Goal: Task Accomplishment & Management: Complete application form

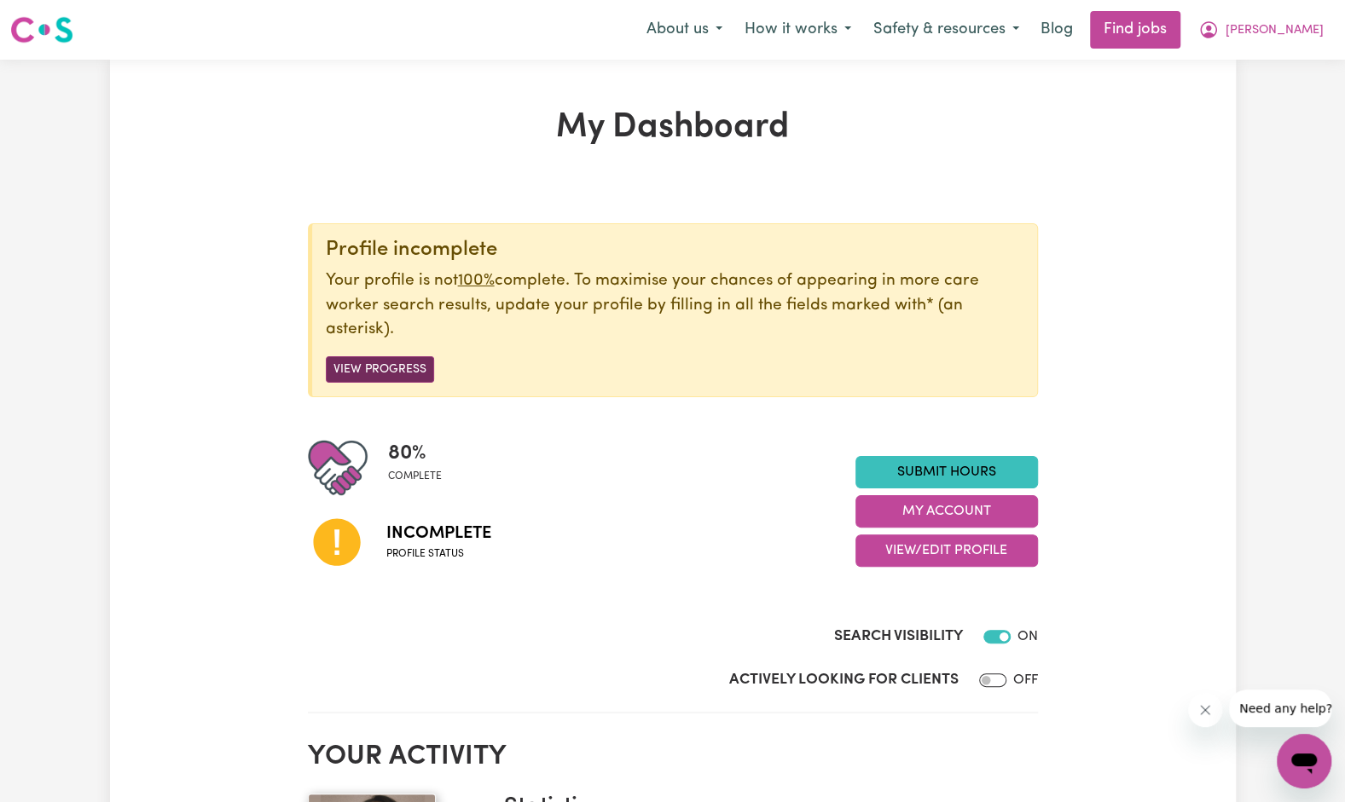
click at [397, 372] on button "View Progress" at bounding box center [380, 369] width 108 height 26
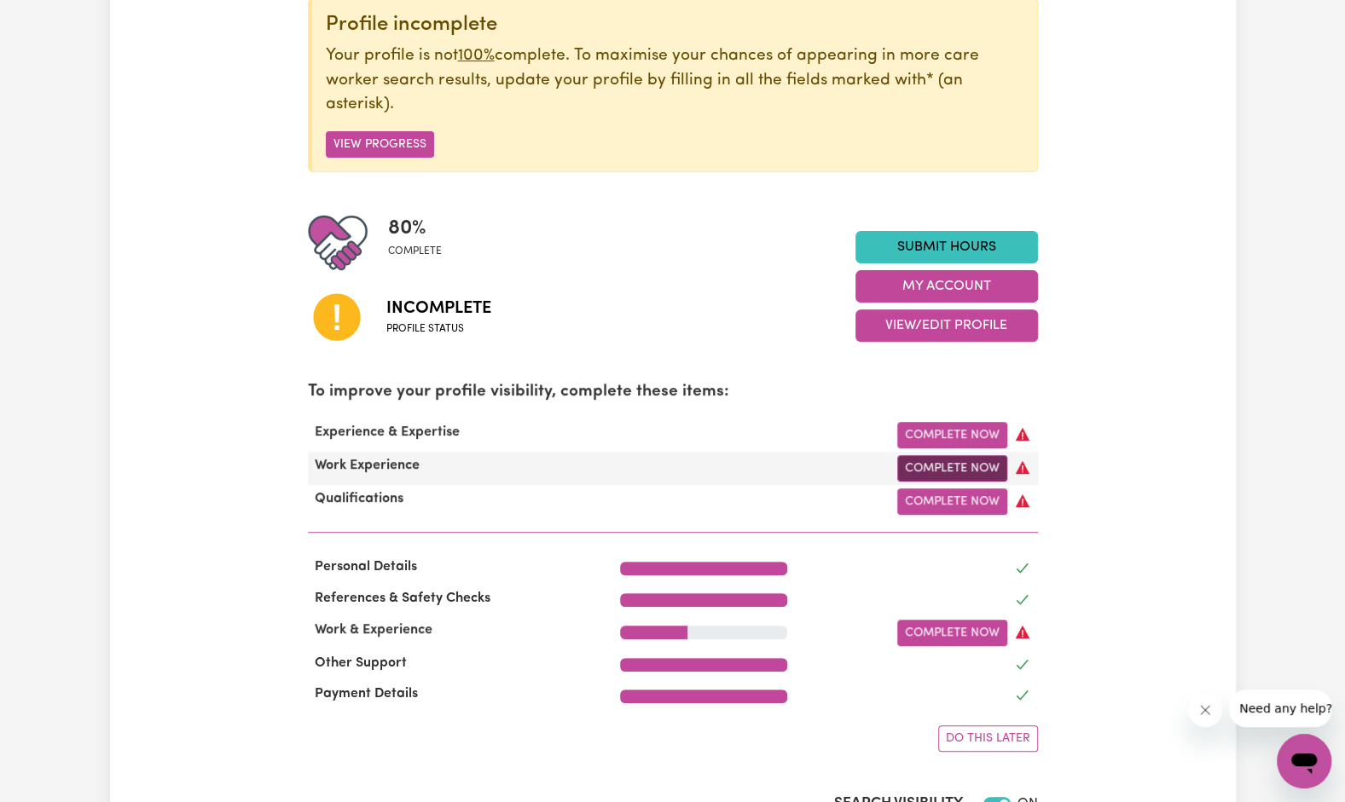
scroll to position [226, 0]
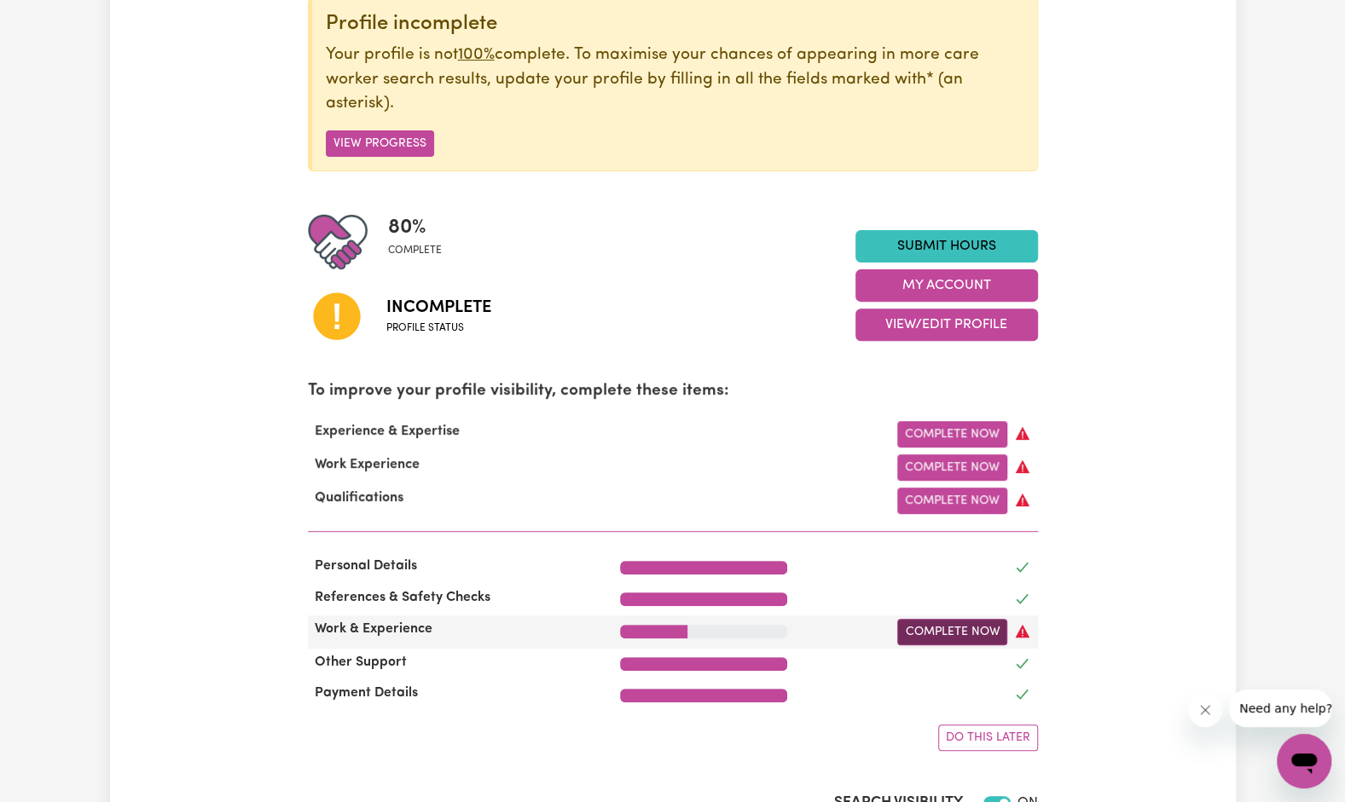
click at [955, 644] on link "Complete Now" at bounding box center [952, 632] width 110 height 26
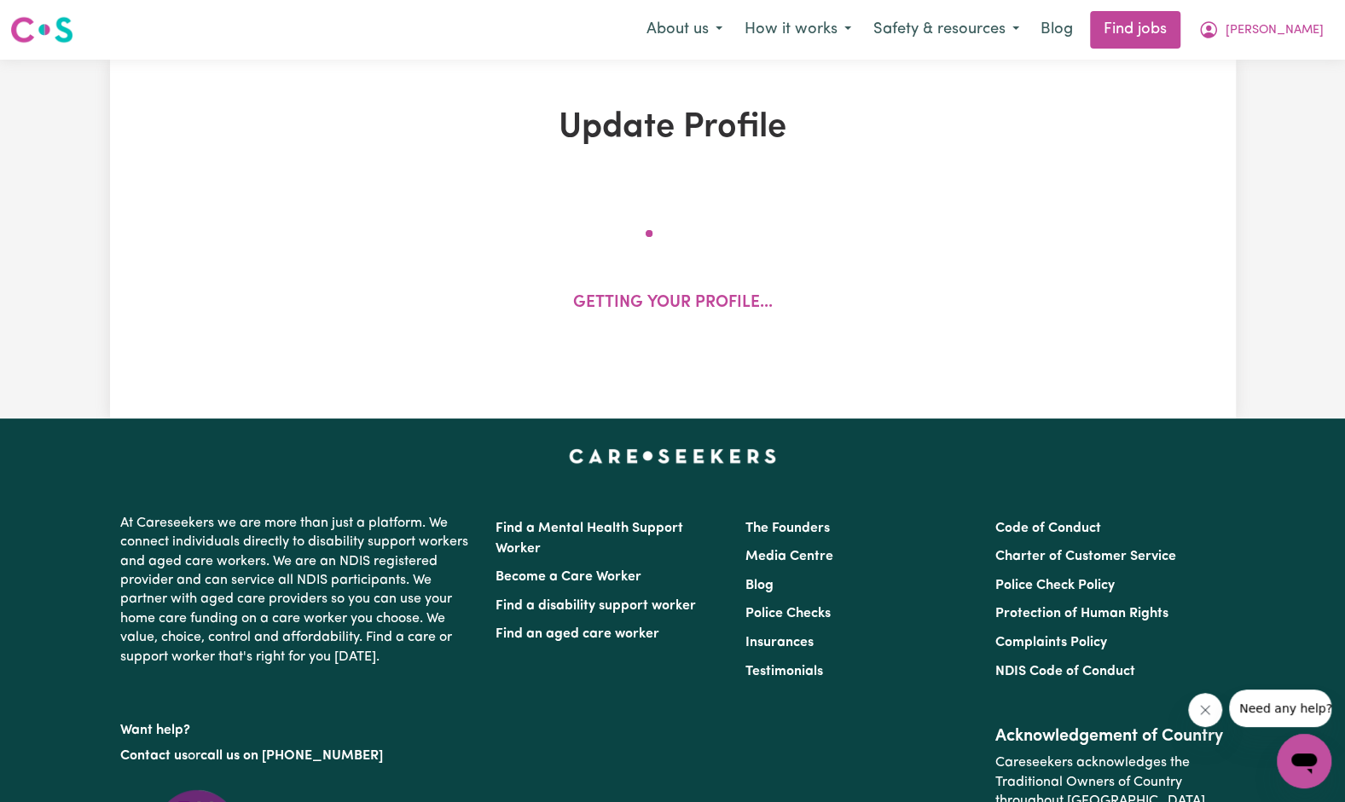
select select "Certificate III (Individual Support)"
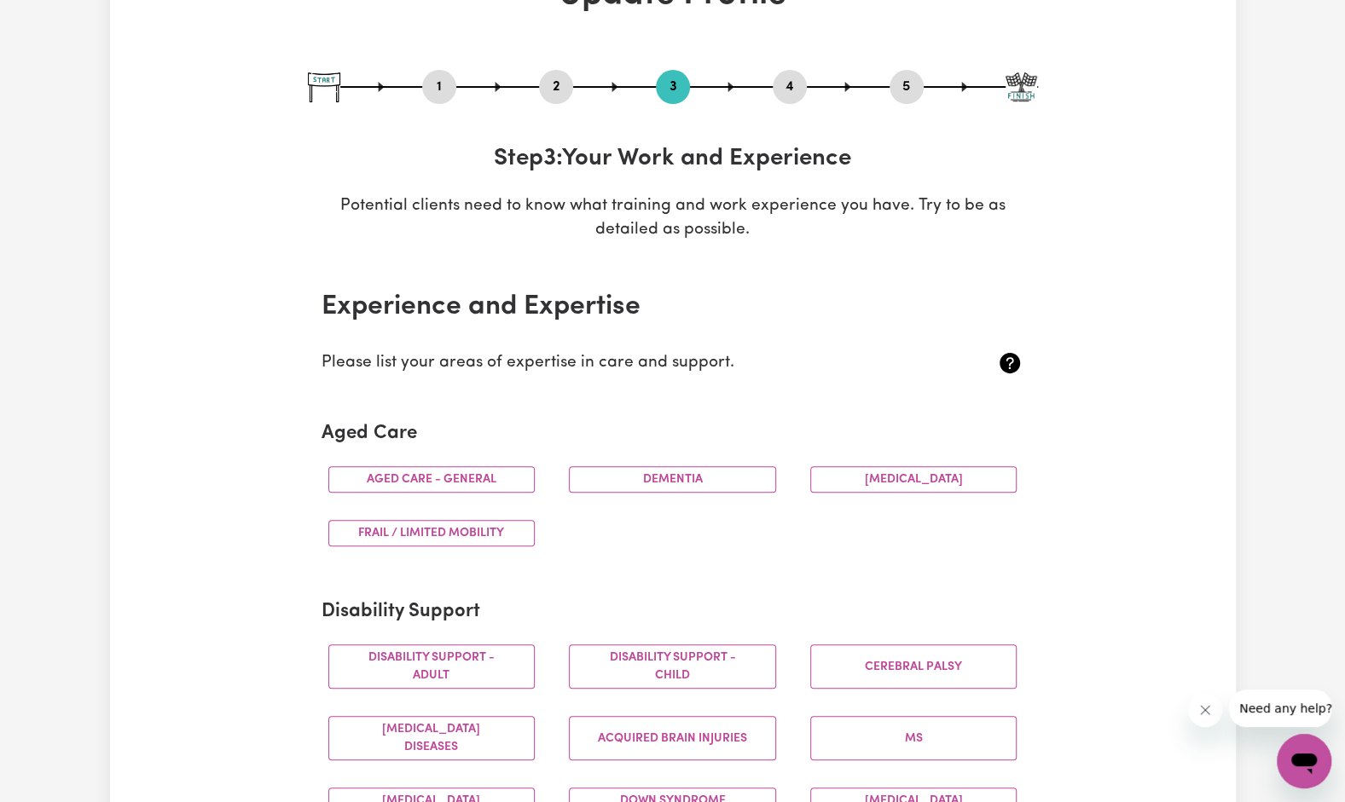
scroll to position [135, 0]
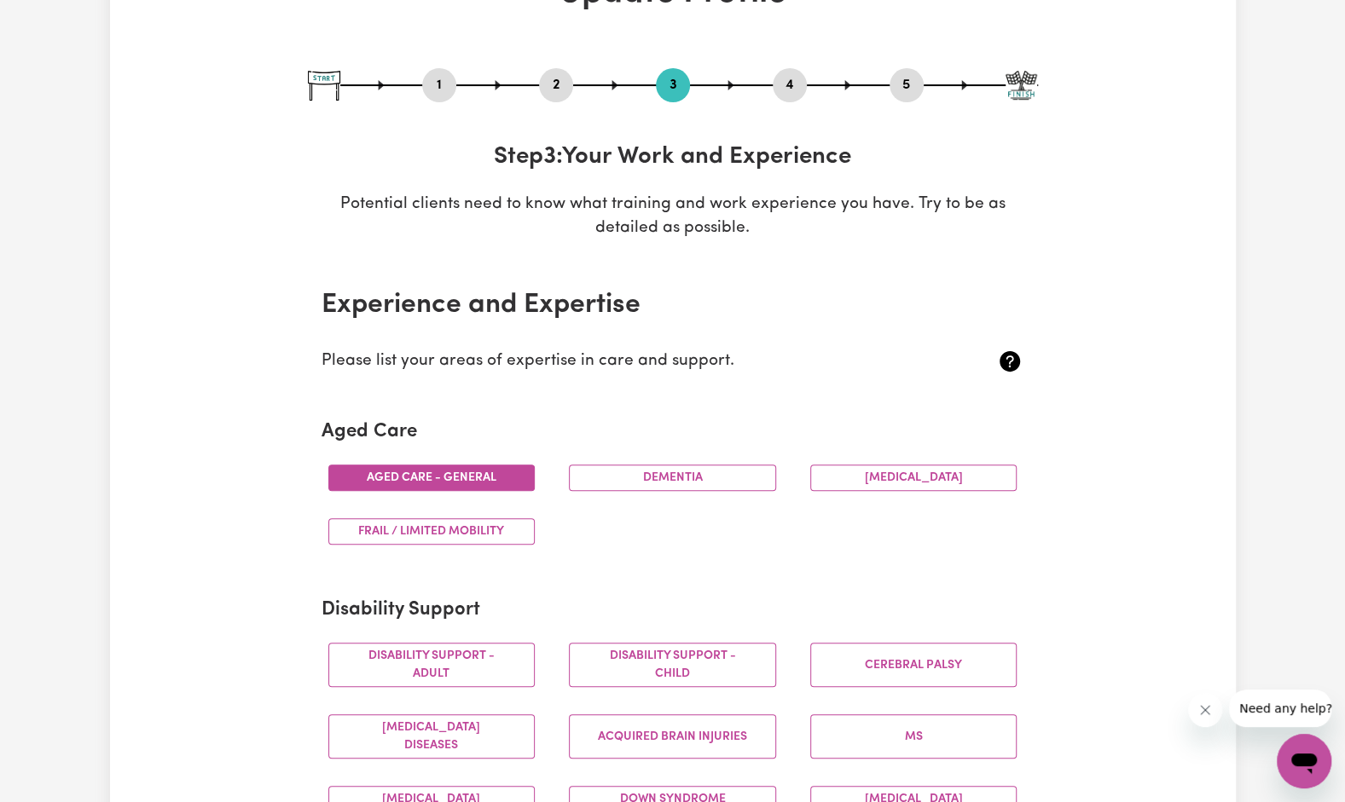
click at [488, 471] on button "Aged care - General" at bounding box center [431, 478] width 207 height 26
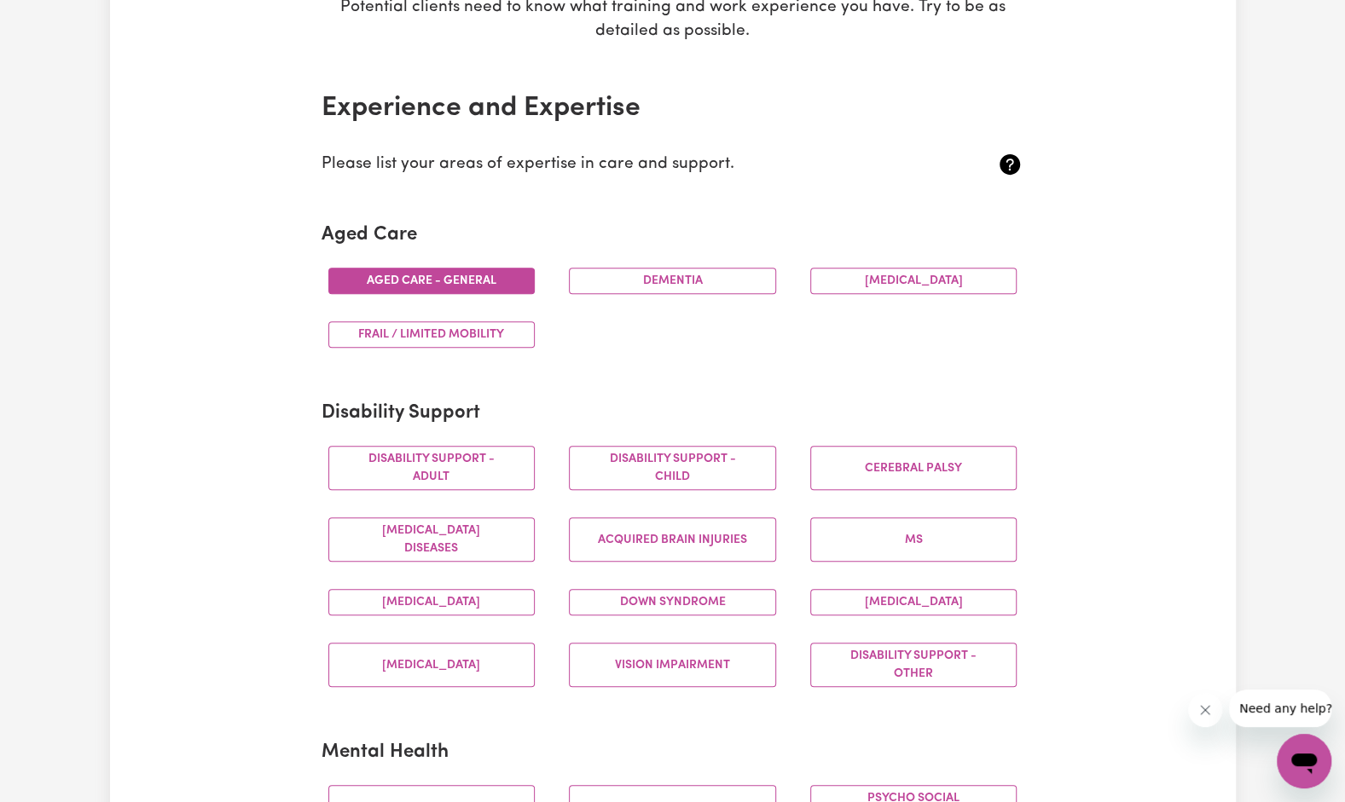
scroll to position [335, 0]
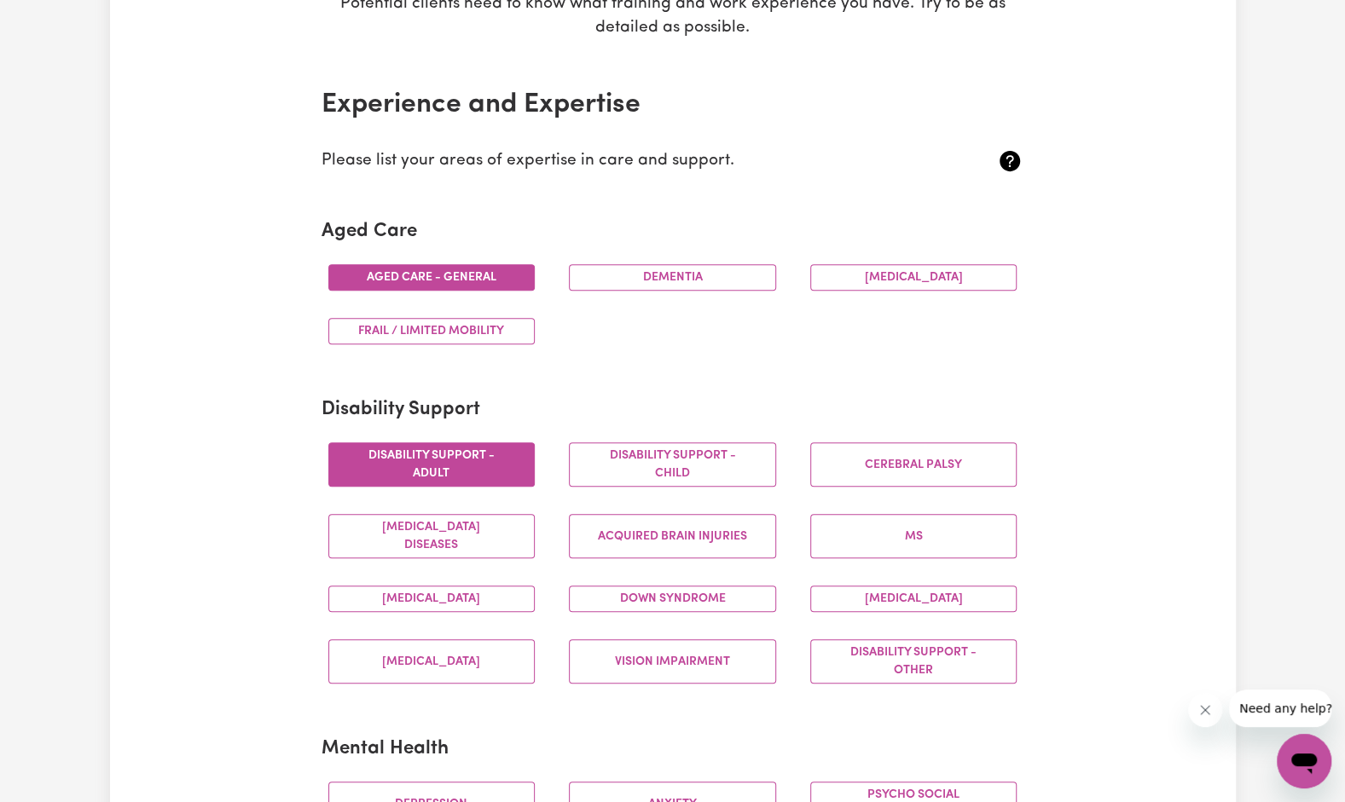
click at [495, 471] on button "Disability support - Adult" at bounding box center [431, 465] width 207 height 44
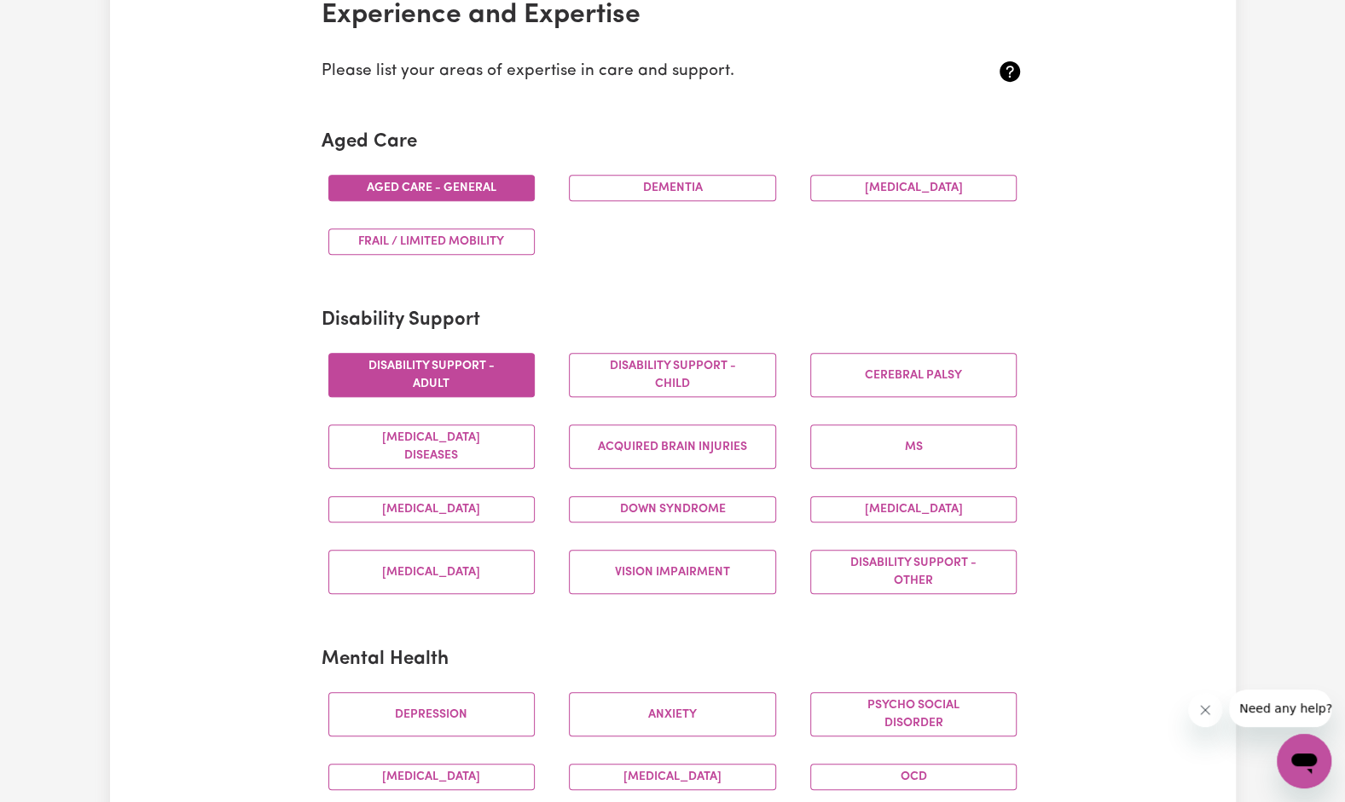
scroll to position [427, 0]
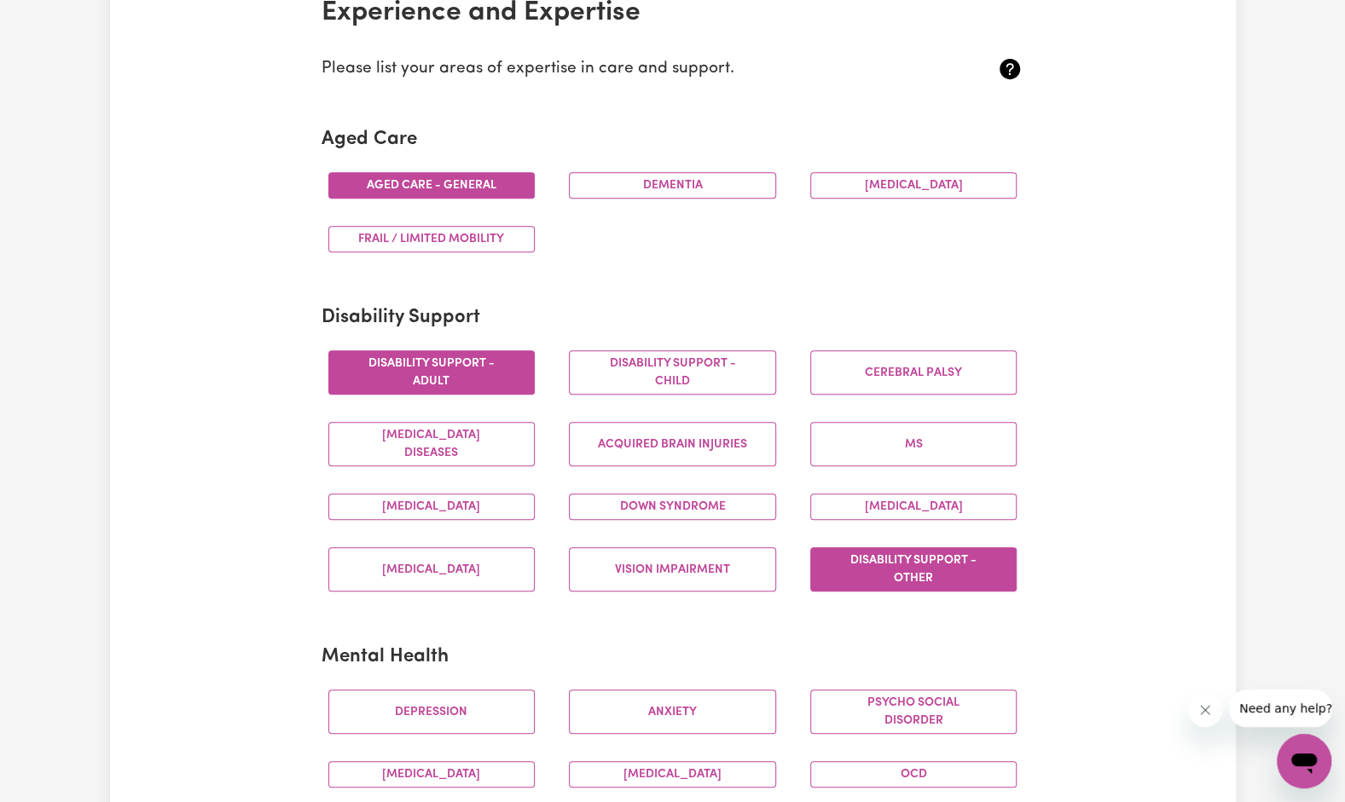
click at [885, 563] on button "Disability support - Other" at bounding box center [913, 569] width 207 height 44
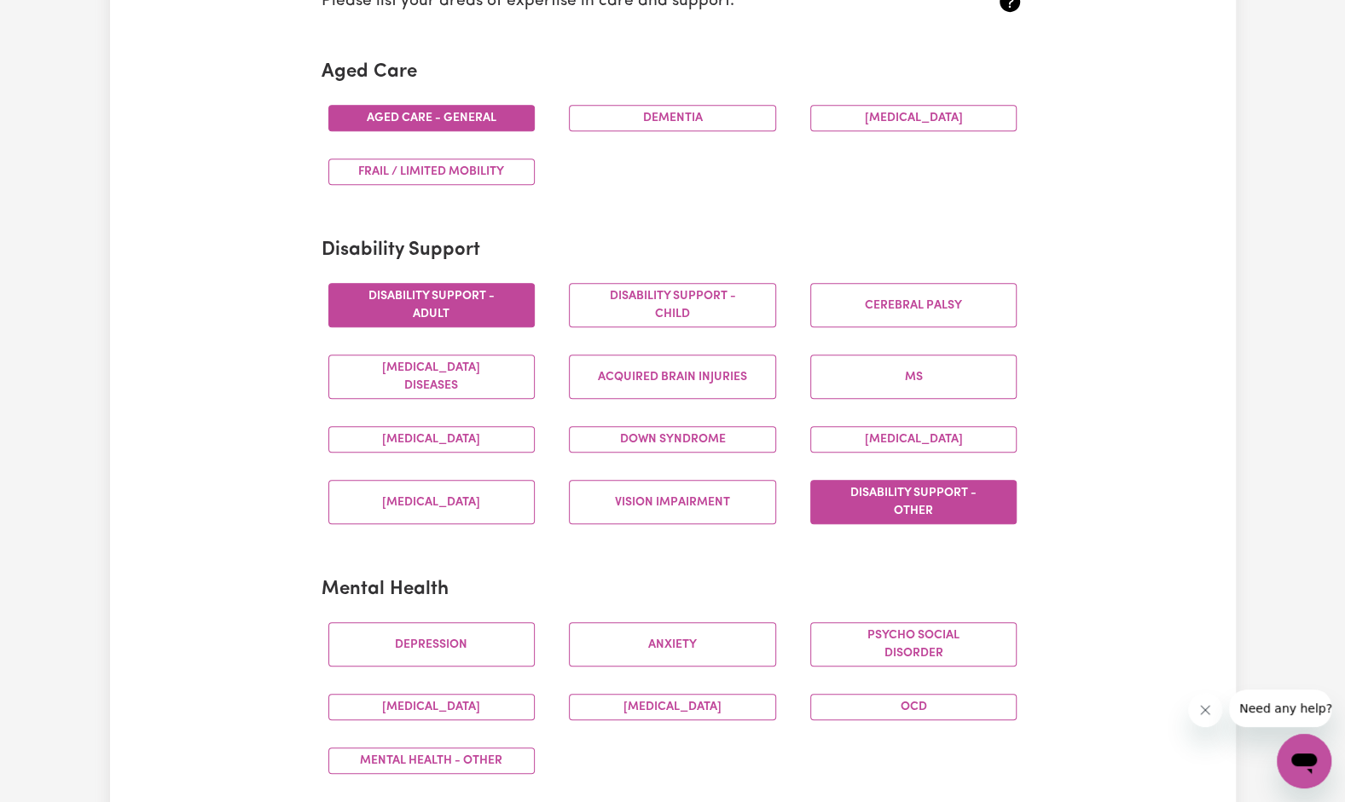
scroll to position [495, 0]
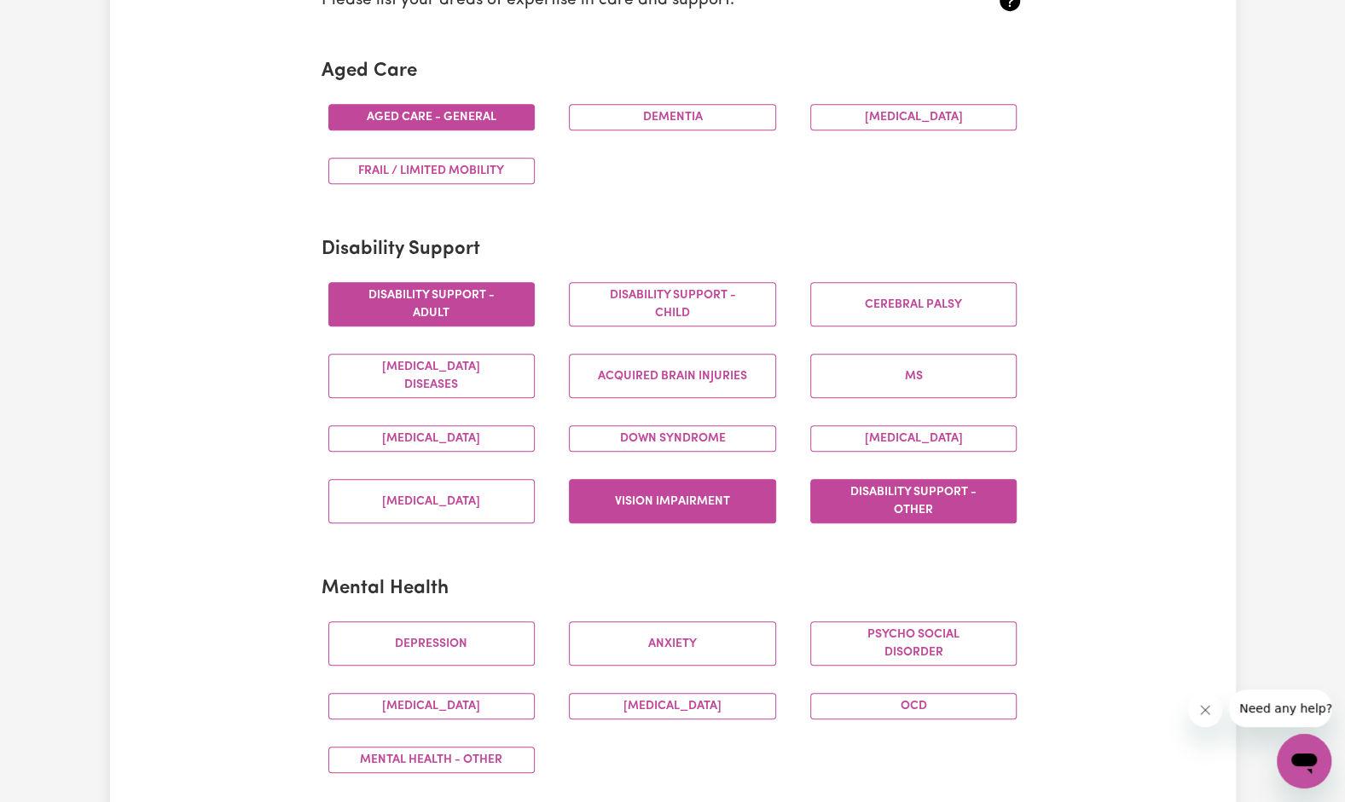
click at [653, 517] on button "Vision impairment" at bounding box center [672, 501] width 207 height 44
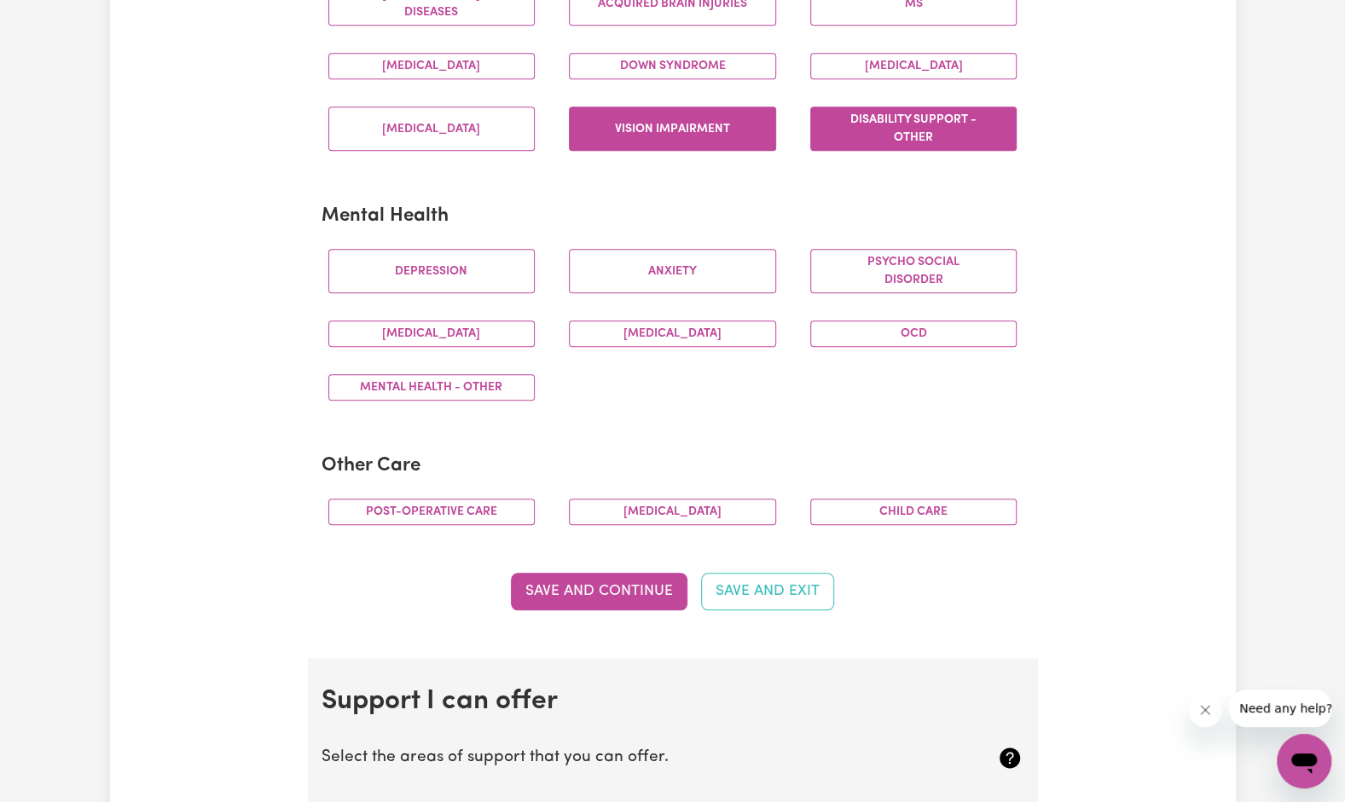
scroll to position [870, 0]
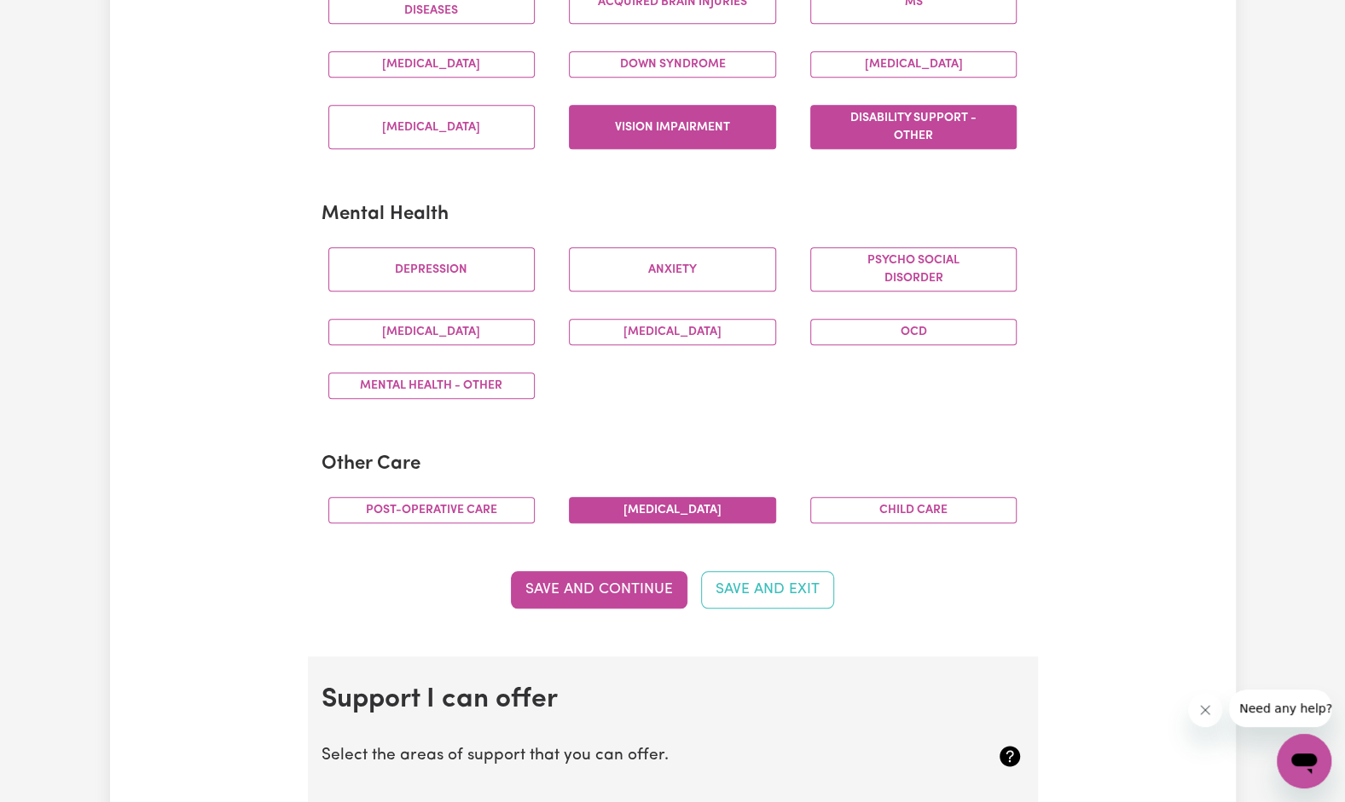
click at [637, 511] on button "[MEDICAL_DATA]" at bounding box center [672, 510] width 207 height 26
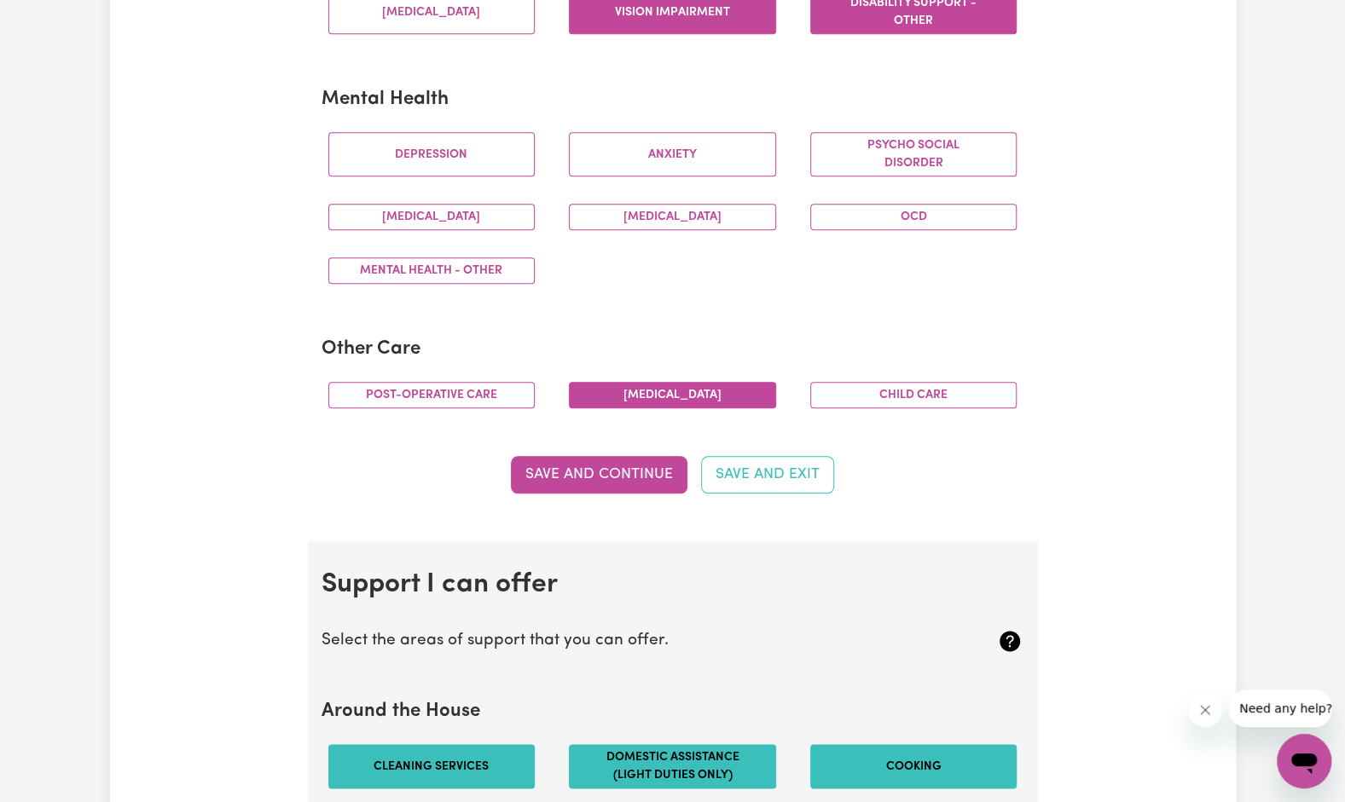
scroll to position [1052, 0]
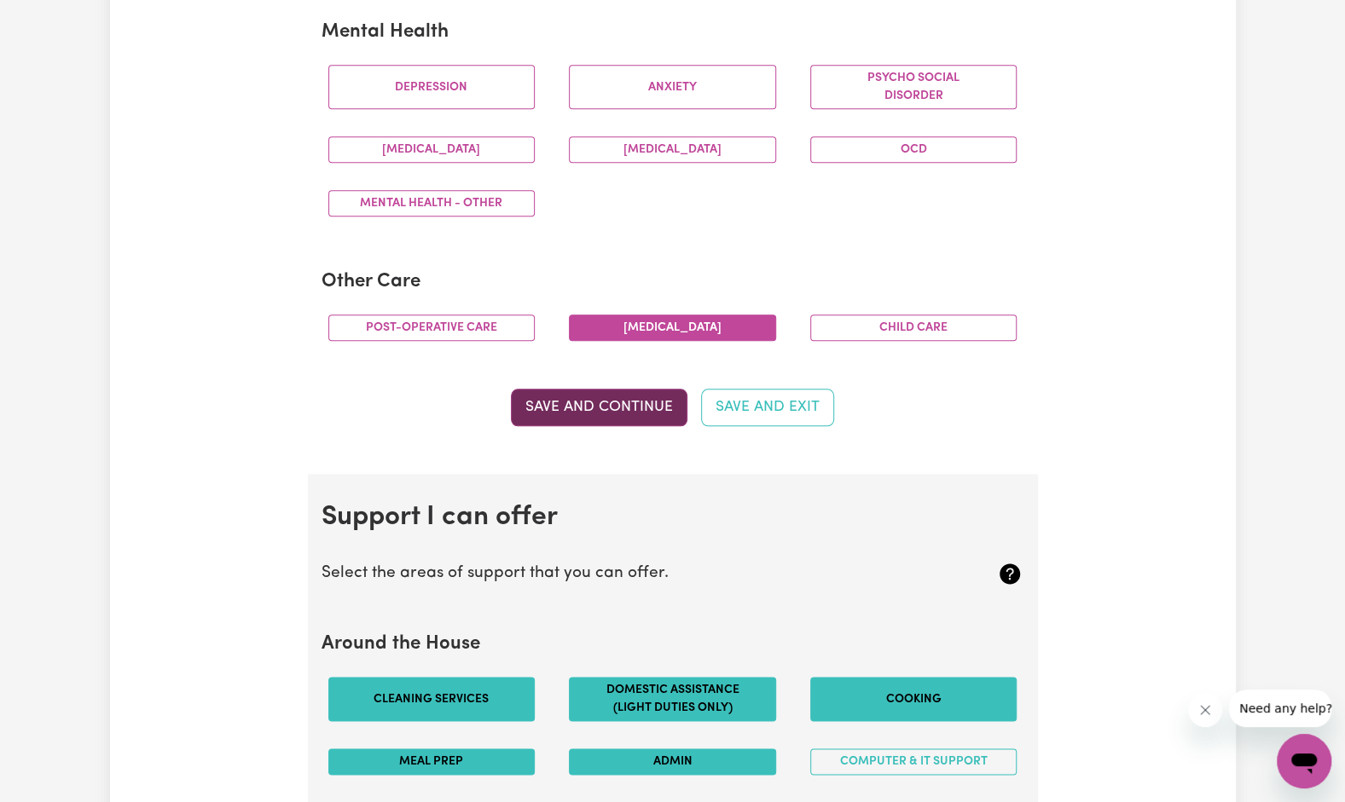
click at [621, 392] on button "Save and Continue" at bounding box center [599, 408] width 177 height 38
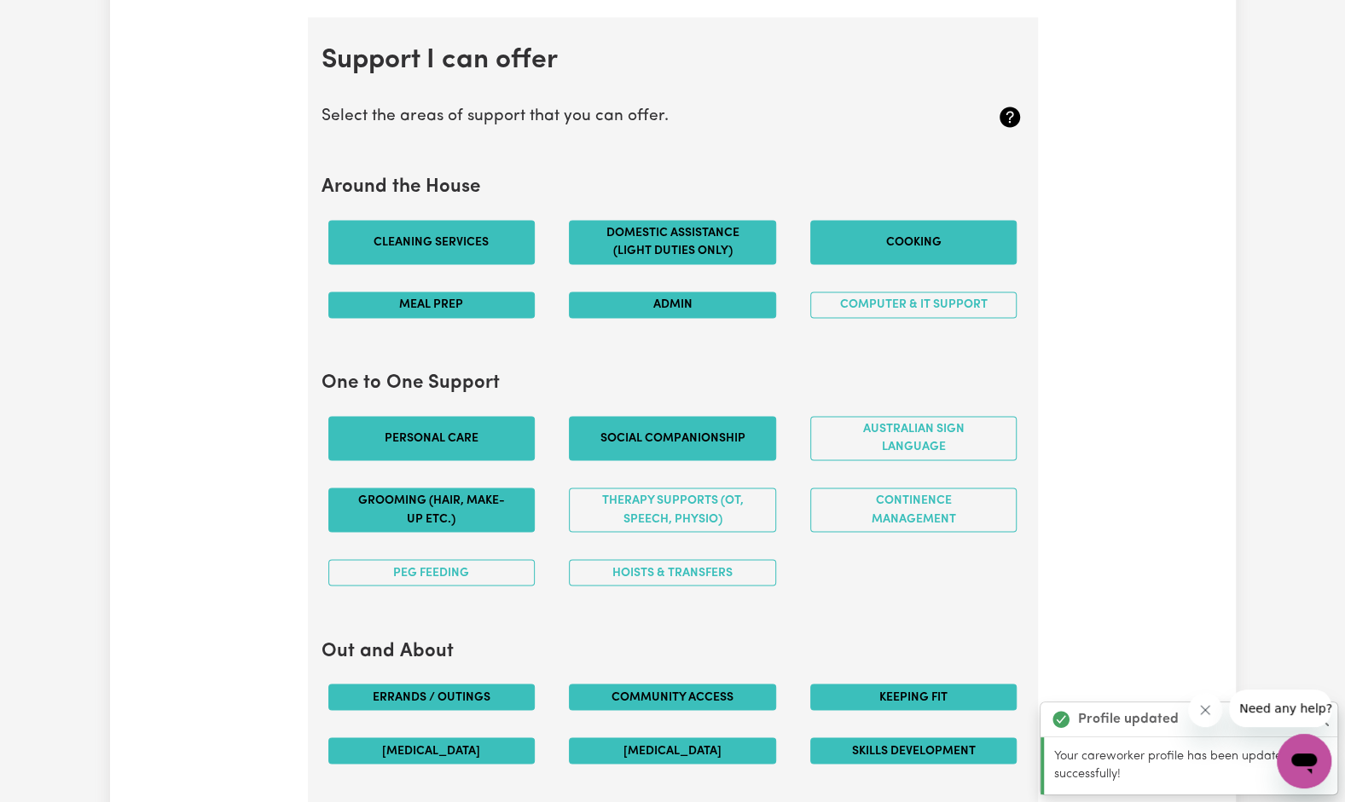
scroll to position [1520, 0]
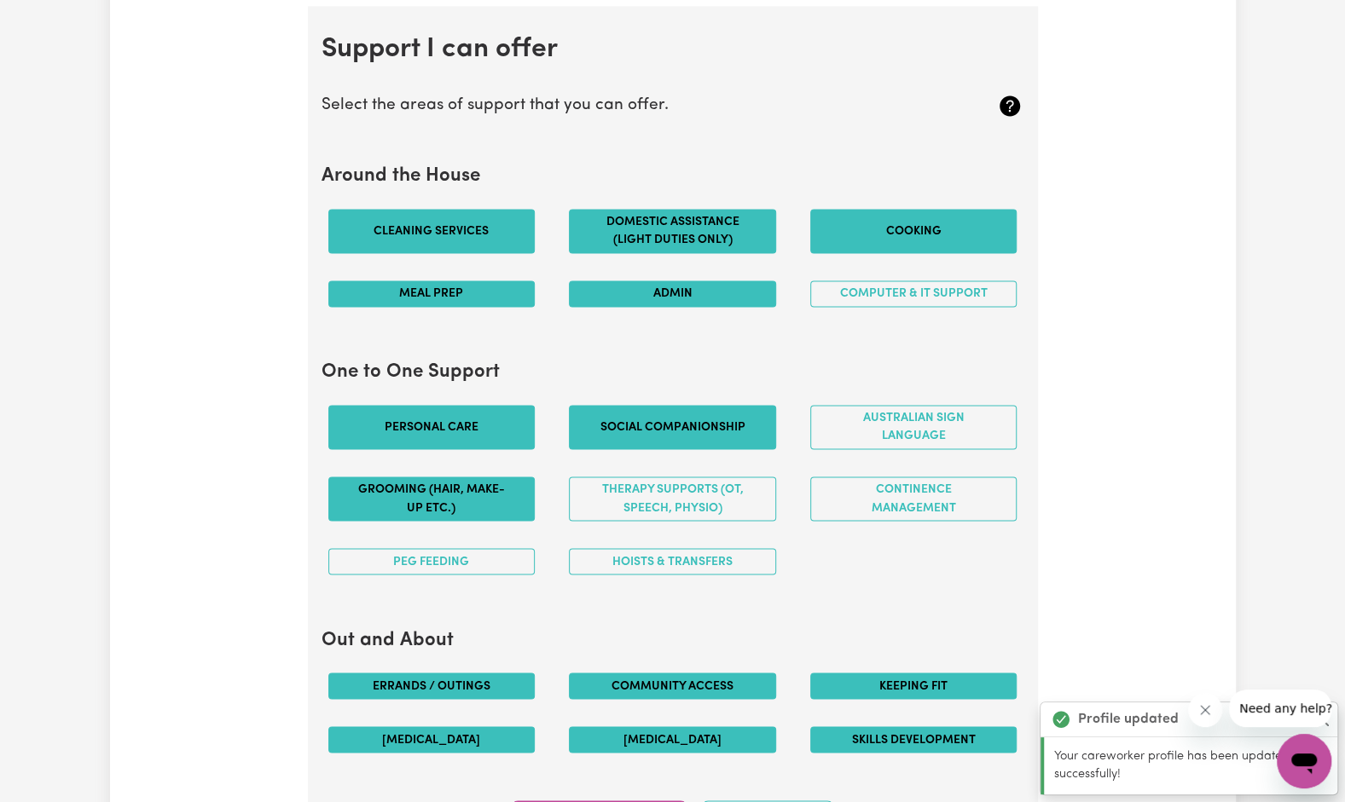
click at [460, 235] on button "Cleaning services" at bounding box center [431, 231] width 207 height 44
click at [478, 290] on button "Meal prep" at bounding box center [431, 294] width 207 height 26
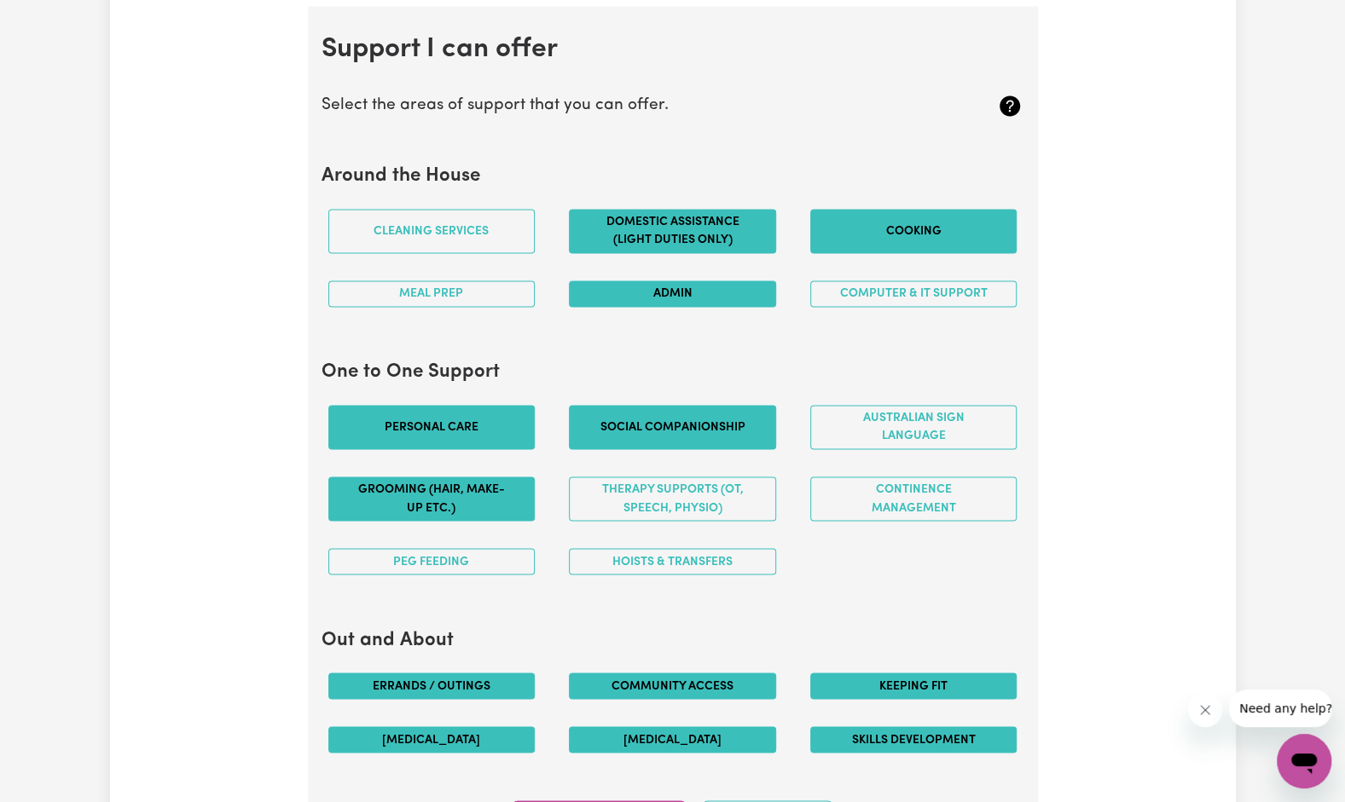
click at [699, 237] on button "Domestic assistance (light duties only)" at bounding box center [672, 231] width 207 height 44
click at [848, 230] on button "Cooking" at bounding box center [913, 231] width 207 height 44
click at [904, 223] on button "Cooking" at bounding box center [913, 231] width 207 height 44
click at [698, 286] on button "Admin" at bounding box center [672, 294] width 207 height 26
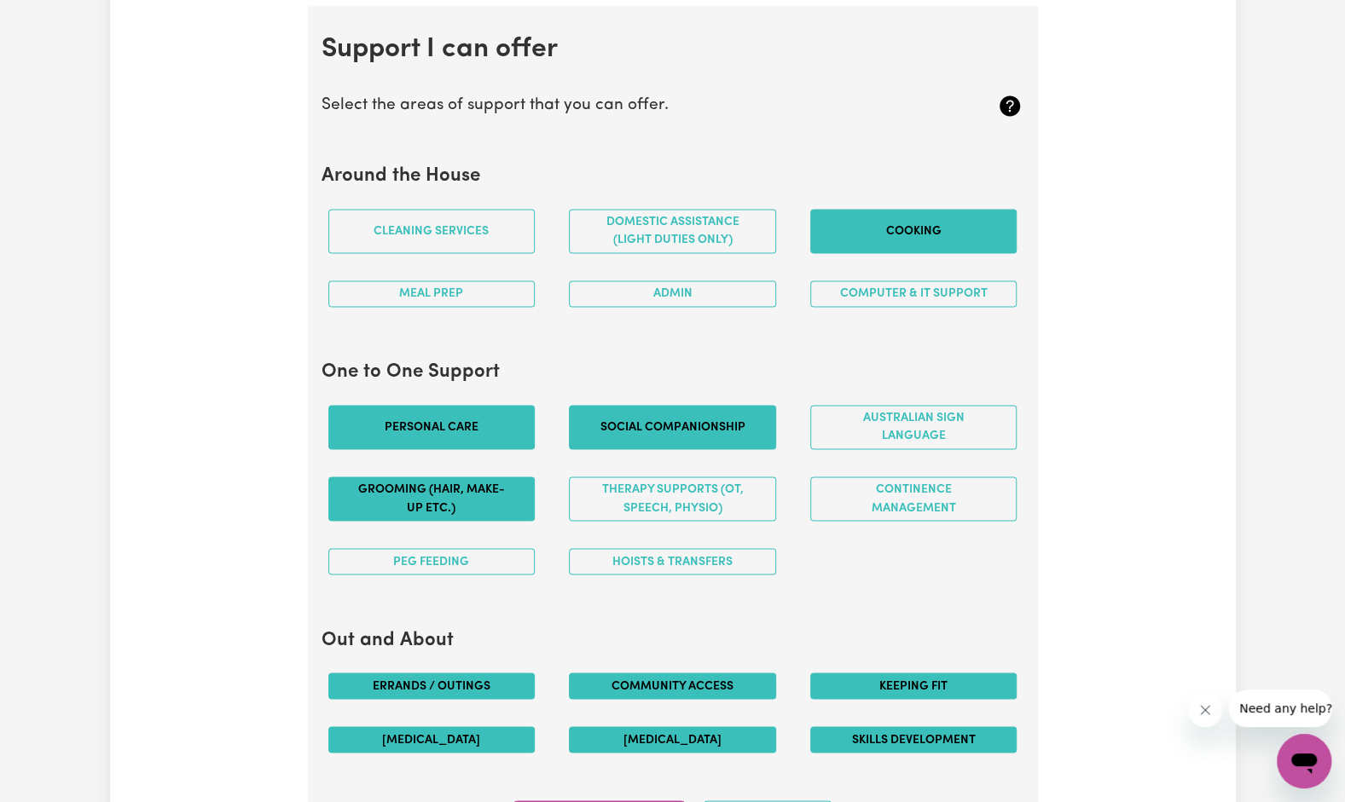
click at [866, 240] on button "Cooking" at bounding box center [913, 231] width 207 height 44
click at [866, 222] on button "Cooking" at bounding box center [913, 231] width 207 height 44
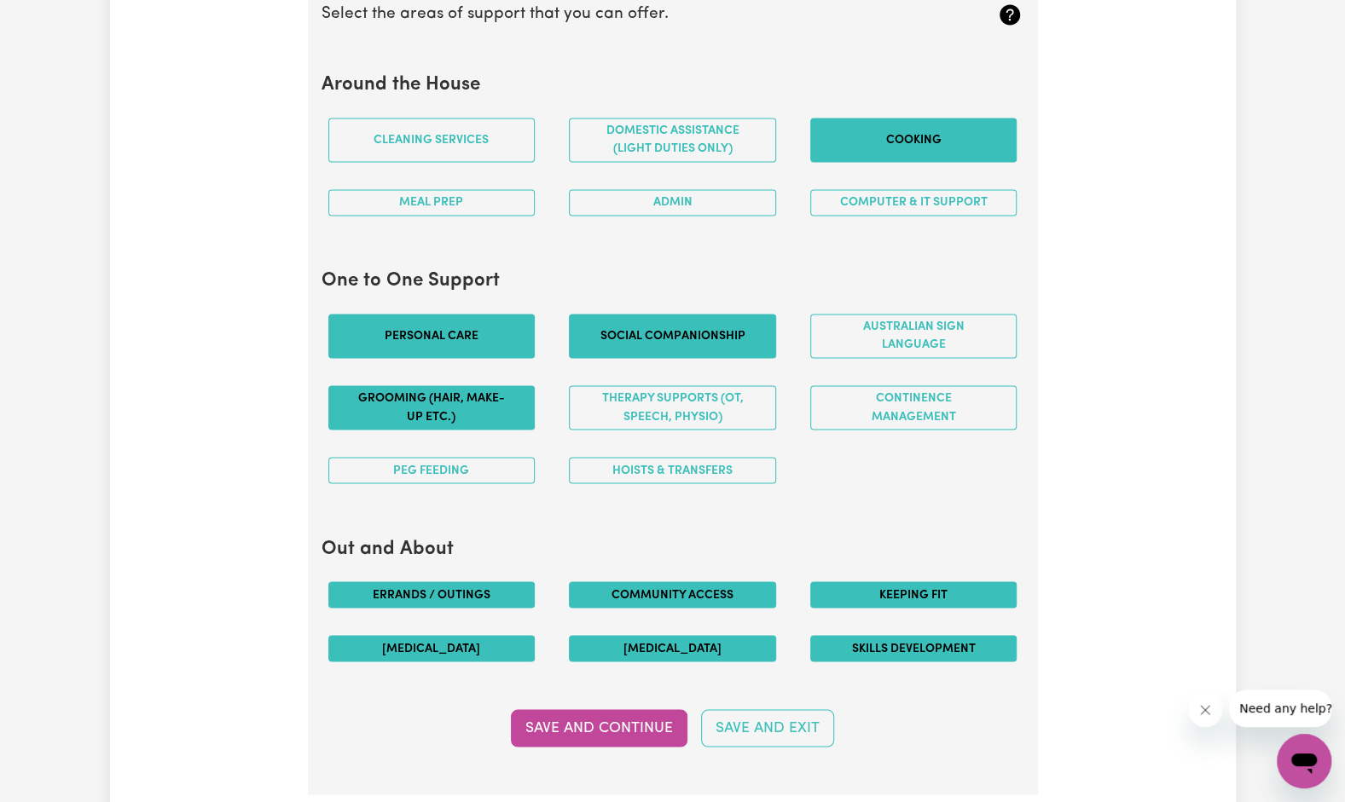
scroll to position [1613, 0]
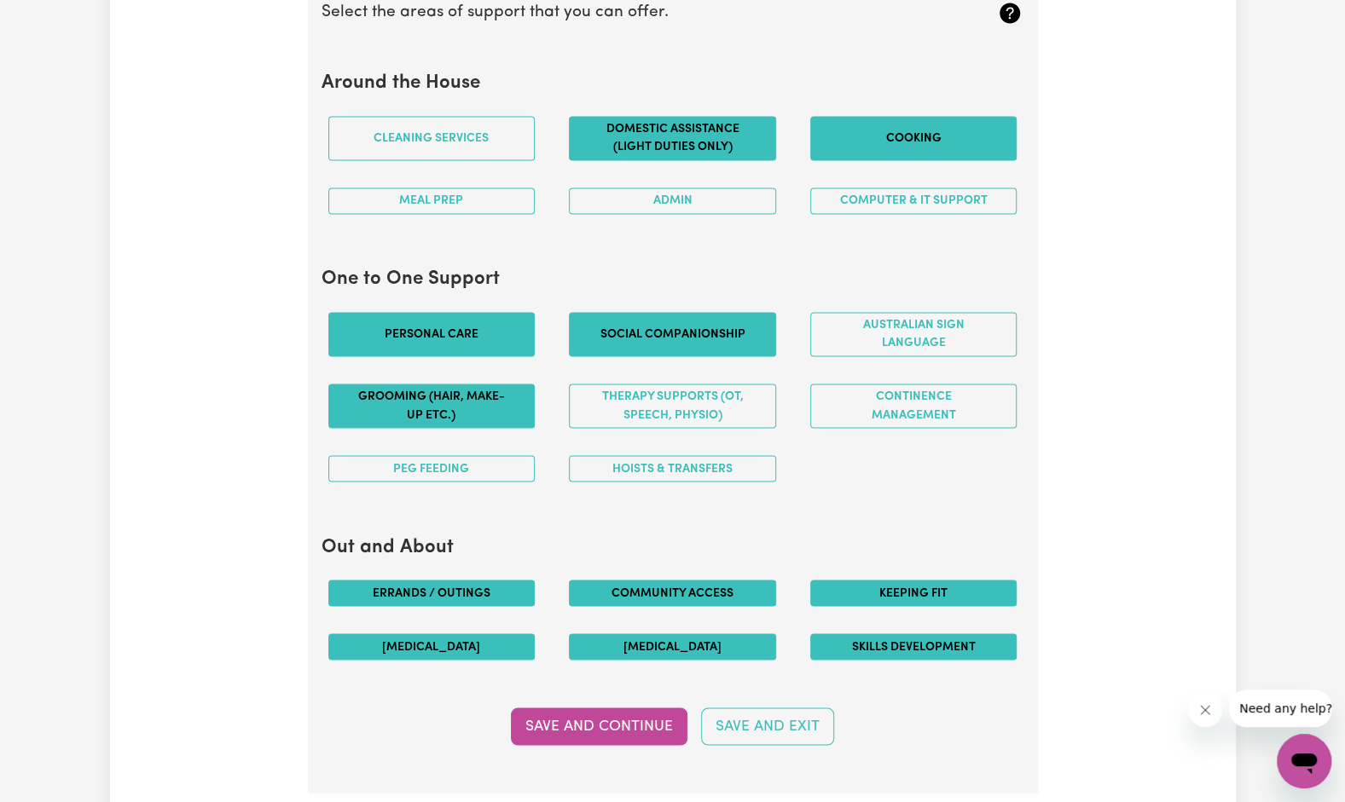
click at [712, 132] on button "Domestic assistance (light duties only)" at bounding box center [672, 138] width 207 height 44
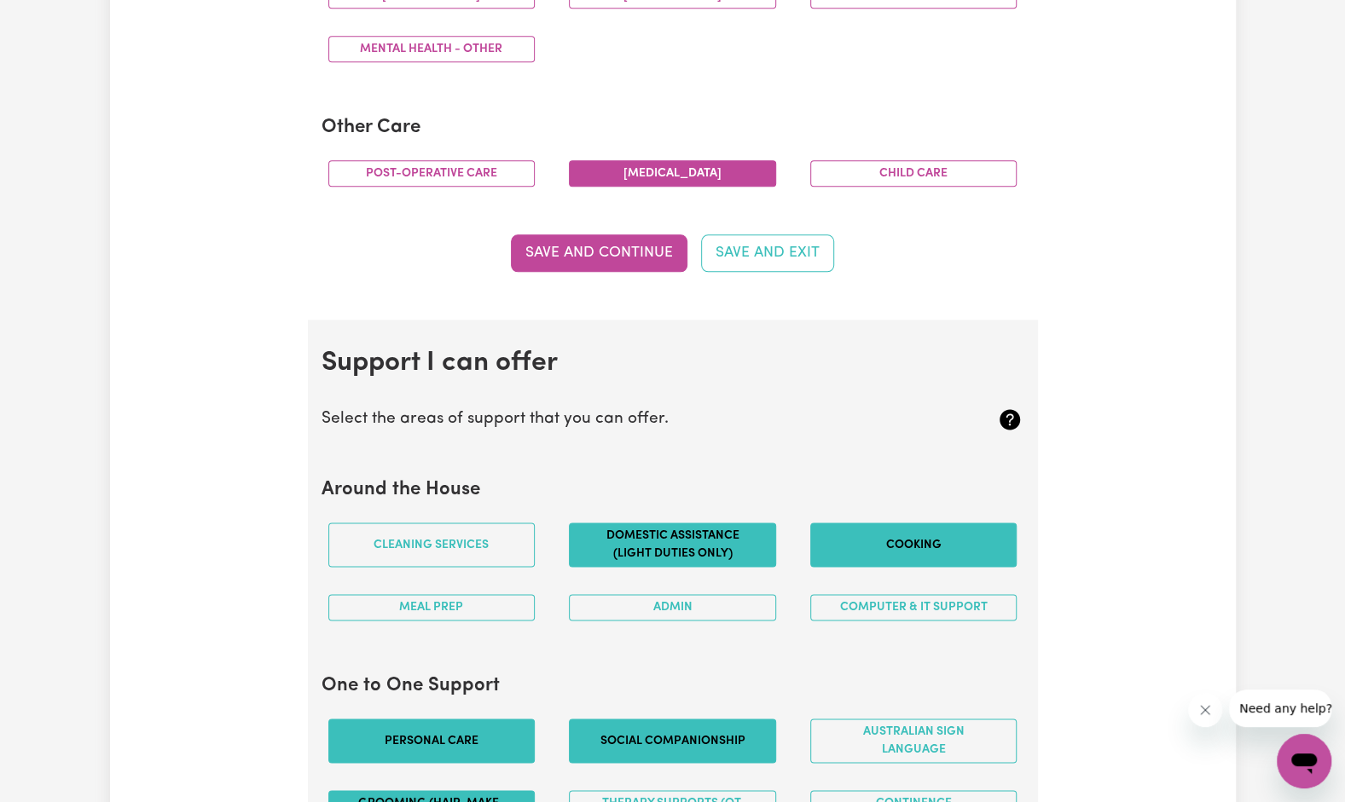
scroll to position [1324, 0]
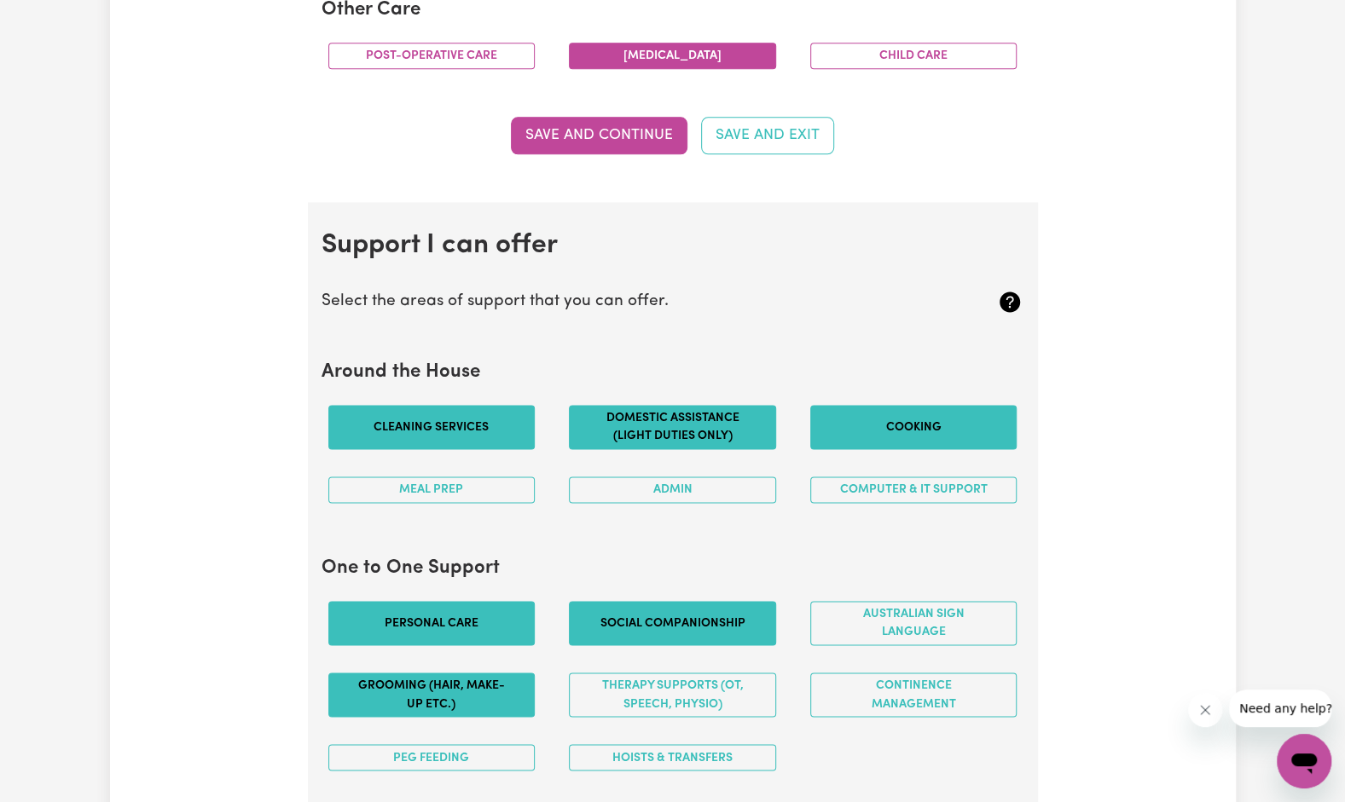
click at [486, 414] on button "Cleaning services" at bounding box center [431, 427] width 207 height 44
click at [501, 489] on button "Meal prep" at bounding box center [431, 490] width 207 height 26
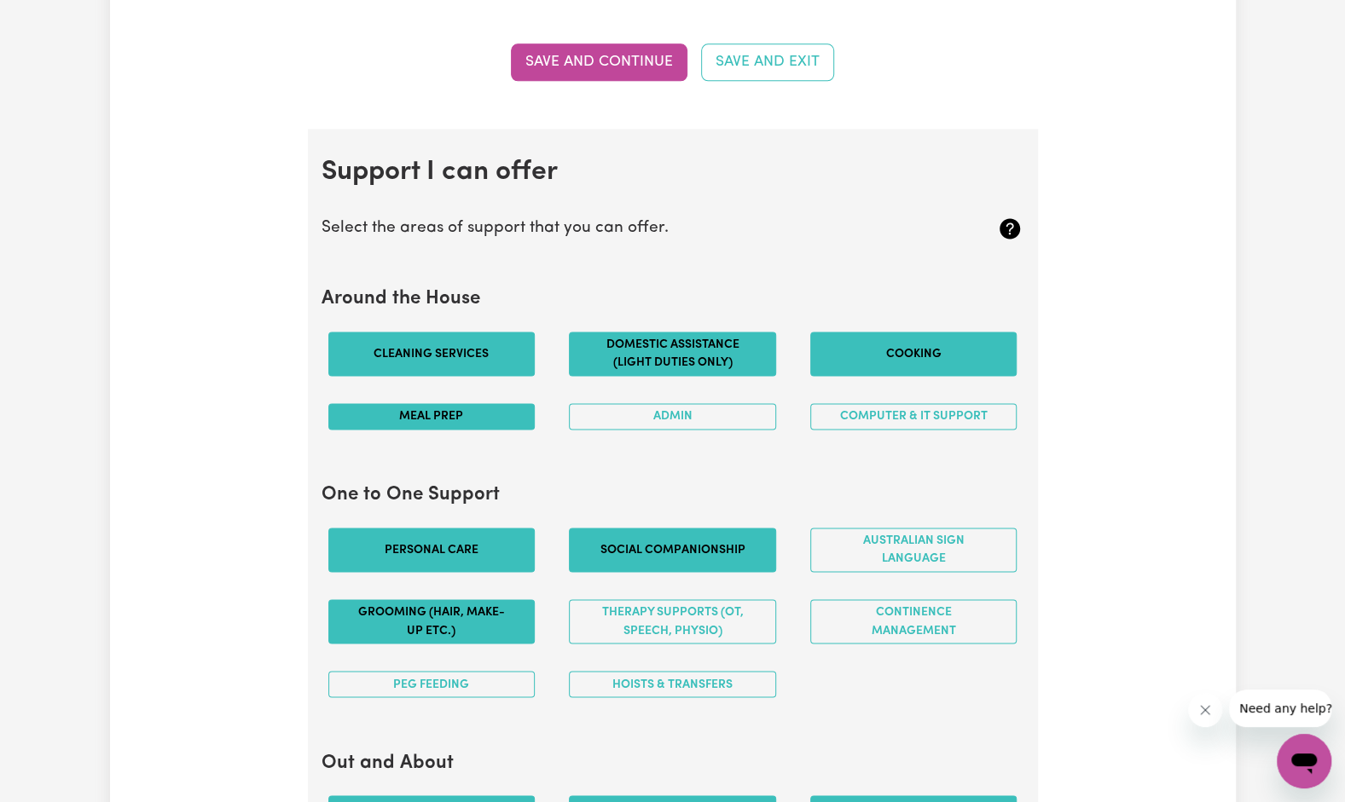
scroll to position [1425, 0]
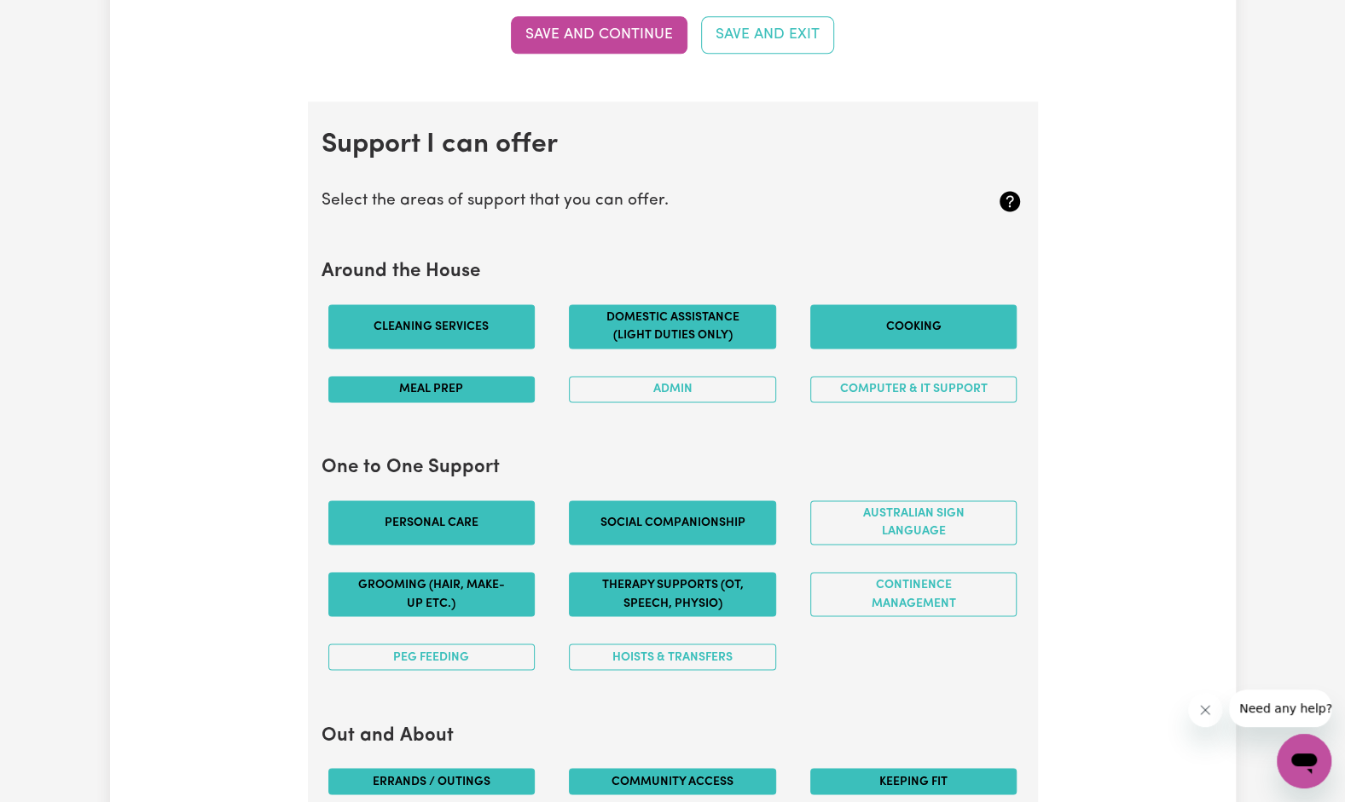
click at [684, 587] on button "Therapy Supports (OT, speech, physio)" at bounding box center [672, 594] width 207 height 44
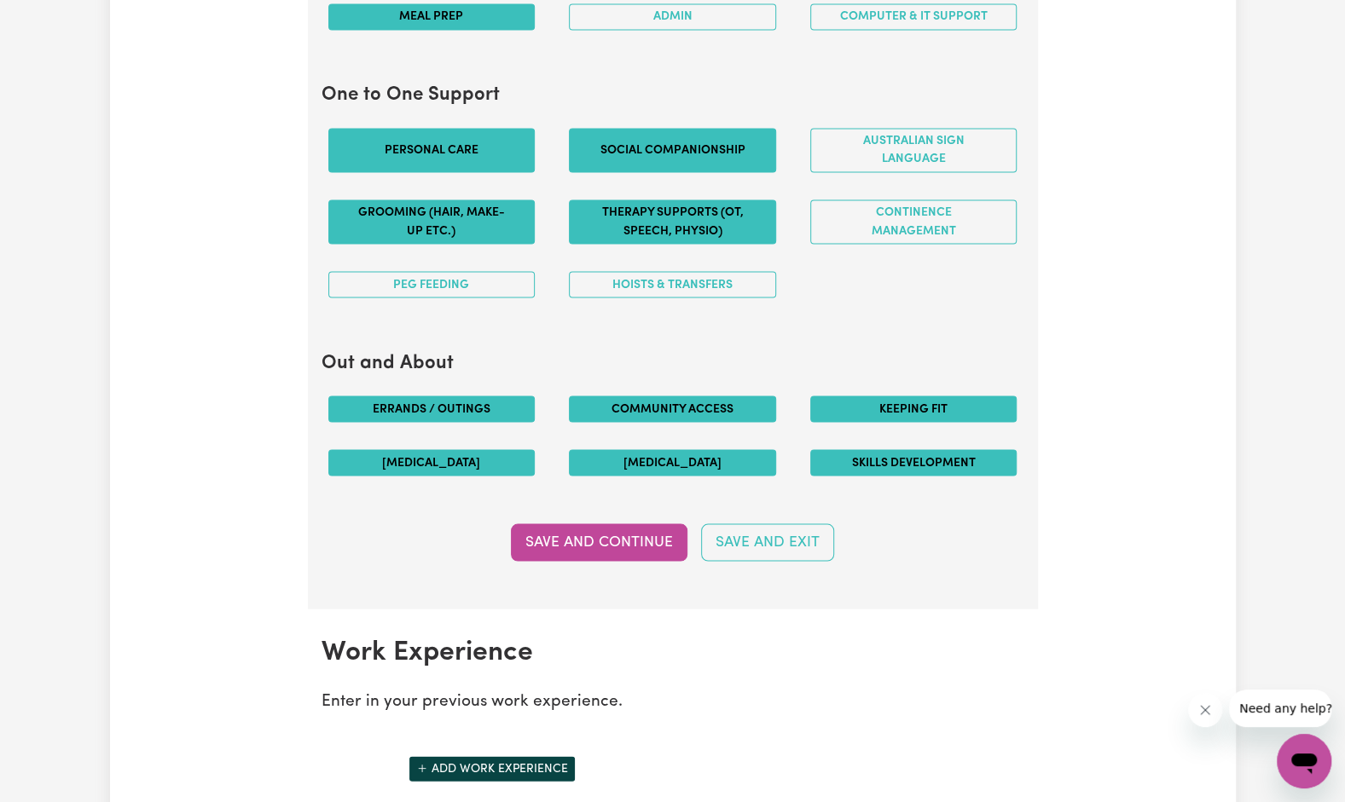
scroll to position [1820, 0]
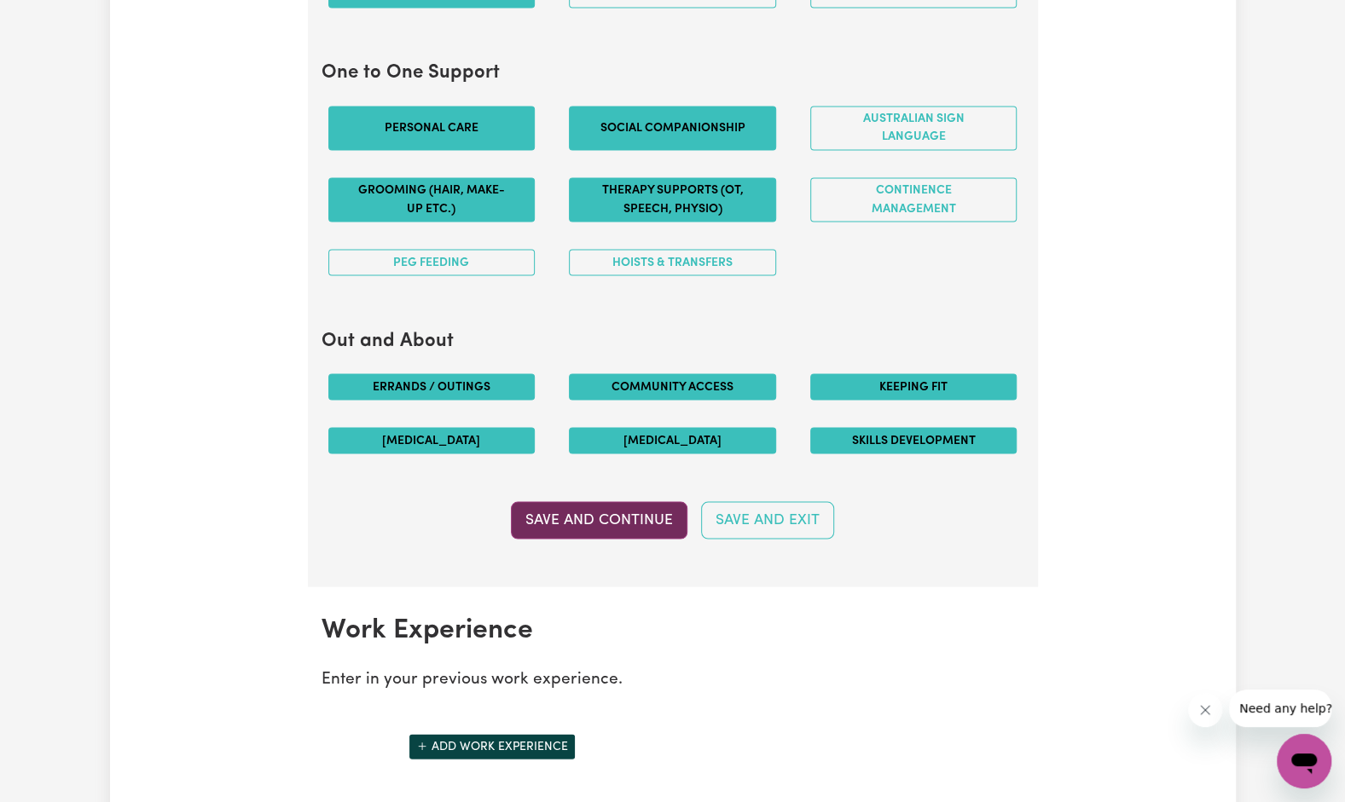
click at [633, 510] on button "Save and Continue" at bounding box center [599, 520] width 177 height 38
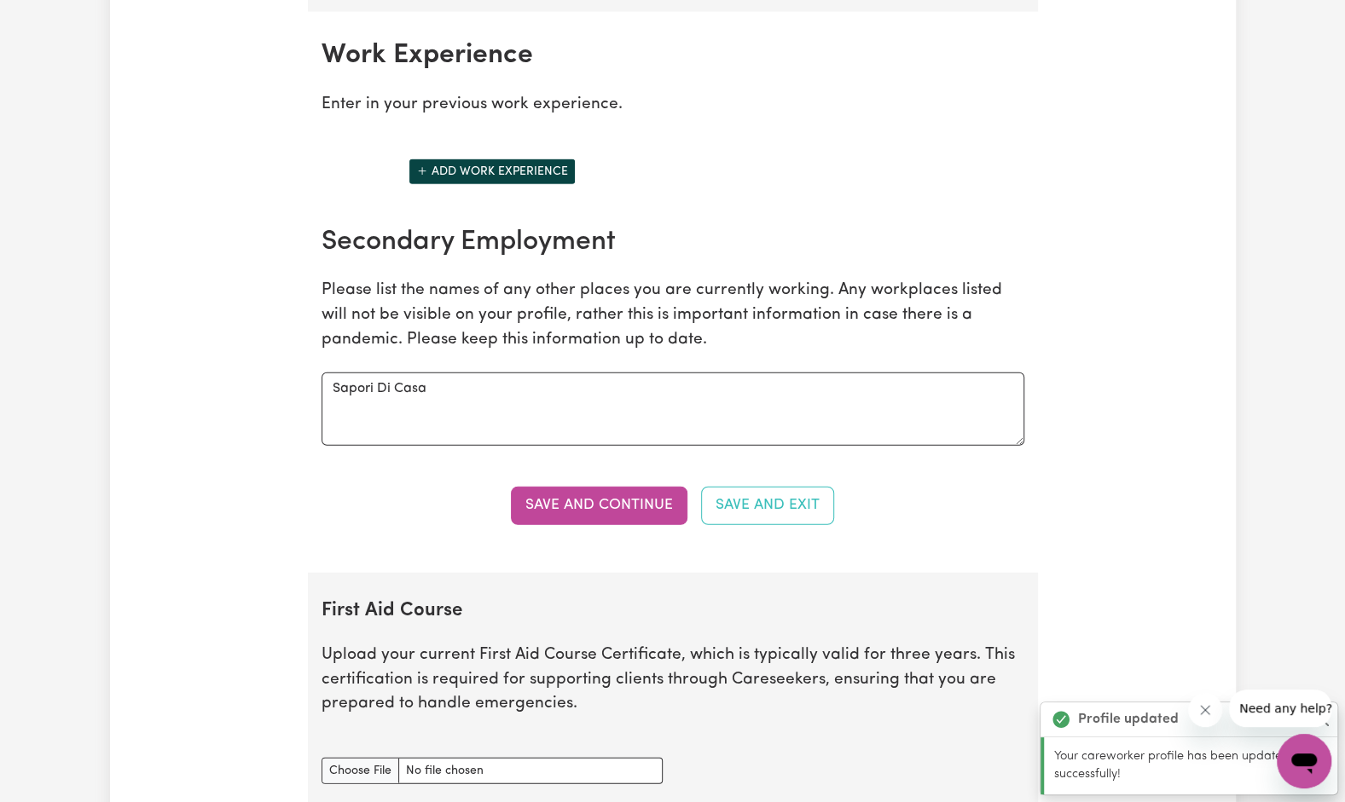
scroll to position [2396, 0]
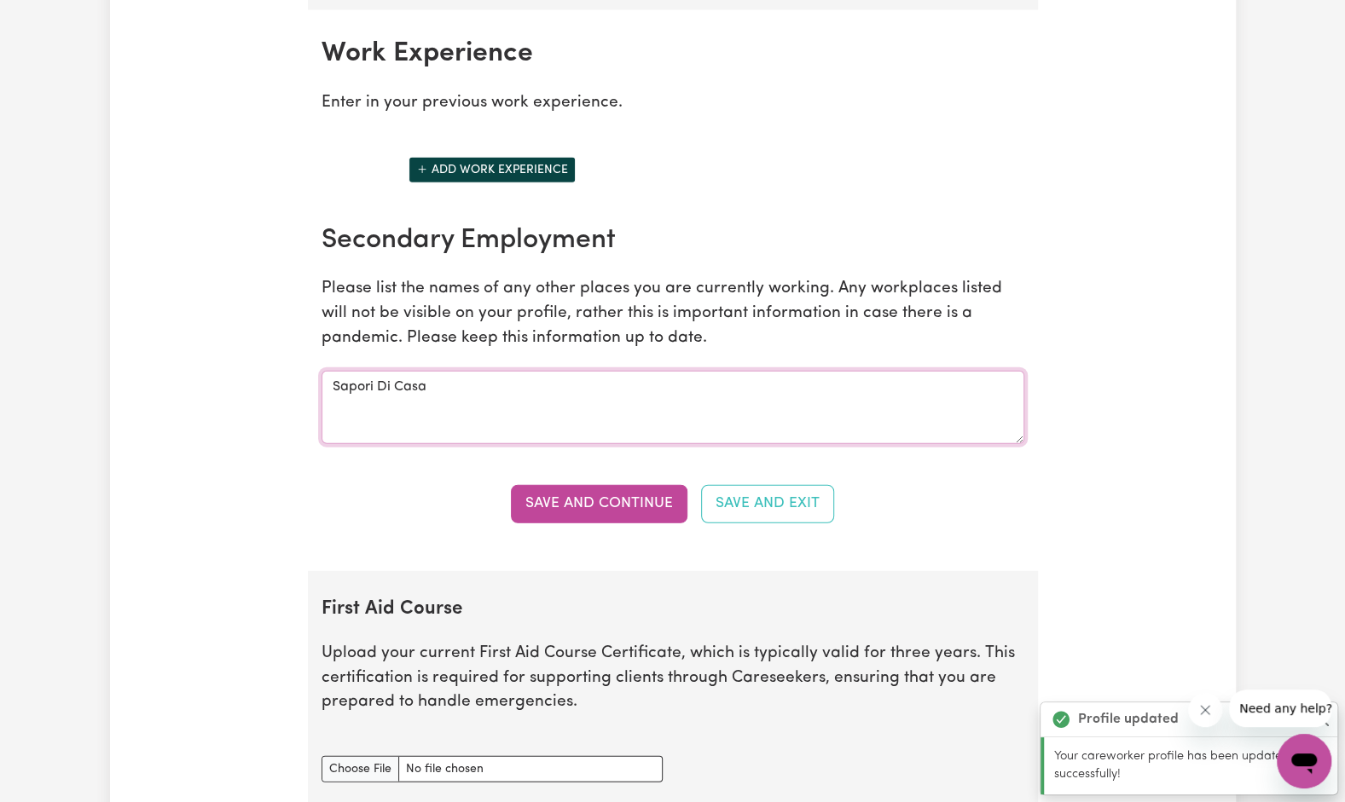
click at [492, 384] on textarea "Sapori Di Casa" at bounding box center [672, 407] width 703 height 73
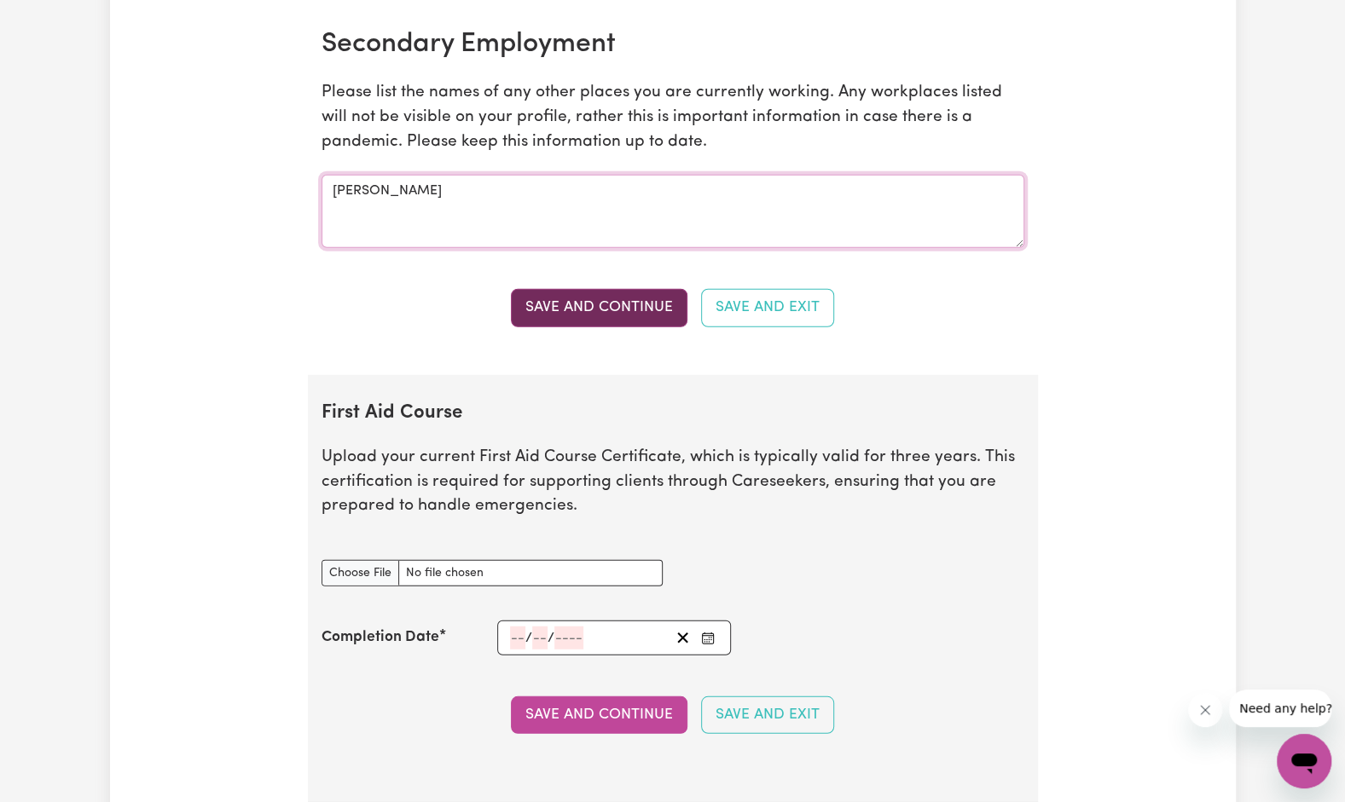
scroll to position [2606, 0]
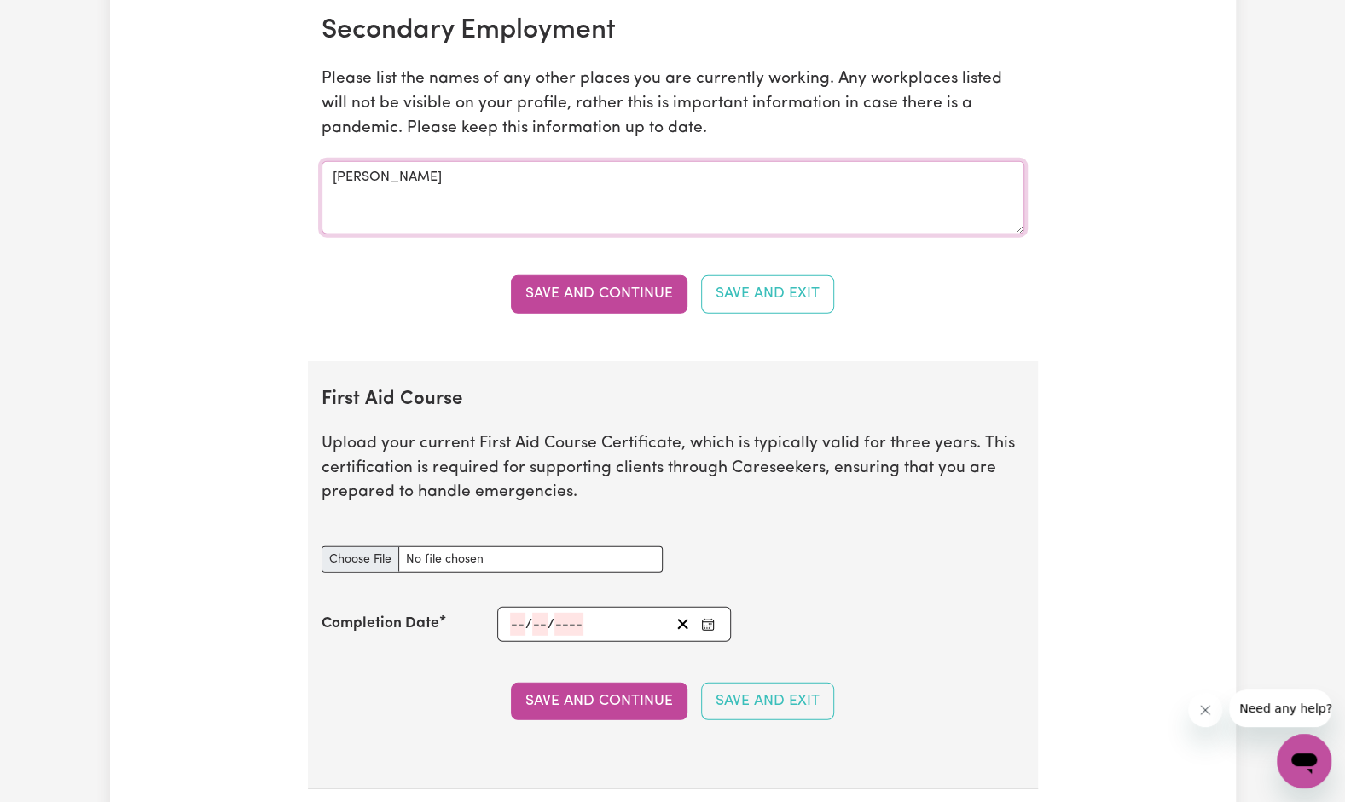
type textarea "[PERSON_NAME]"
click at [353, 556] on input "First Aid Course document" at bounding box center [491, 560] width 341 height 26
click at [364, 547] on input "First Aid Course document" at bounding box center [491, 560] width 341 height 26
type input "C:\fakepath\Provide-First-AId.pdf"
click at [505, 609] on div "/ /" at bounding box center [614, 624] width 235 height 35
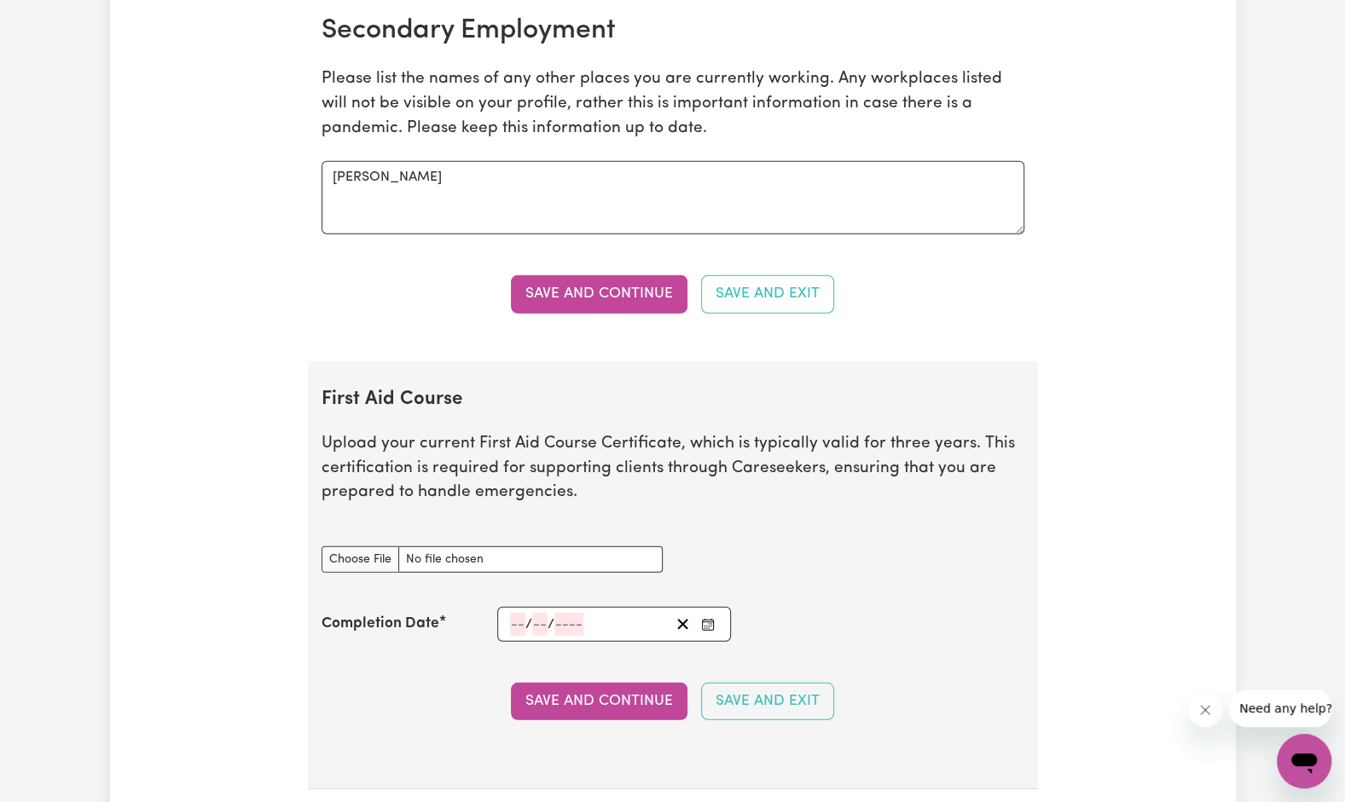
click at [715, 613] on button "Enter the Completion Date of your First Aid Course" at bounding box center [708, 624] width 24 height 23
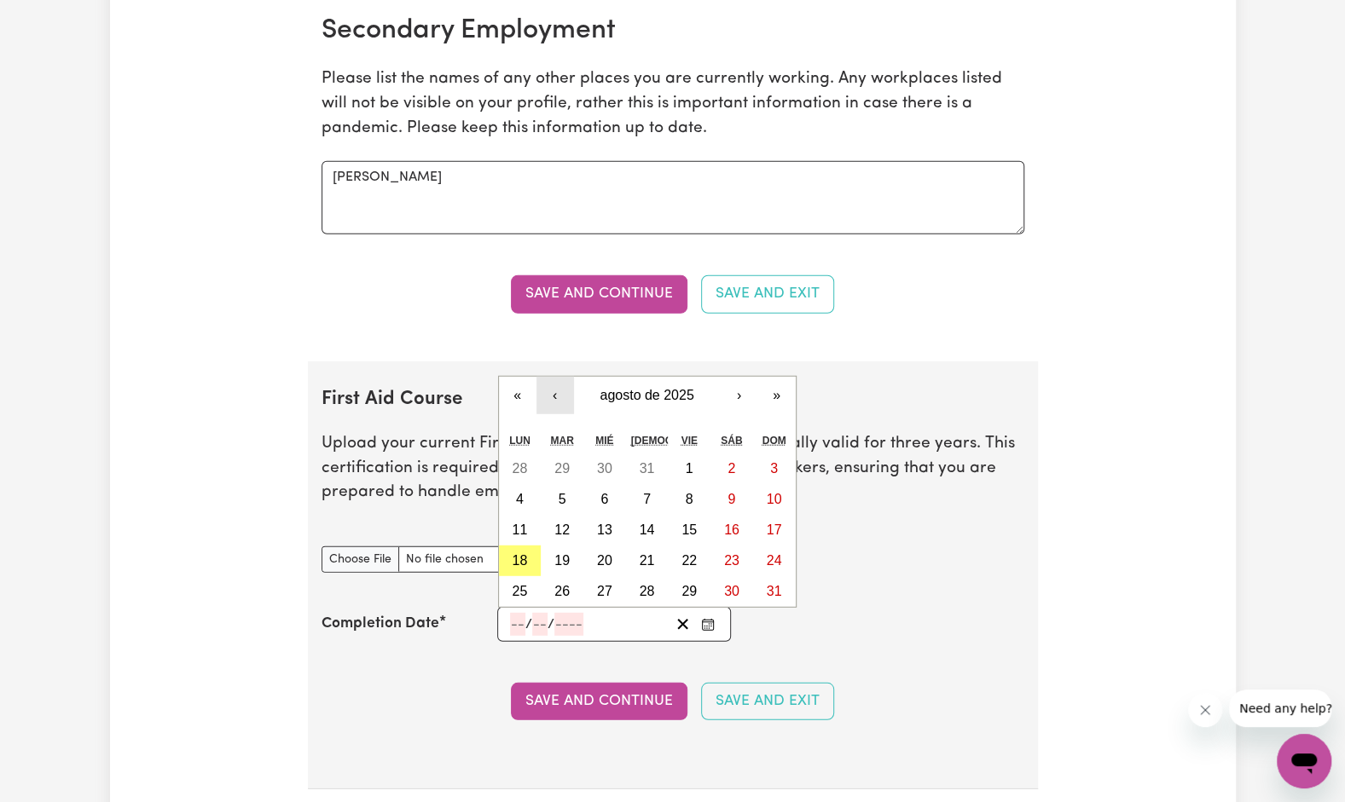
click at [547, 385] on button "‹" at bounding box center [555, 396] width 38 height 38
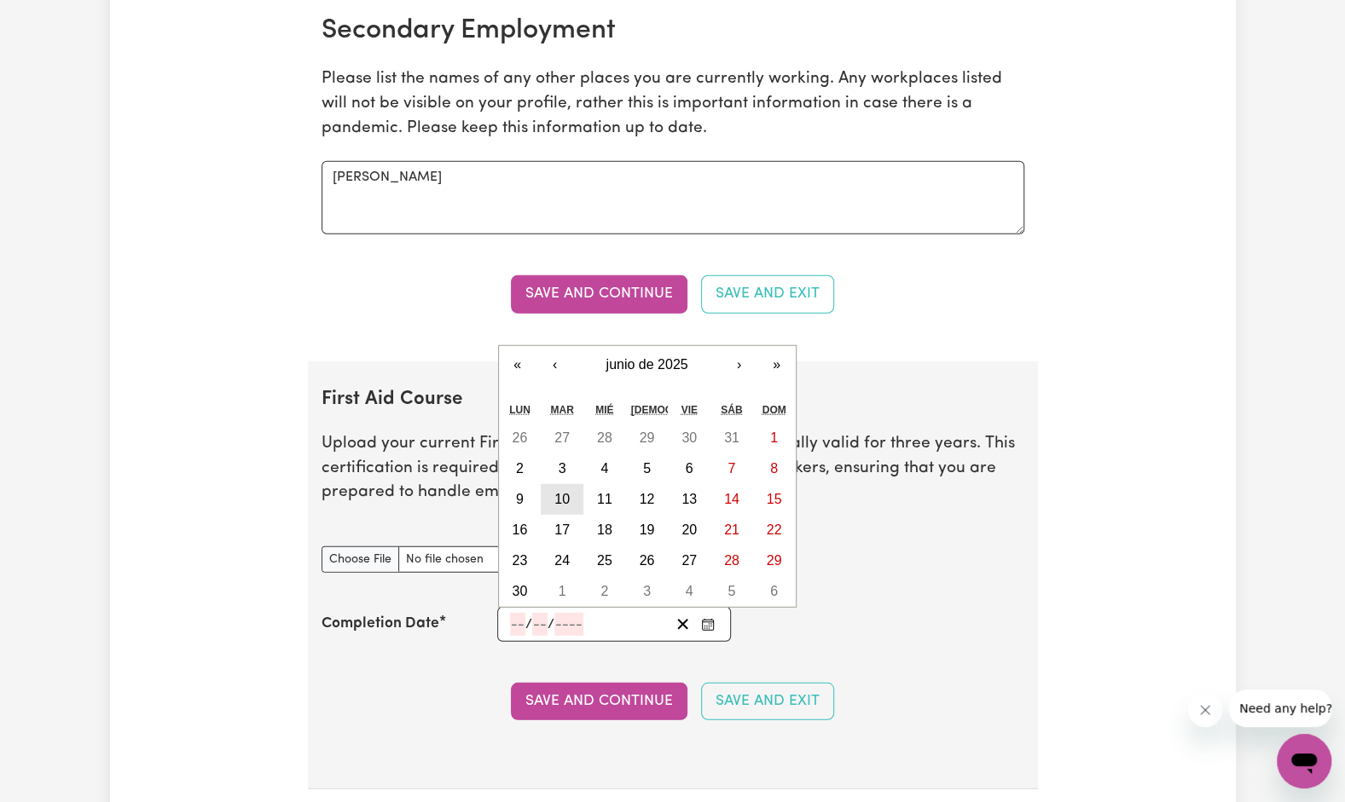
click at [565, 492] on abbr "10" at bounding box center [561, 499] width 15 height 14
type input "[DATE]"
type input "10"
type input "6"
type input "2025"
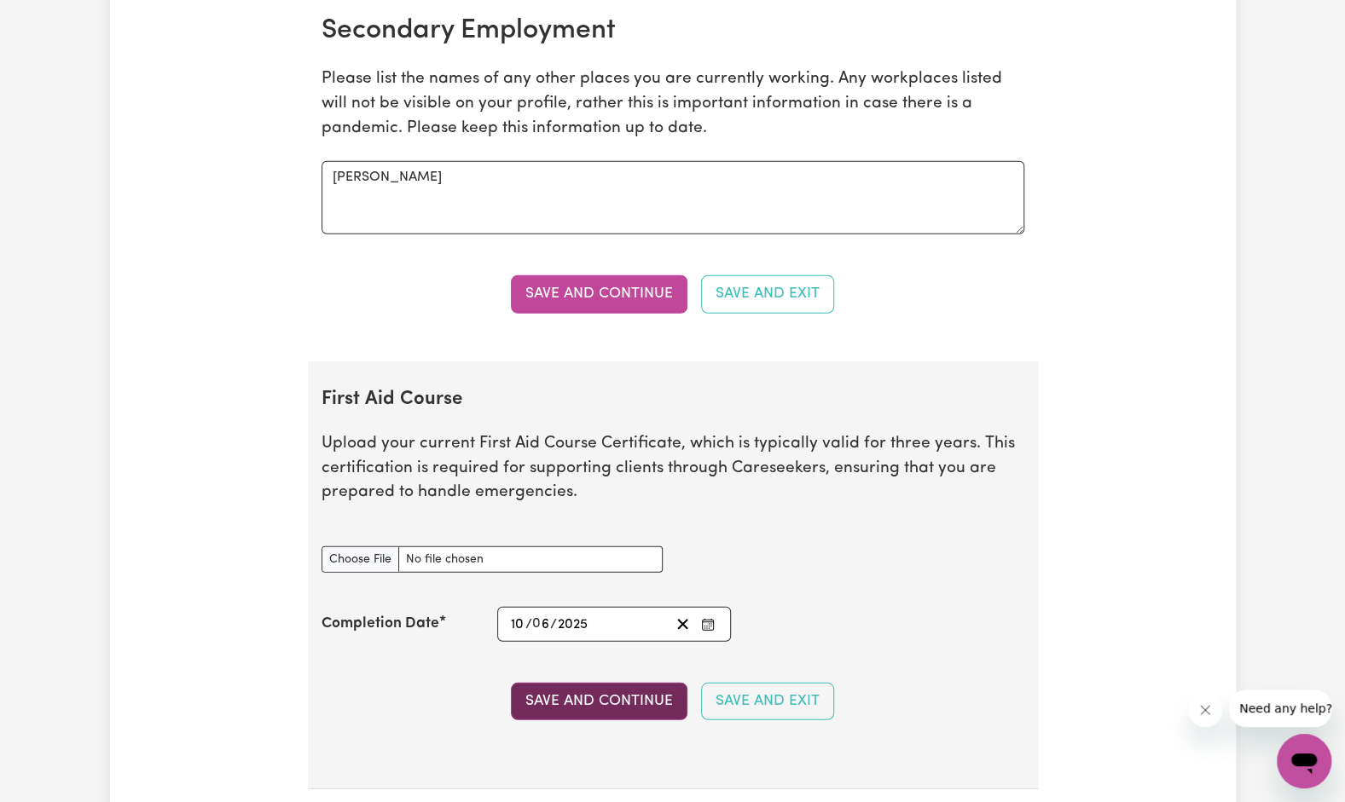
click at [669, 691] on button "Save and Continue" at bounding box center [599, 702] width 177 height 38
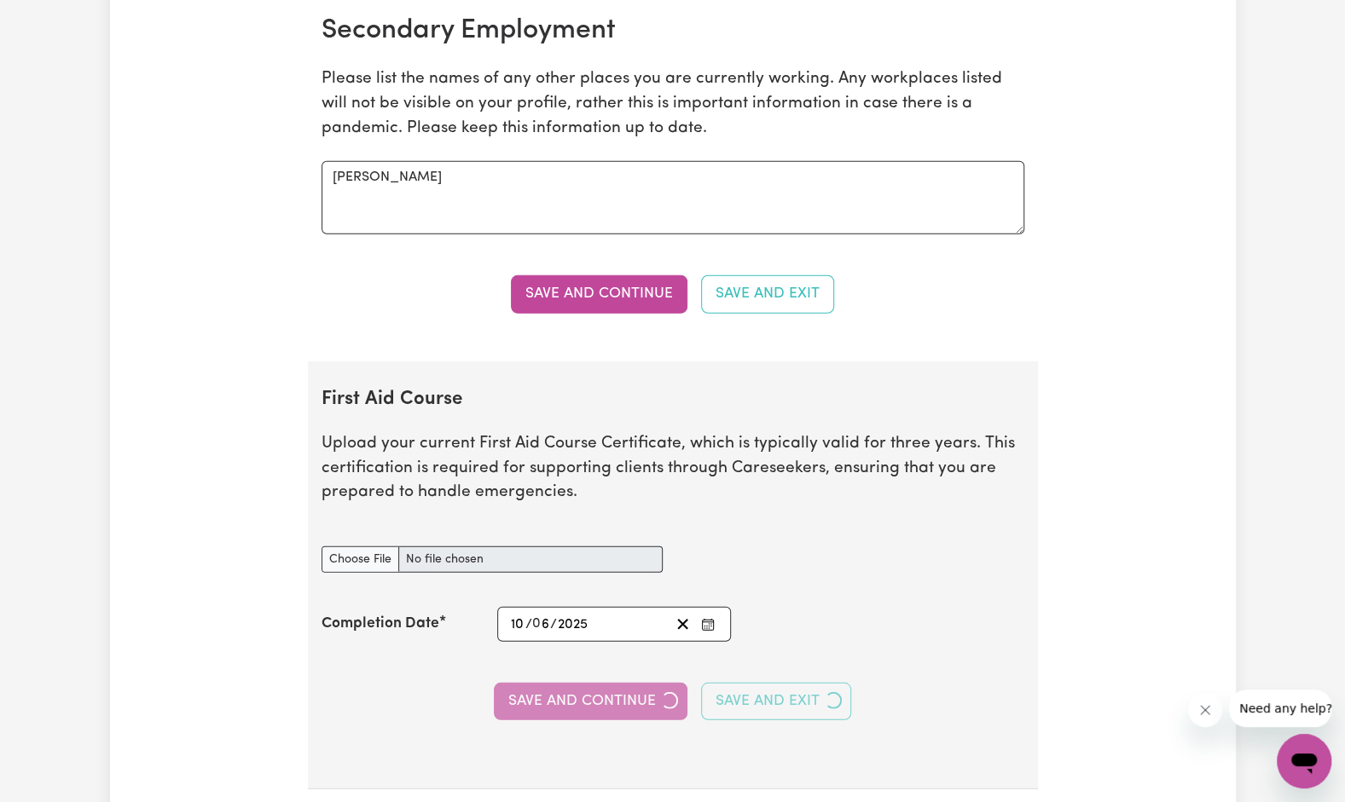
type textarea "Sapori Di Casa"
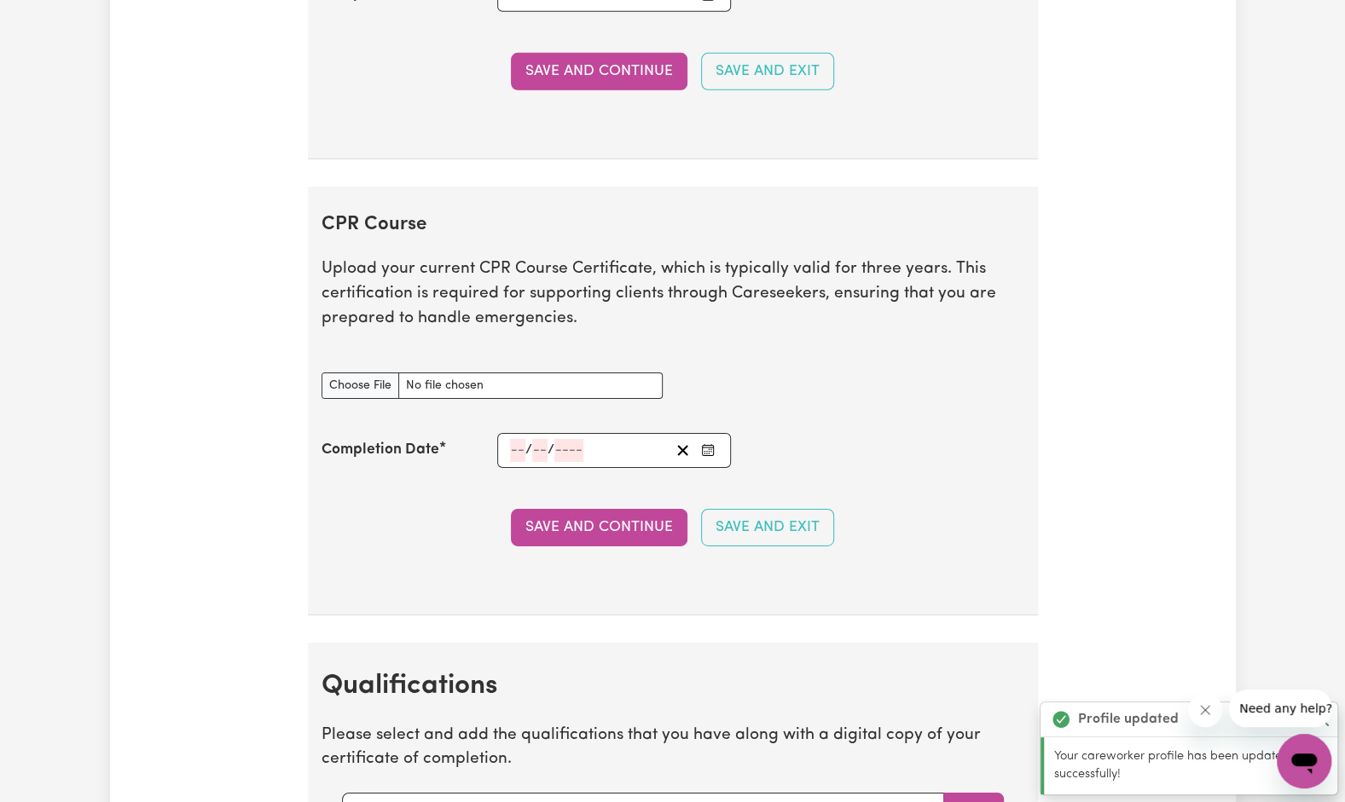
scroll to position [3409, 0]
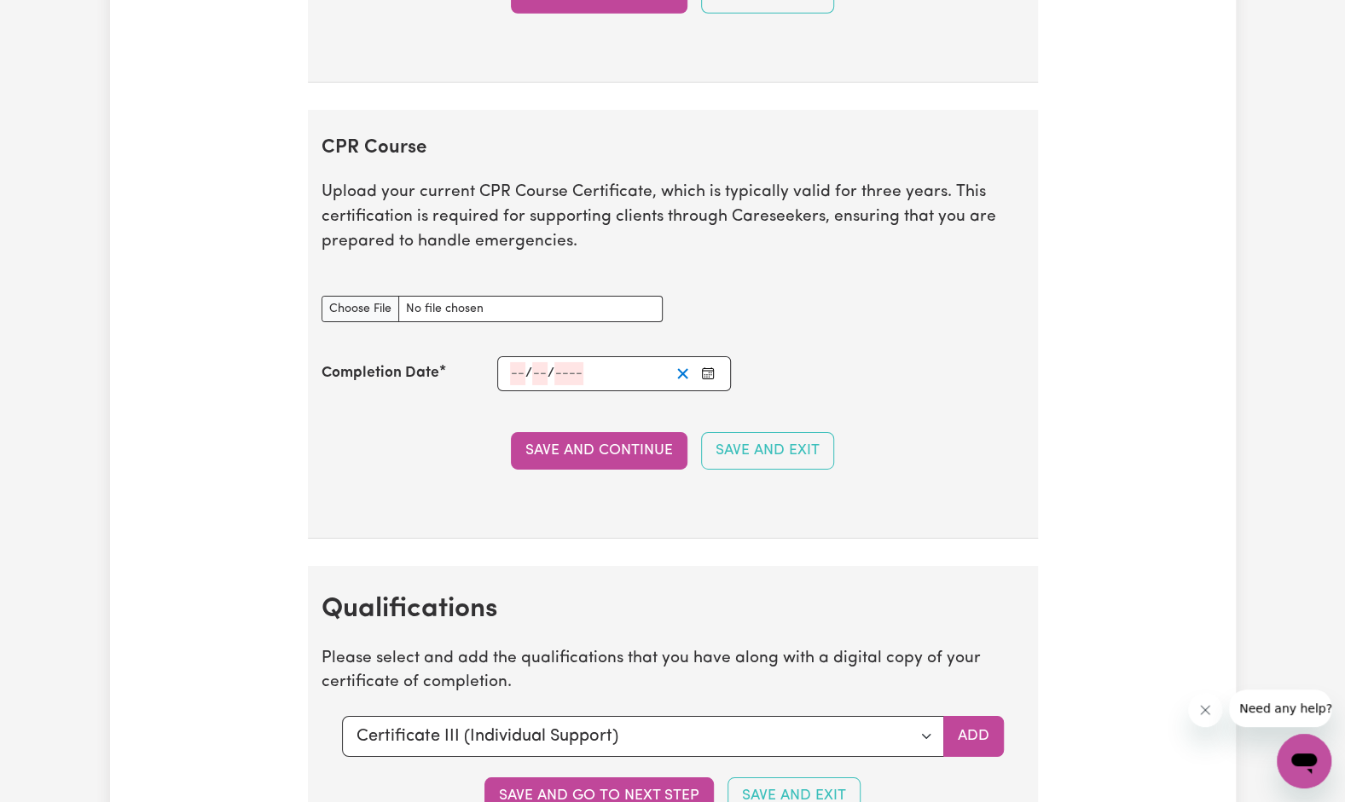
click at [688, 366] on icon "Clear date" at bounding box center [683, 374] width 16 height 16
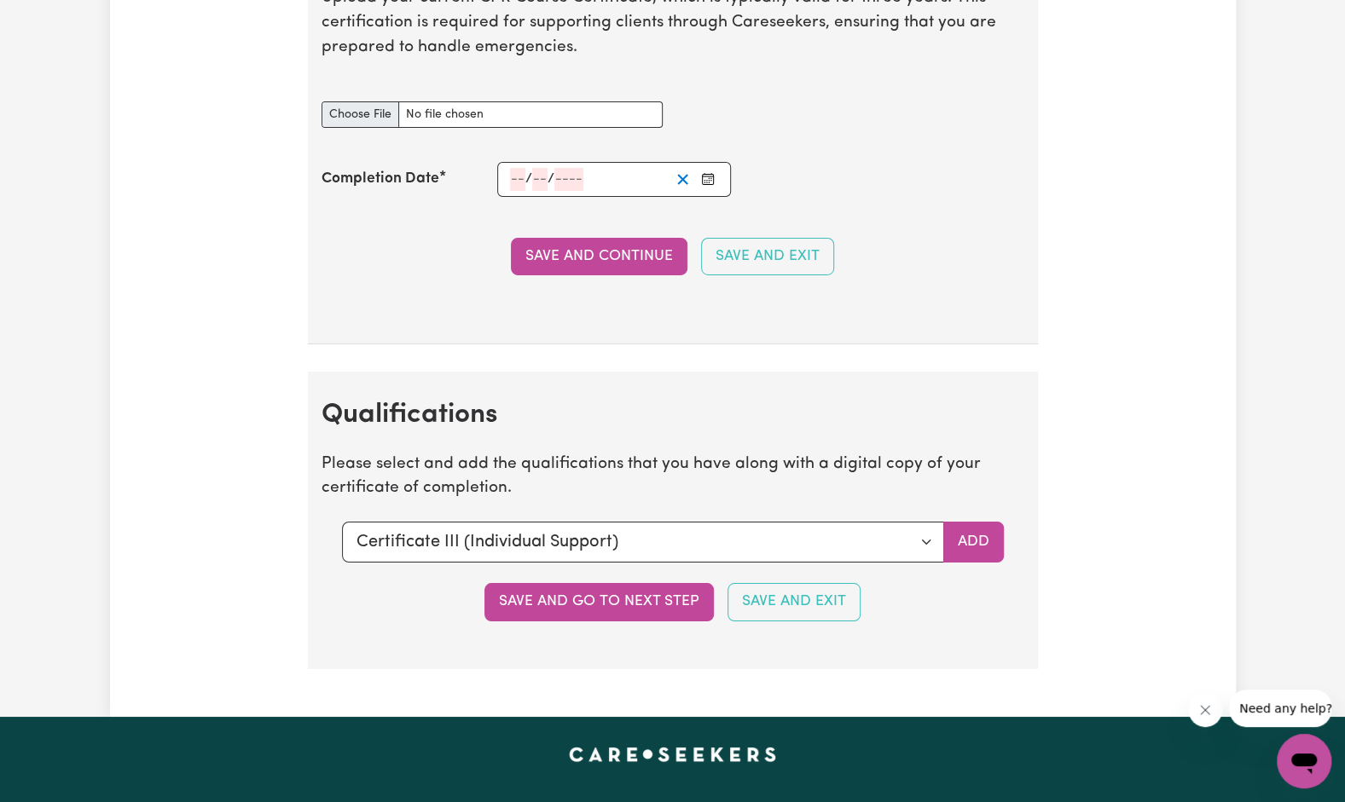
scroll to position [3609, 0]
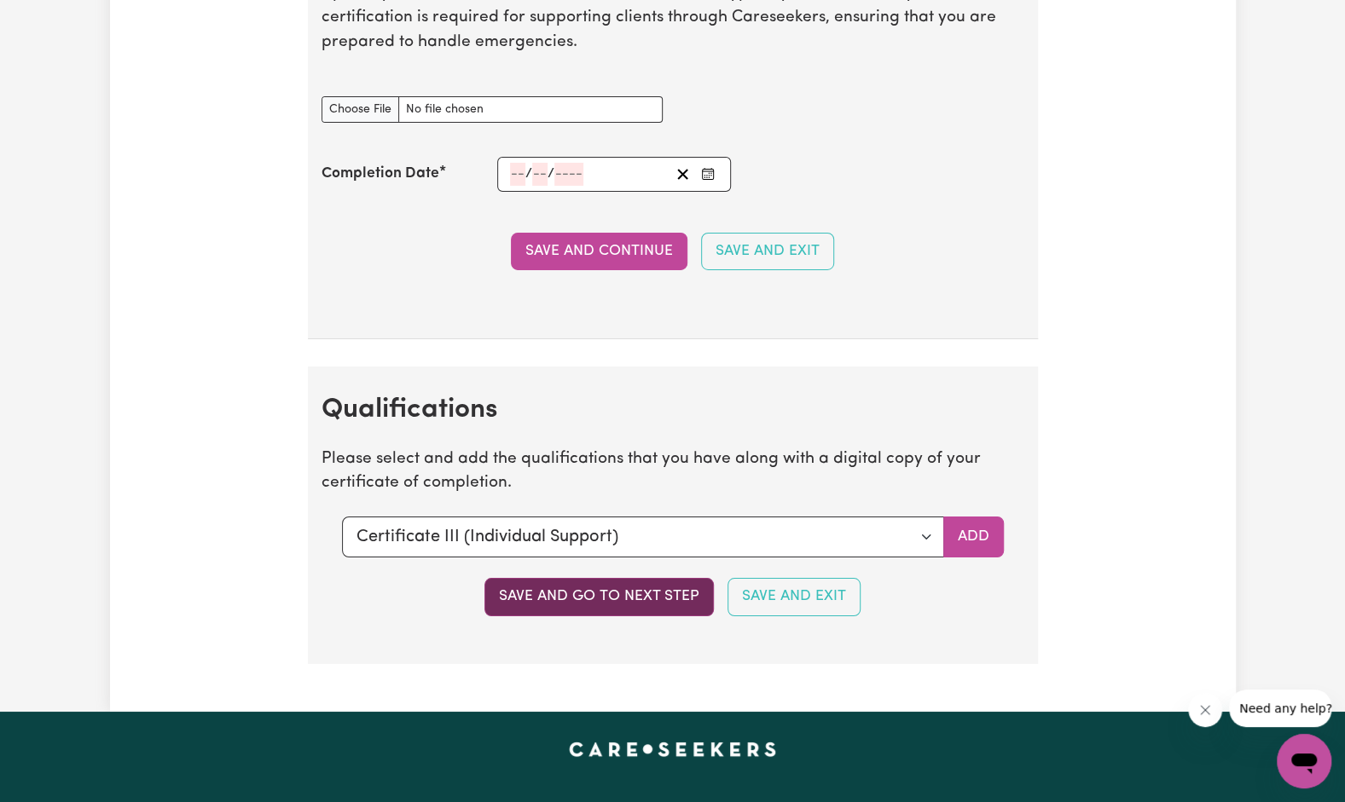
click at [614, 578] on button "Save and go to next step" at bounding box center [598, 597] width 229 height 38
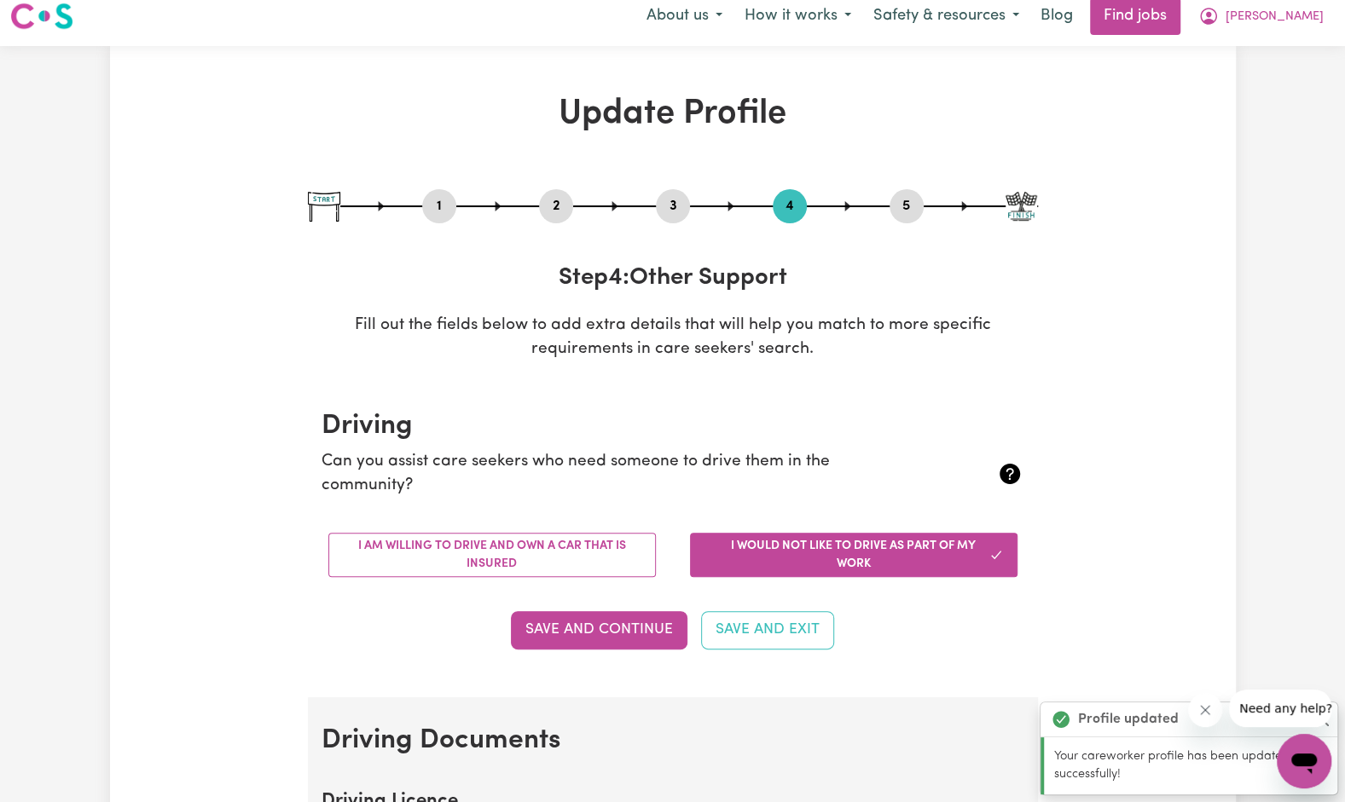
scroll to position [0, 0]
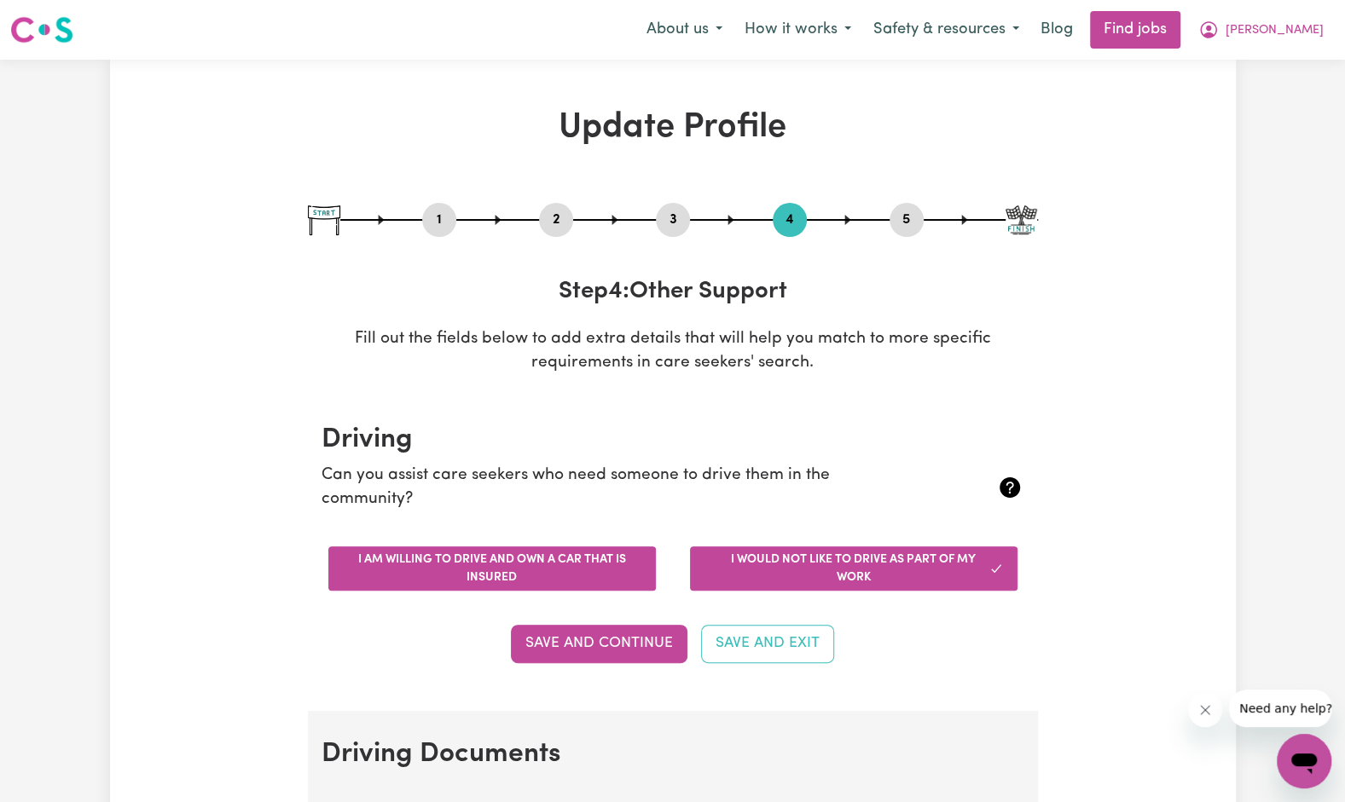
click at [501, 570] on button "I am willing to drive and own a car that is insured" at bounding box center [491, 569] width 327 height 44
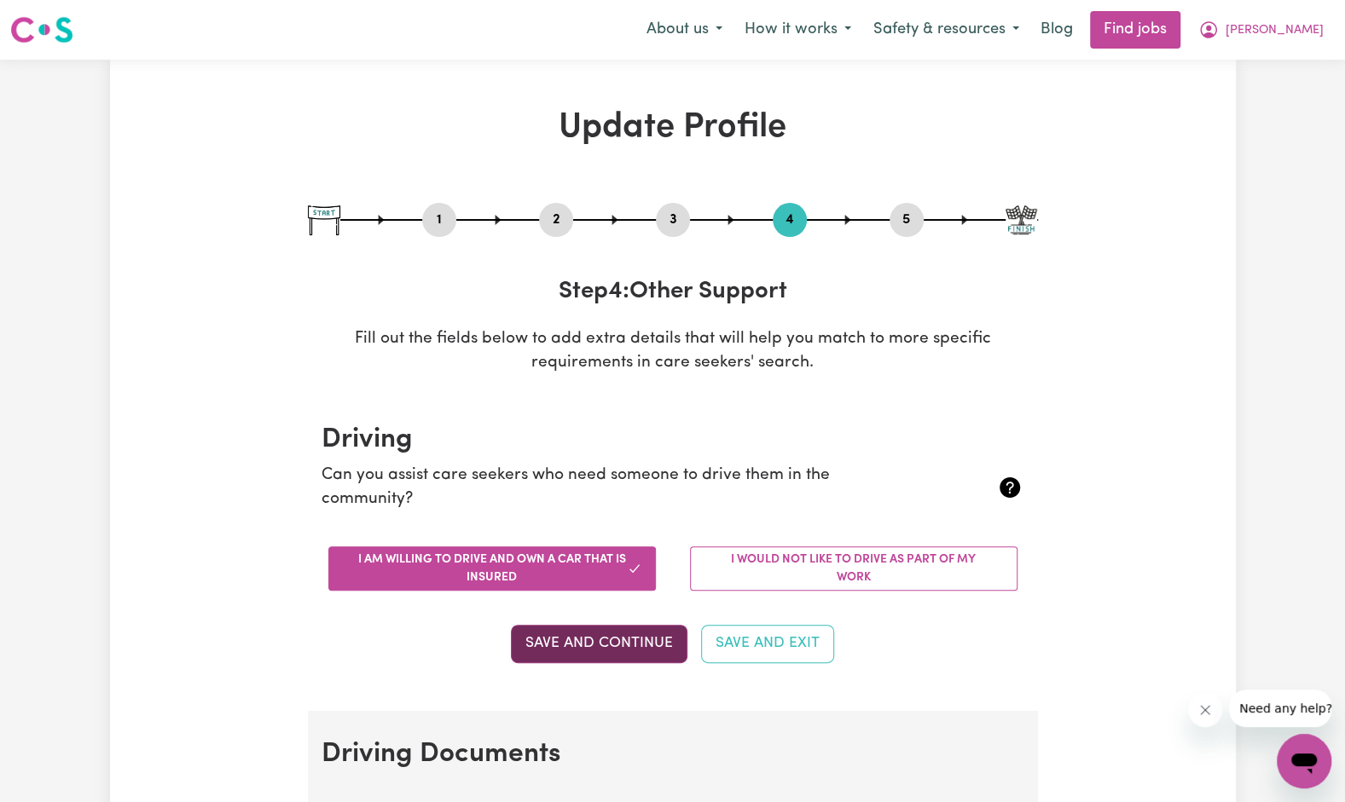
click at [547, 656] on button "Save and Continue" at bounding box center [599, 644] width 177 height 38
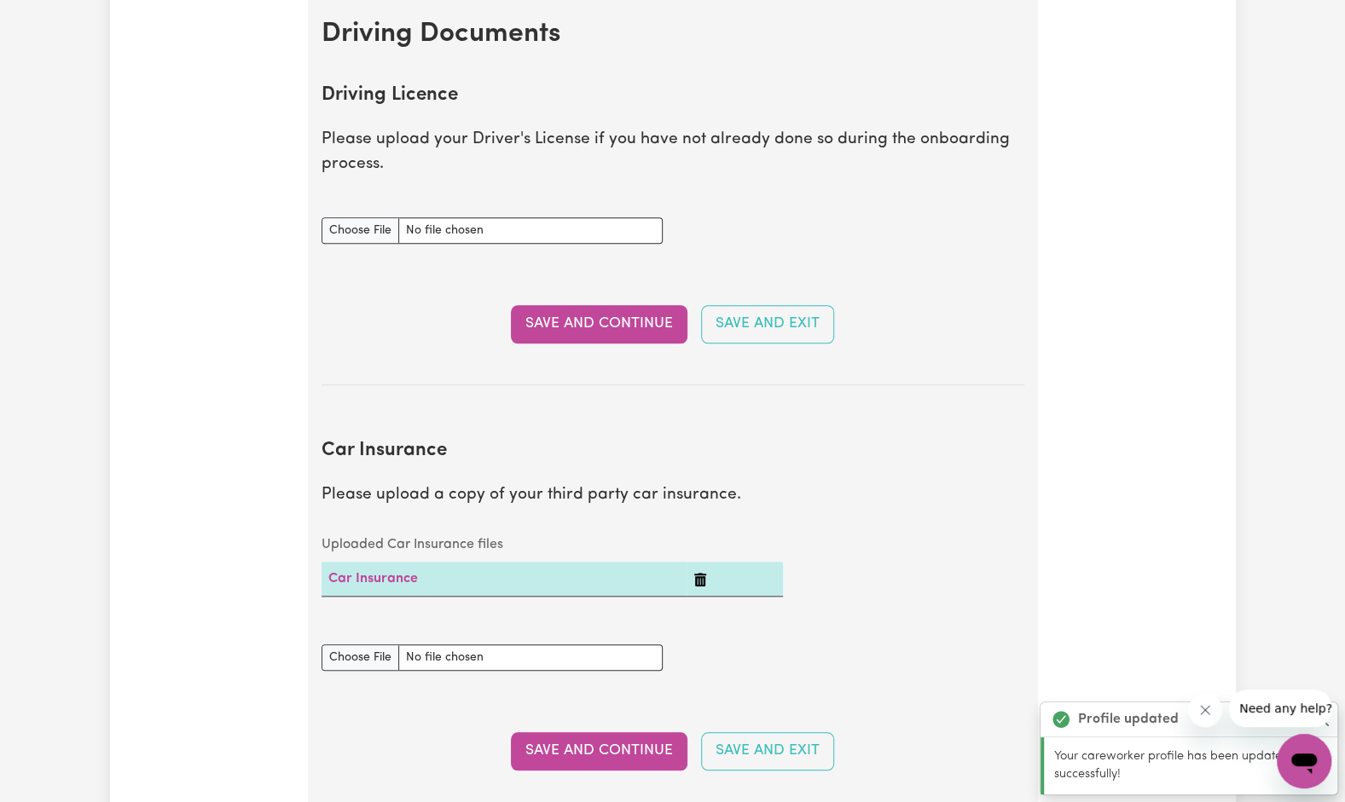
scroll to position [777, 0]
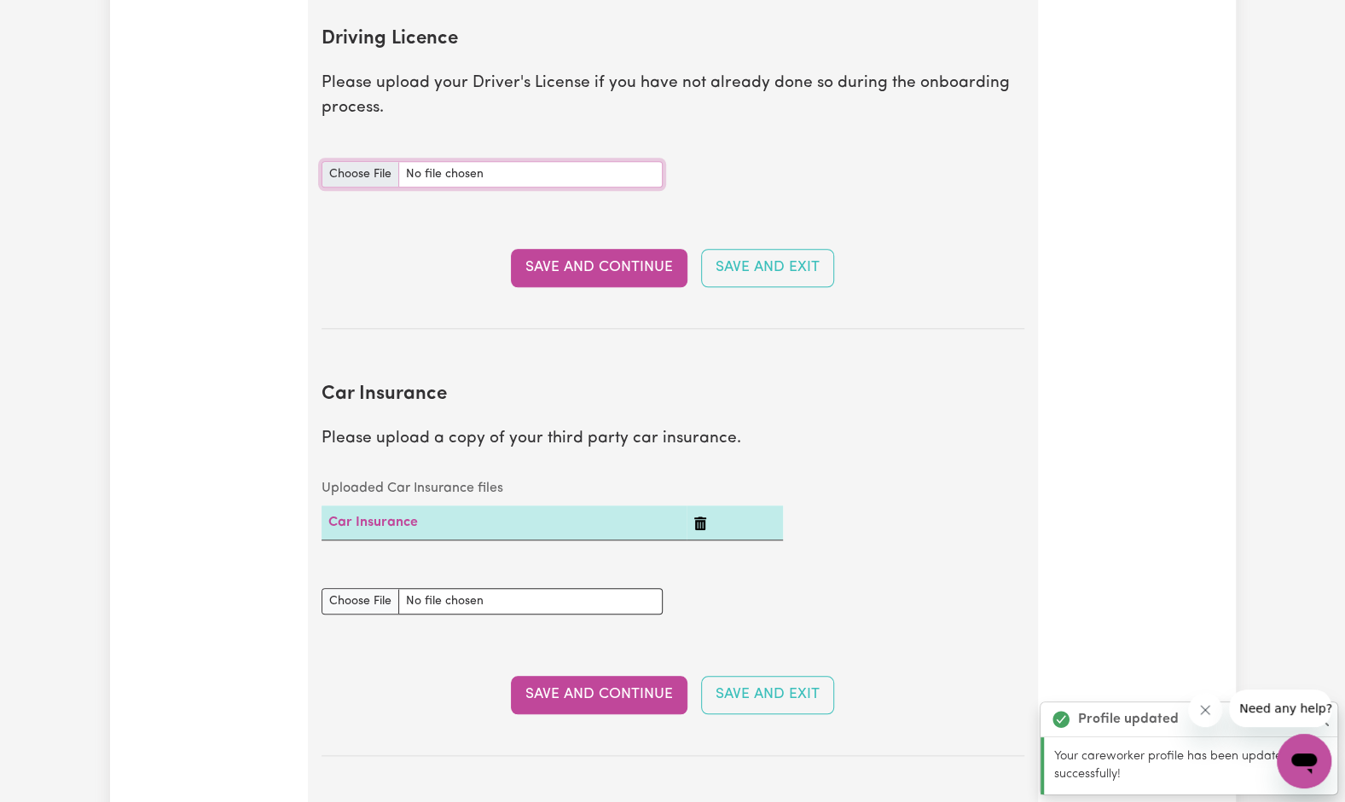
click at [367, 177] on input "Driving Licence document" at bounding box center [491, 174] width 341 height 26
type input "C:\fakepath\Driver licence.pdf"
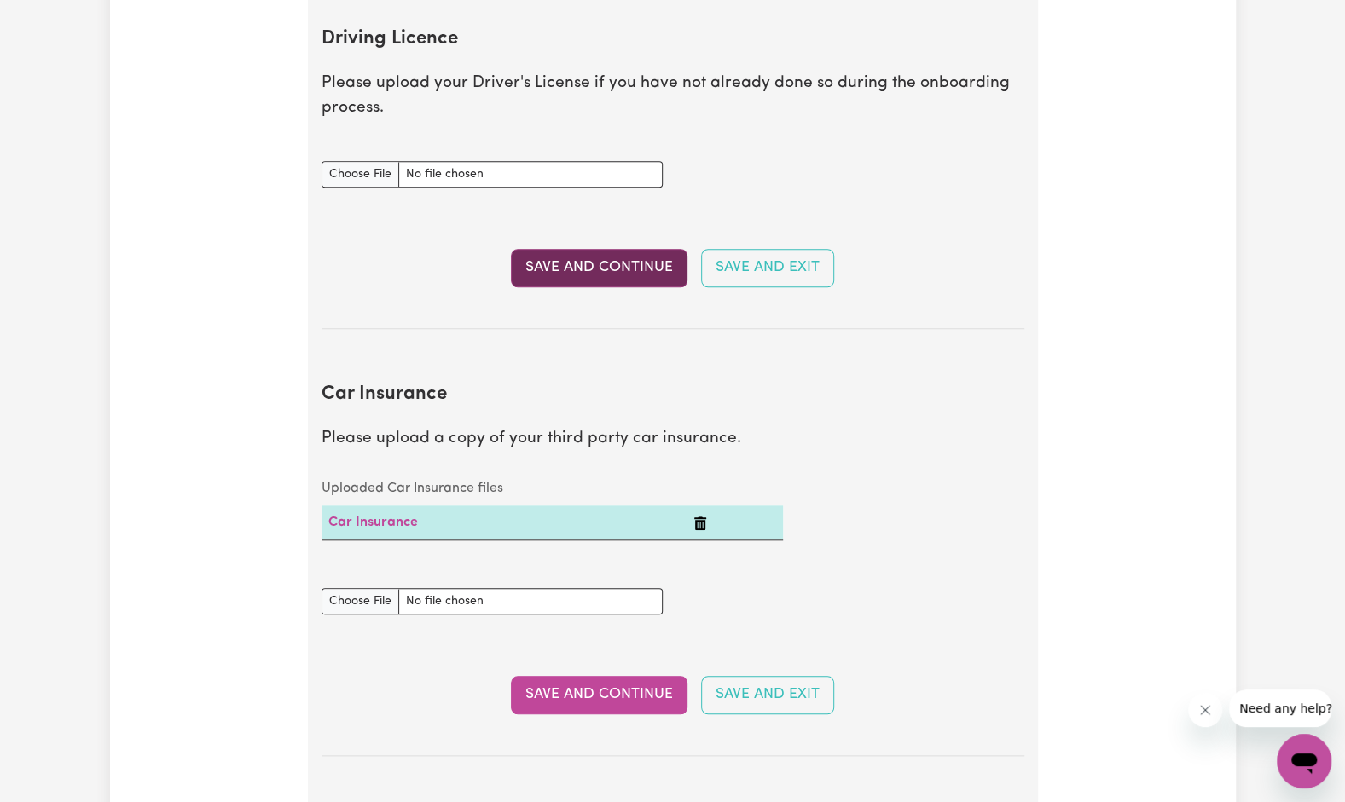
click at [599, 254] on button "Save and Continue" at bounding box center [599, 268] width 177 height 38
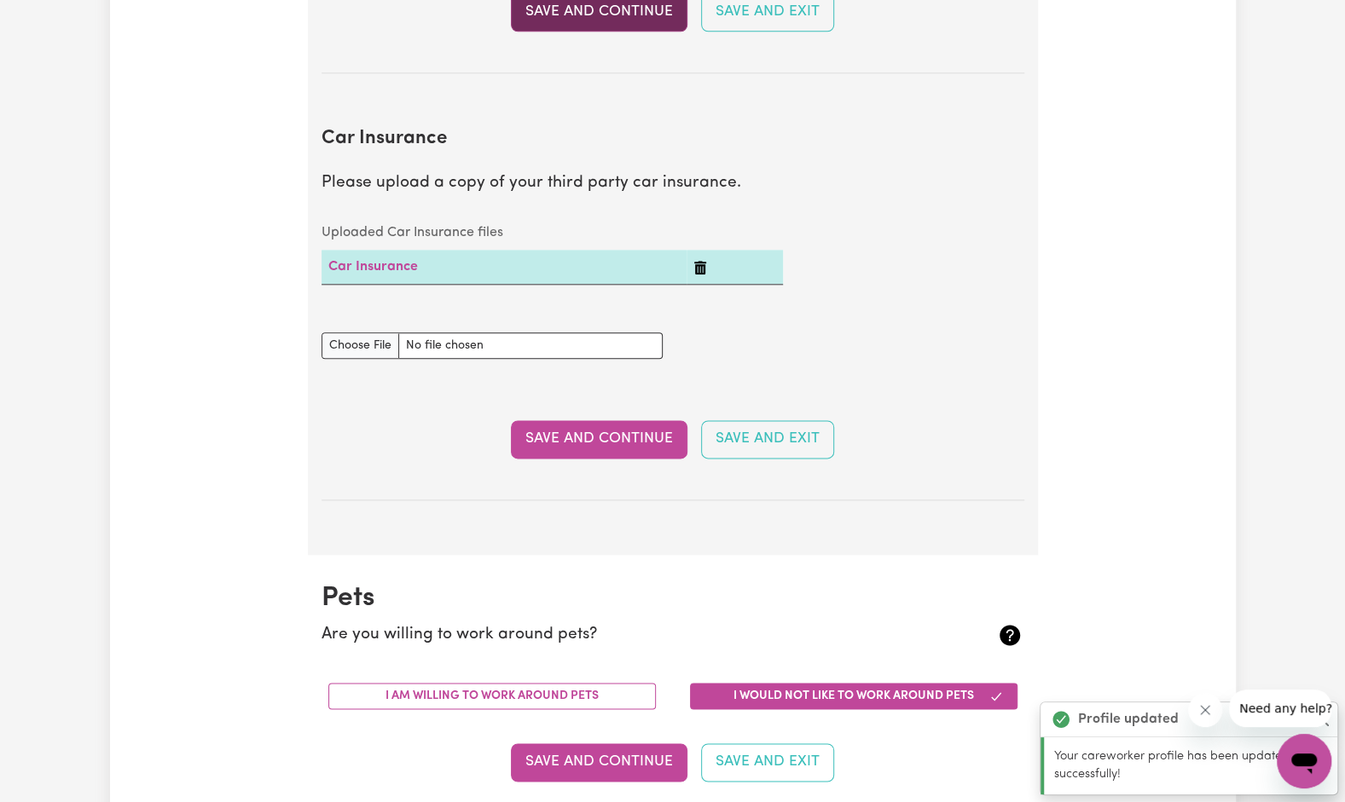
scroll to position [1131, 0]
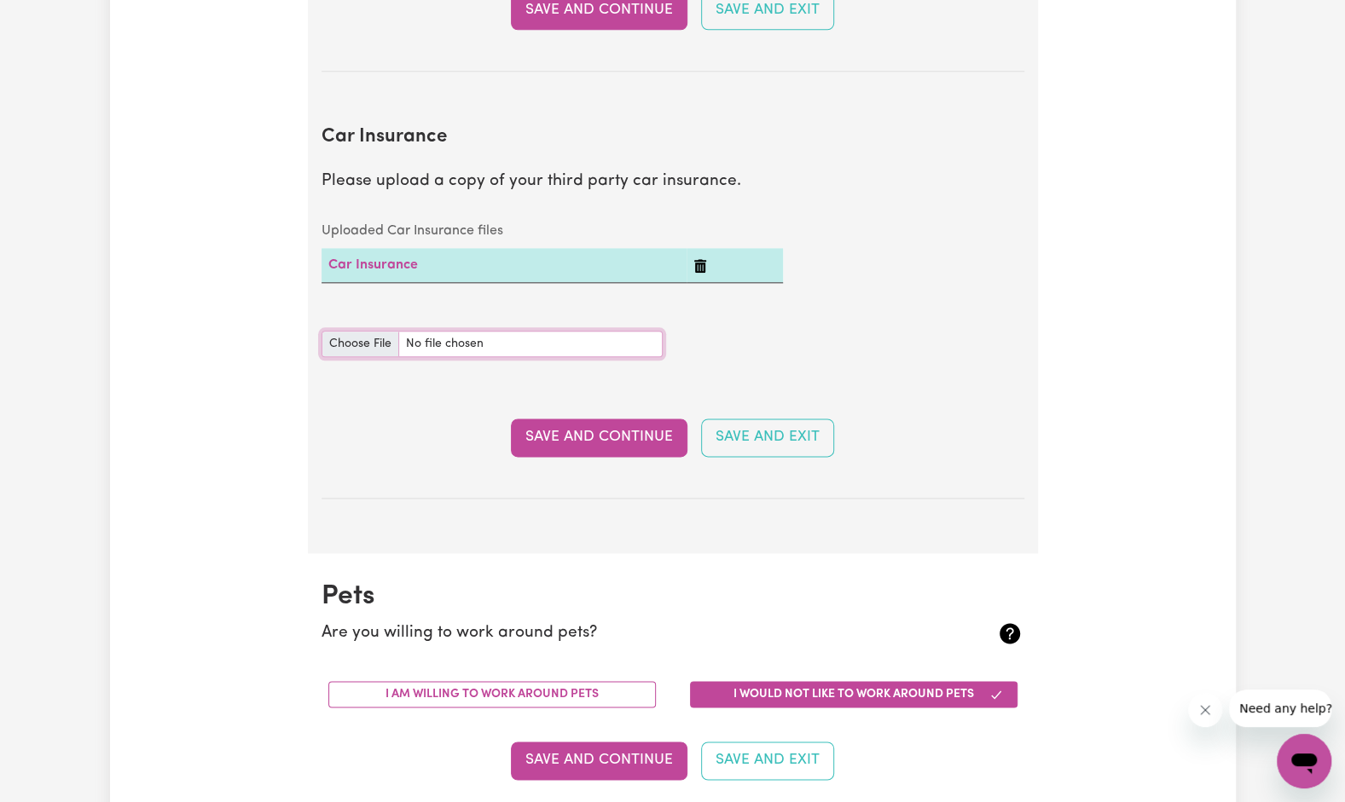
click at [355, 341] on input "Car Insurance document" at bounding box center [491, 344] width 341 height 26
type input "C:\fakepath\AAMI Car Certificate of Insurance MPA159424493 (2).pdf"
click at [564, 455] on button "Save and Continue" at bounding box center [599, 438] width 177 height 38
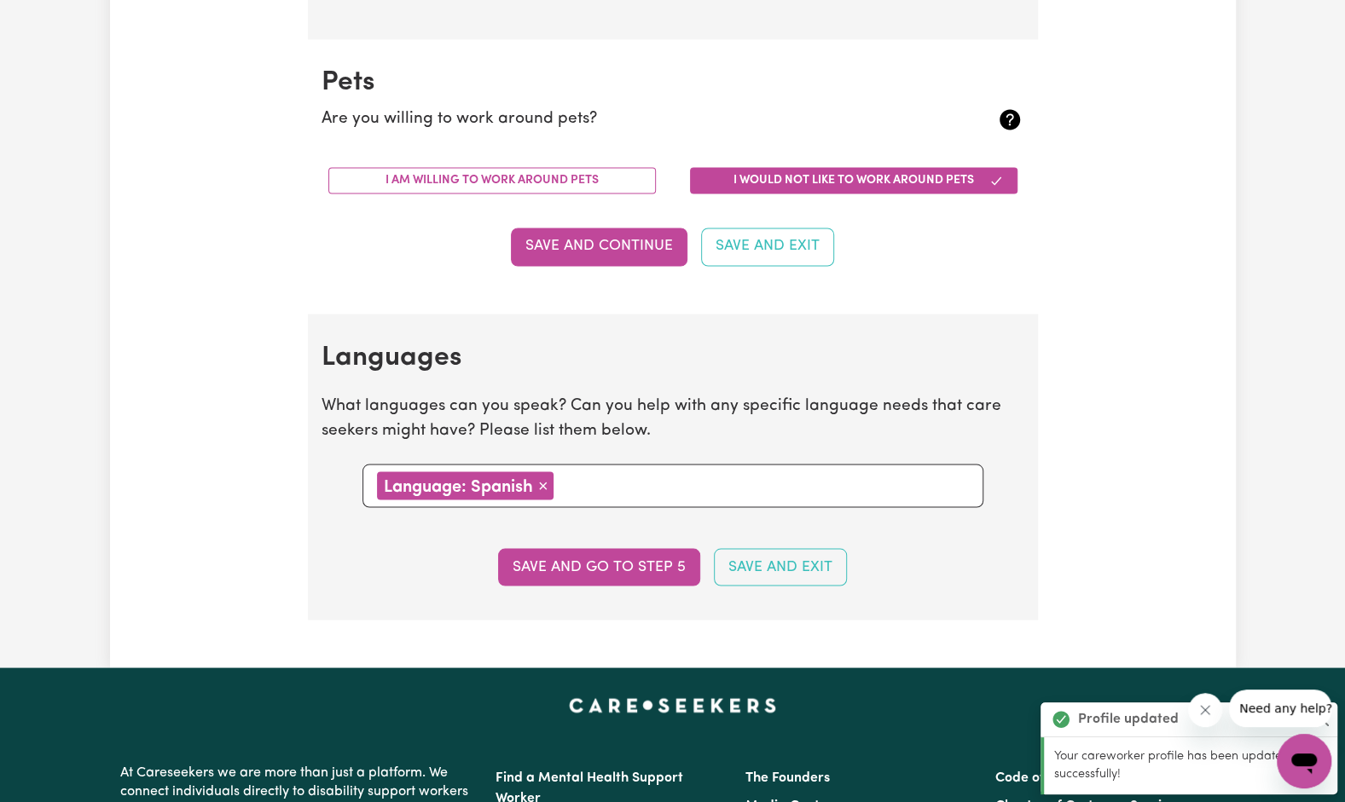
scroll to position [1682, 0]
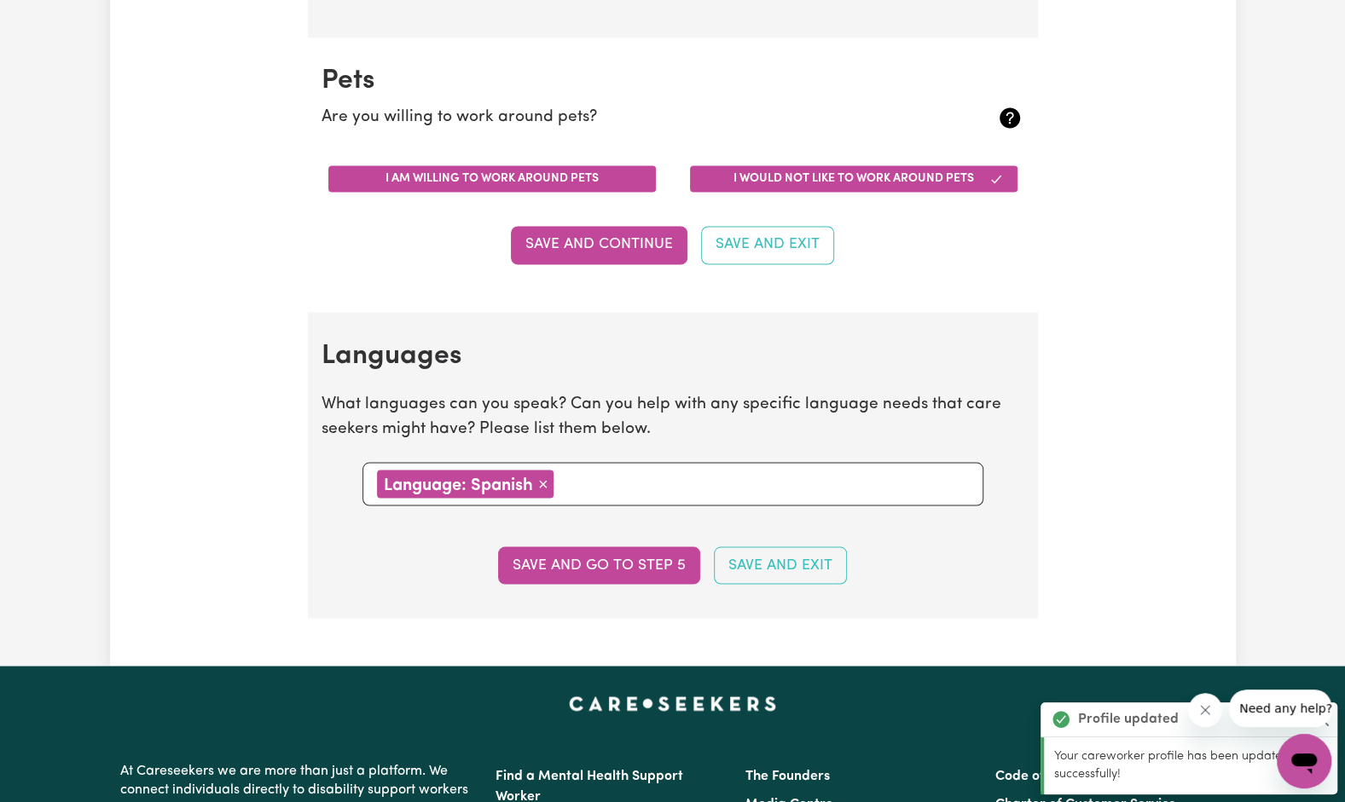
click at [503, 178] on button "I am willing to work around pets" at bounding box center [491, 178] width 327 height 26
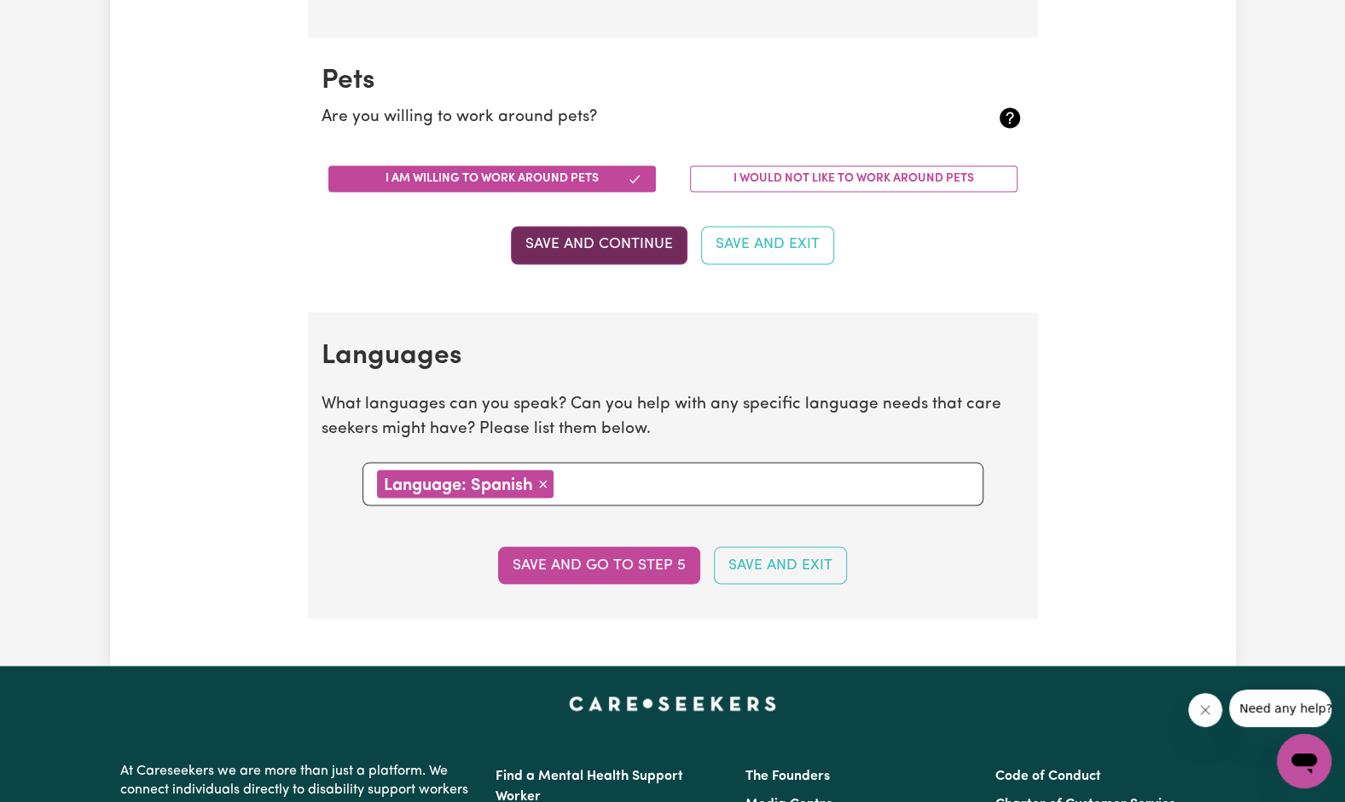
click at [596, 259] on button "Save and Continue" at bounding box center [599, 245] width 177 height 38
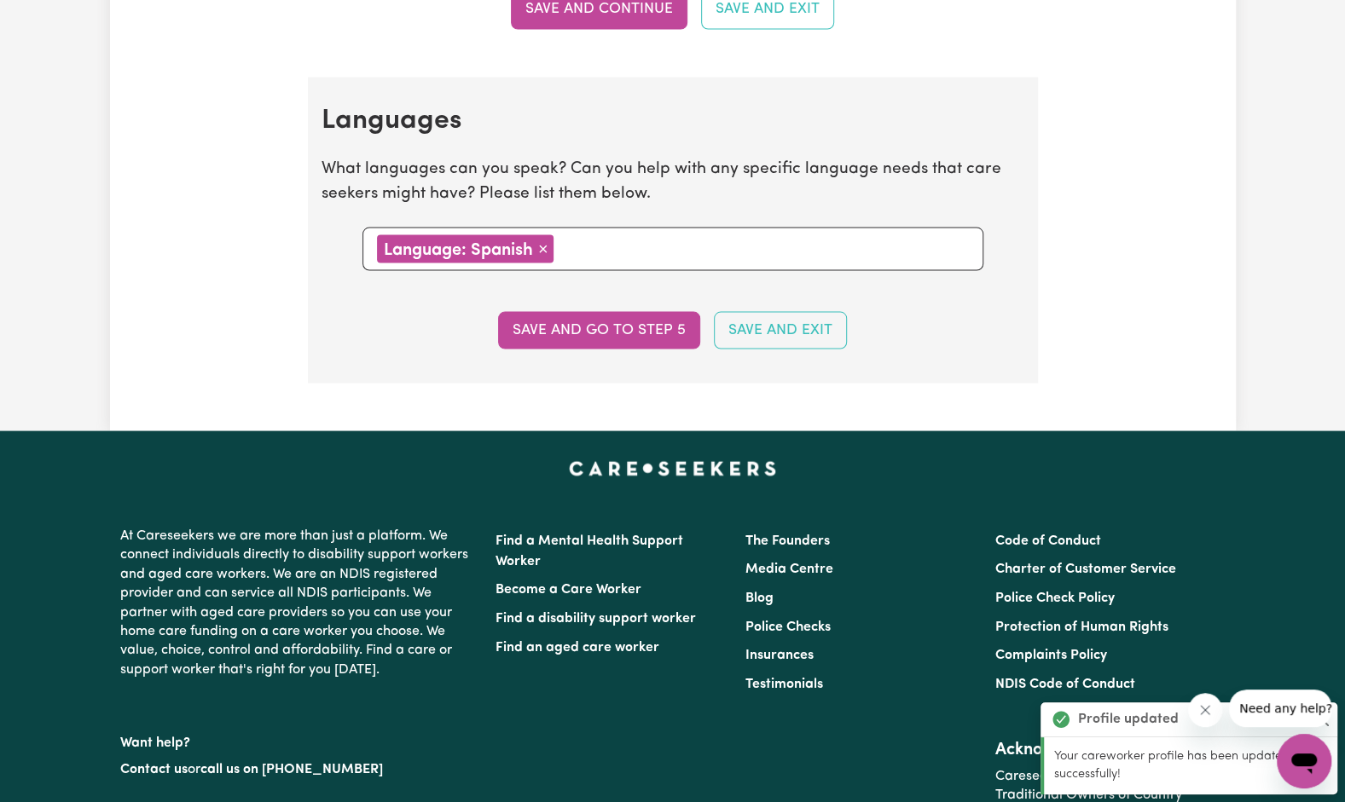
scroll to position [1990, 0]
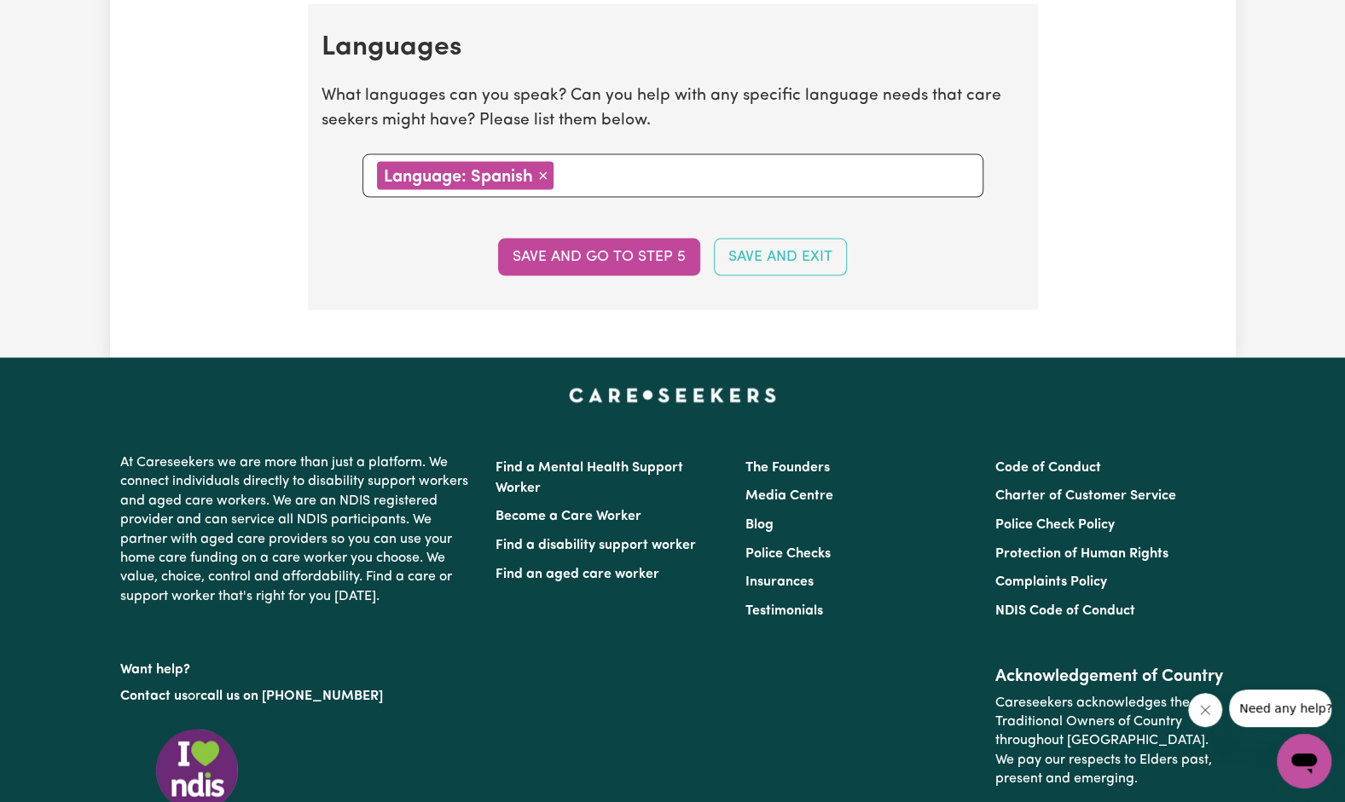
click at [597, 167] on input "text" at bounding box center [764, 174] width 410 height 26
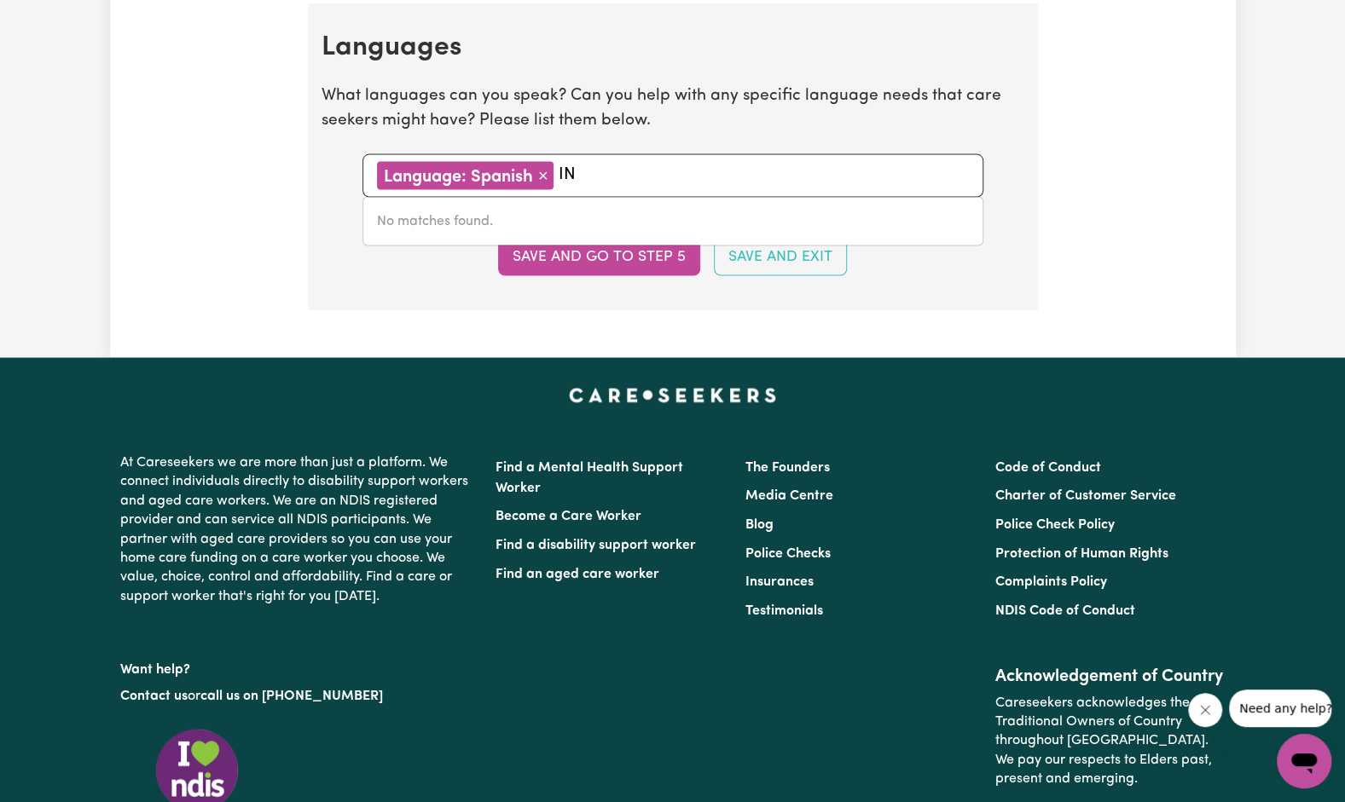
type input "I"
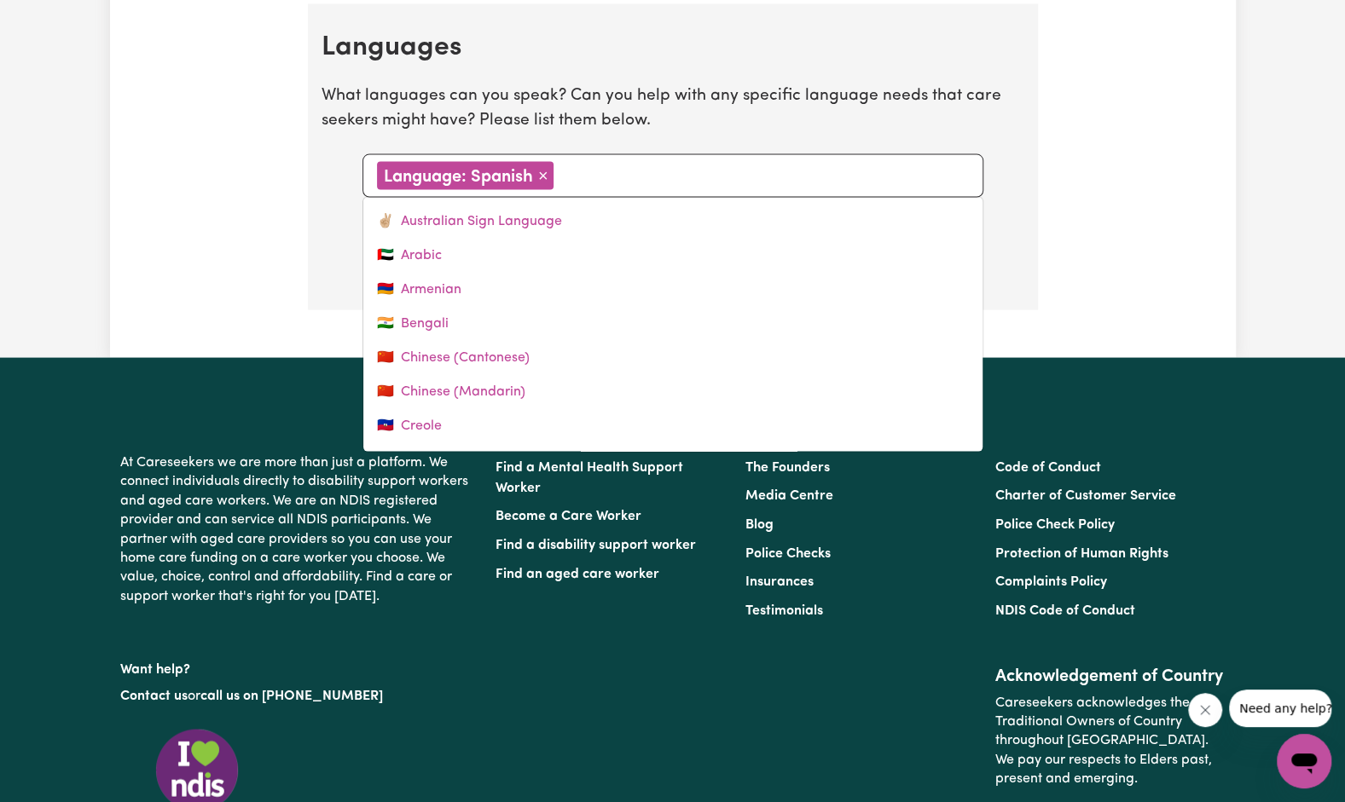
click at [311, 233] on section "Languages What languages can you speak? Can you help with any specific language…" at bounding box center [673, 156] width 730 height 306
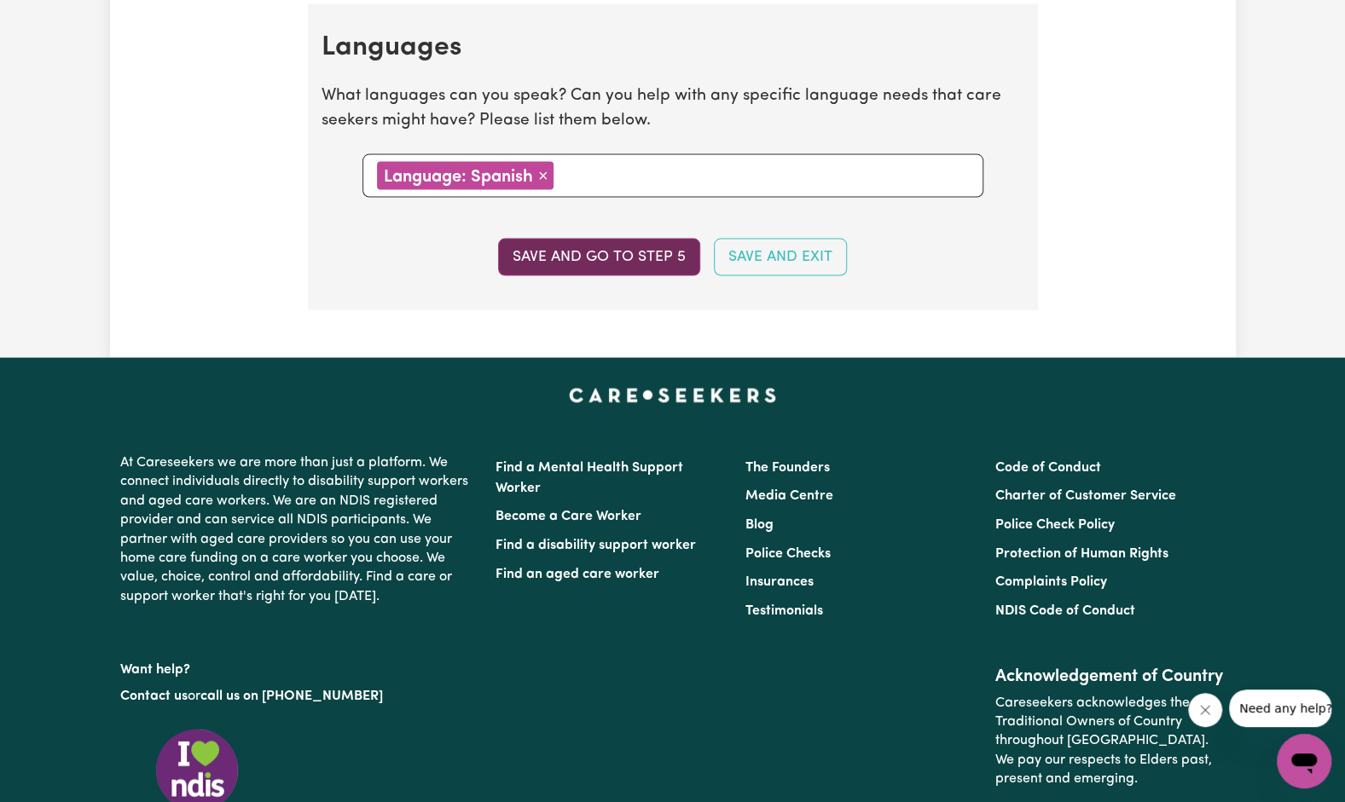
click at [648, 261] on button "Save and go to step 5" at bounding box center [599, 257] width 202 height 38
select select "I am providing services through another platform"
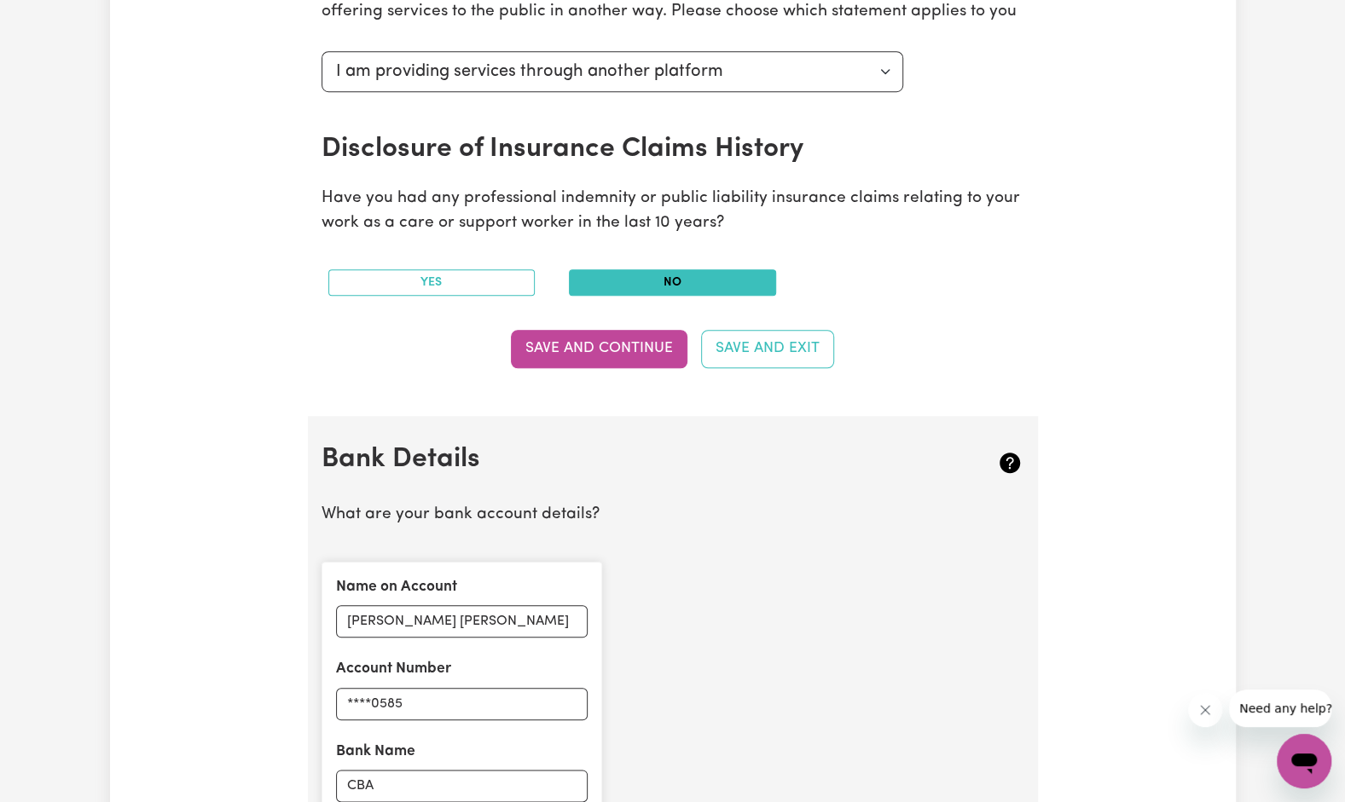
scroll to position [762, 0]
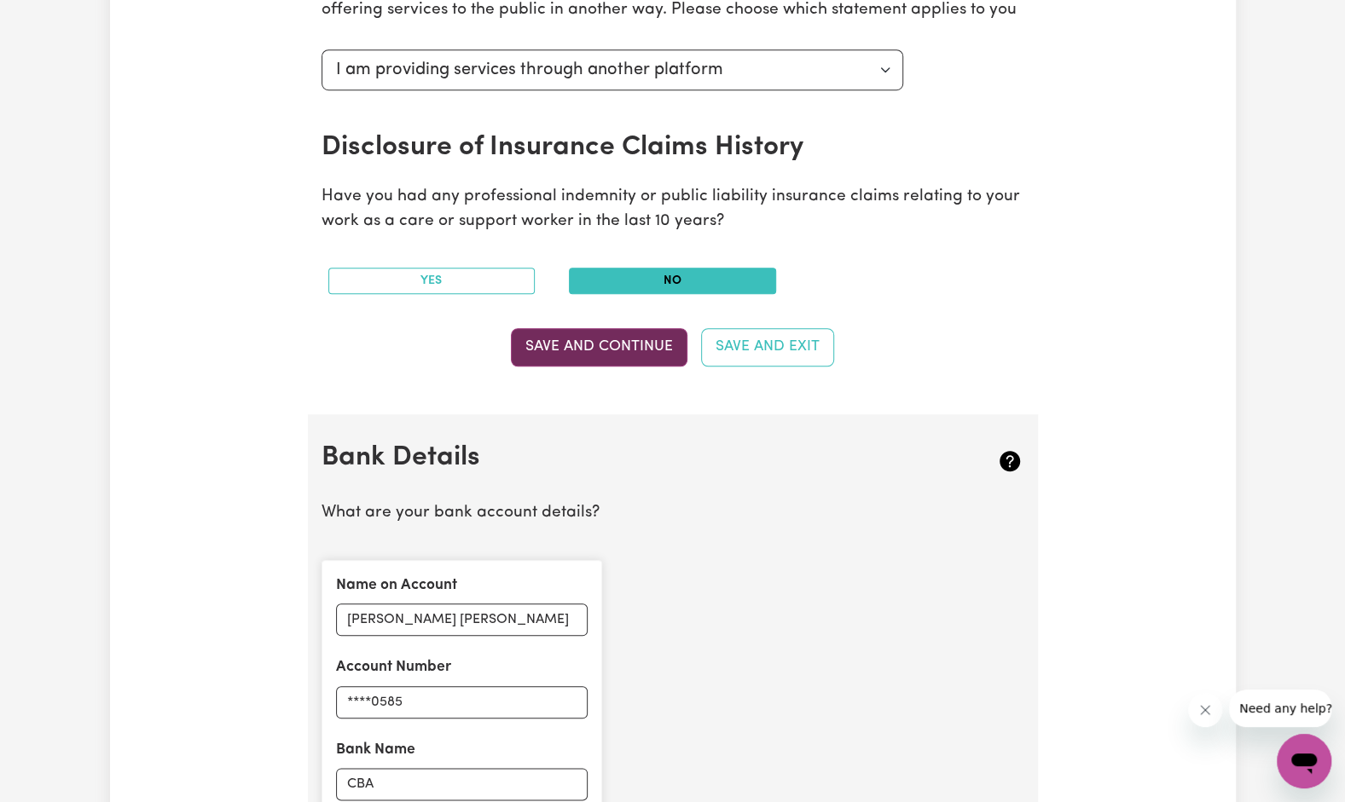
click at [555, 360] on button "Save and Continue" at bounding box center [599, 347] width 177 height 38
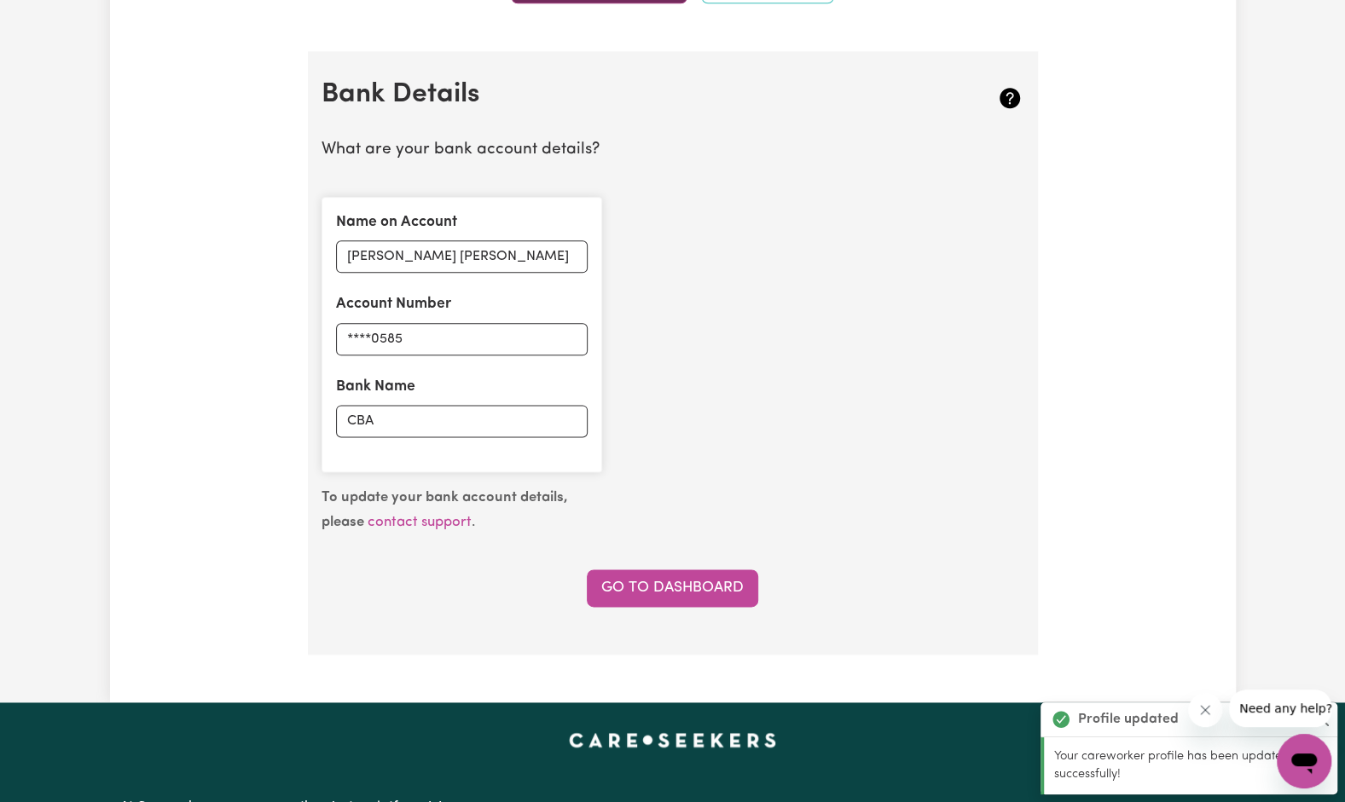
scroll to position [1175, 0]
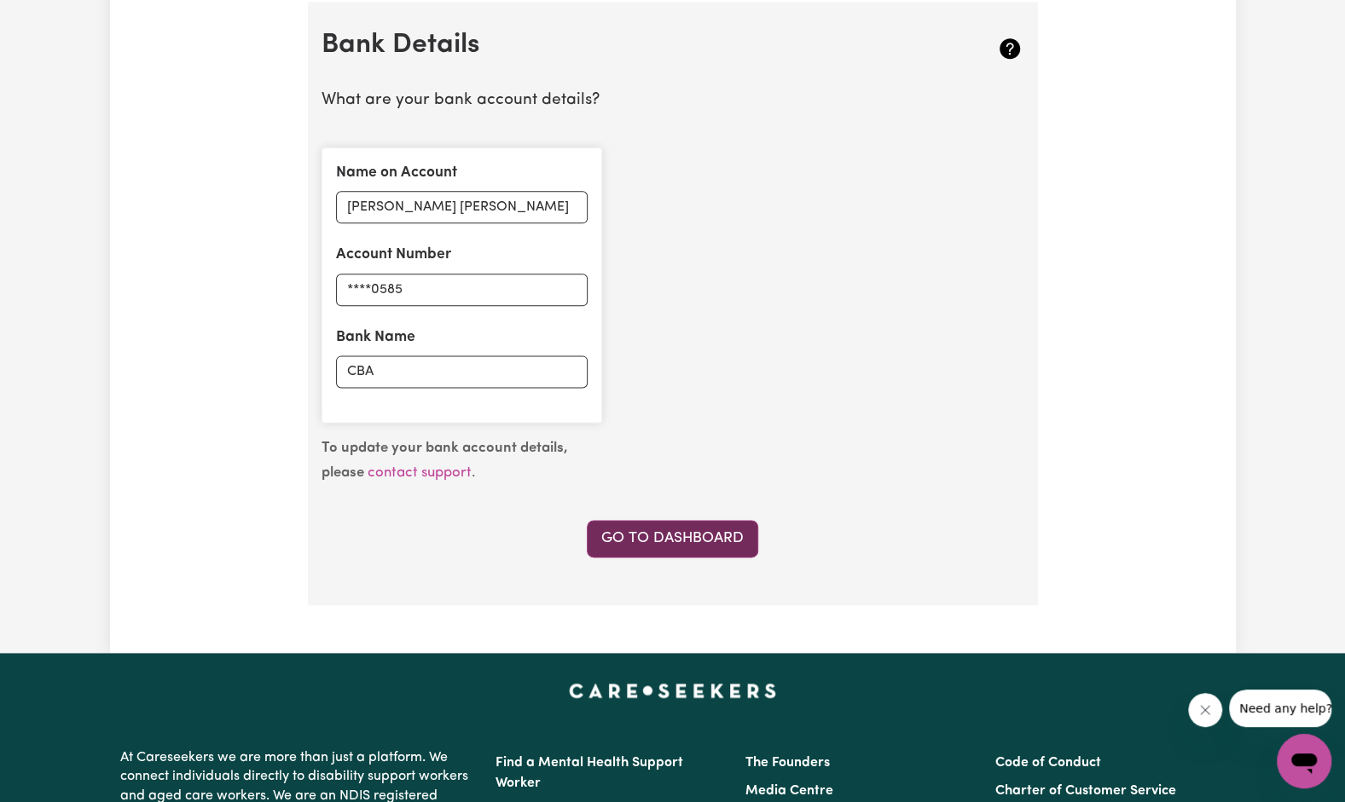
click at [631, 535] on link "Go to Dashboard" at bounding box center [672, 539] width 171 height 38
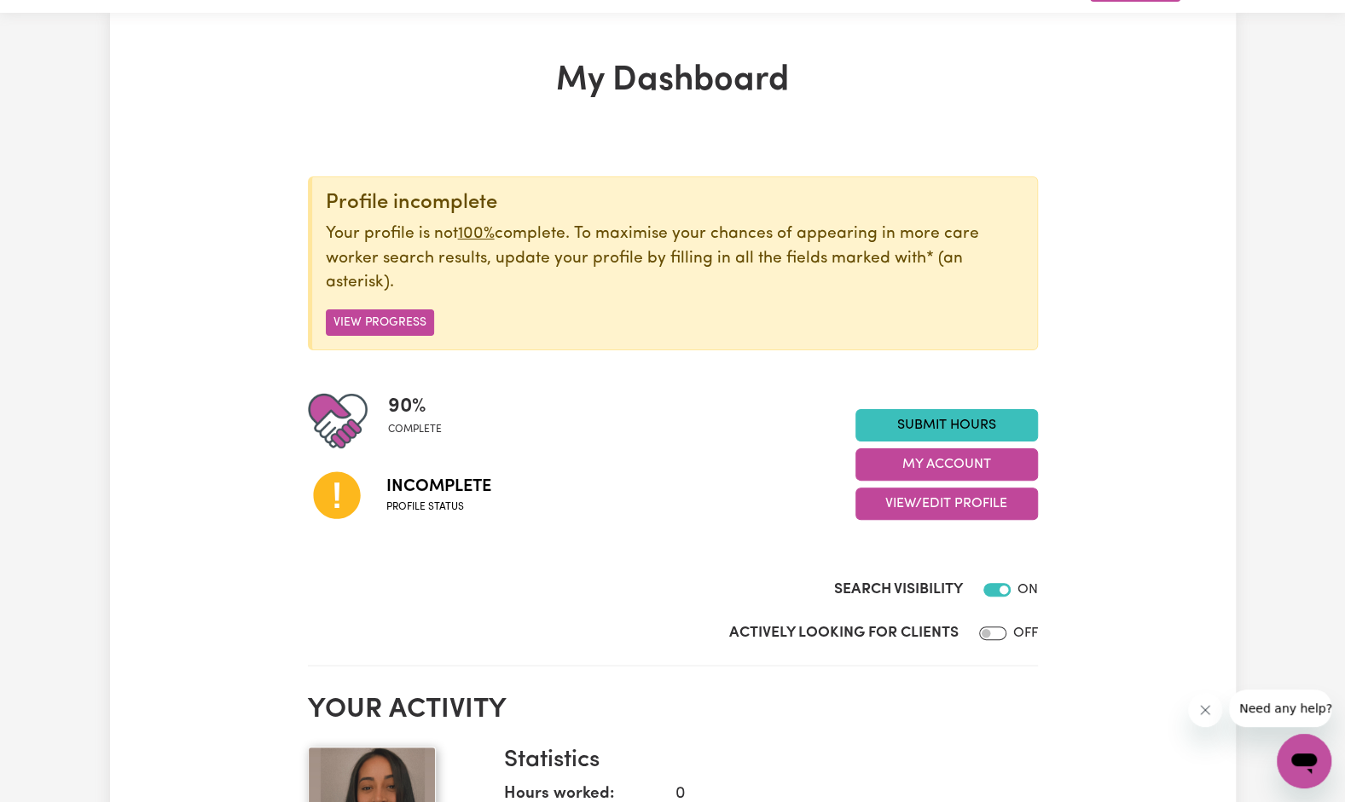
scroll to position [49, 0]
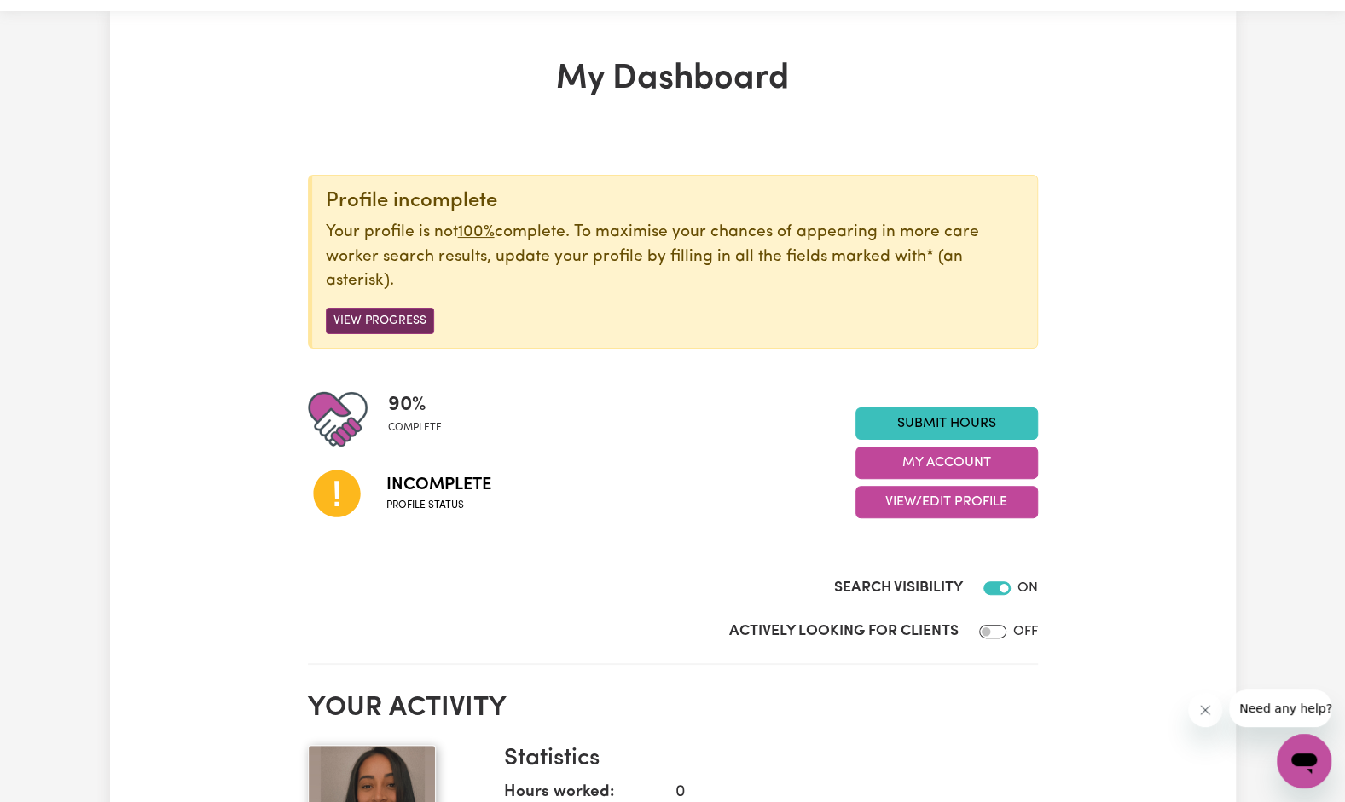
click at [379, 321] on button "View Progress" at bounding box center [380, 321] width 108 height 26
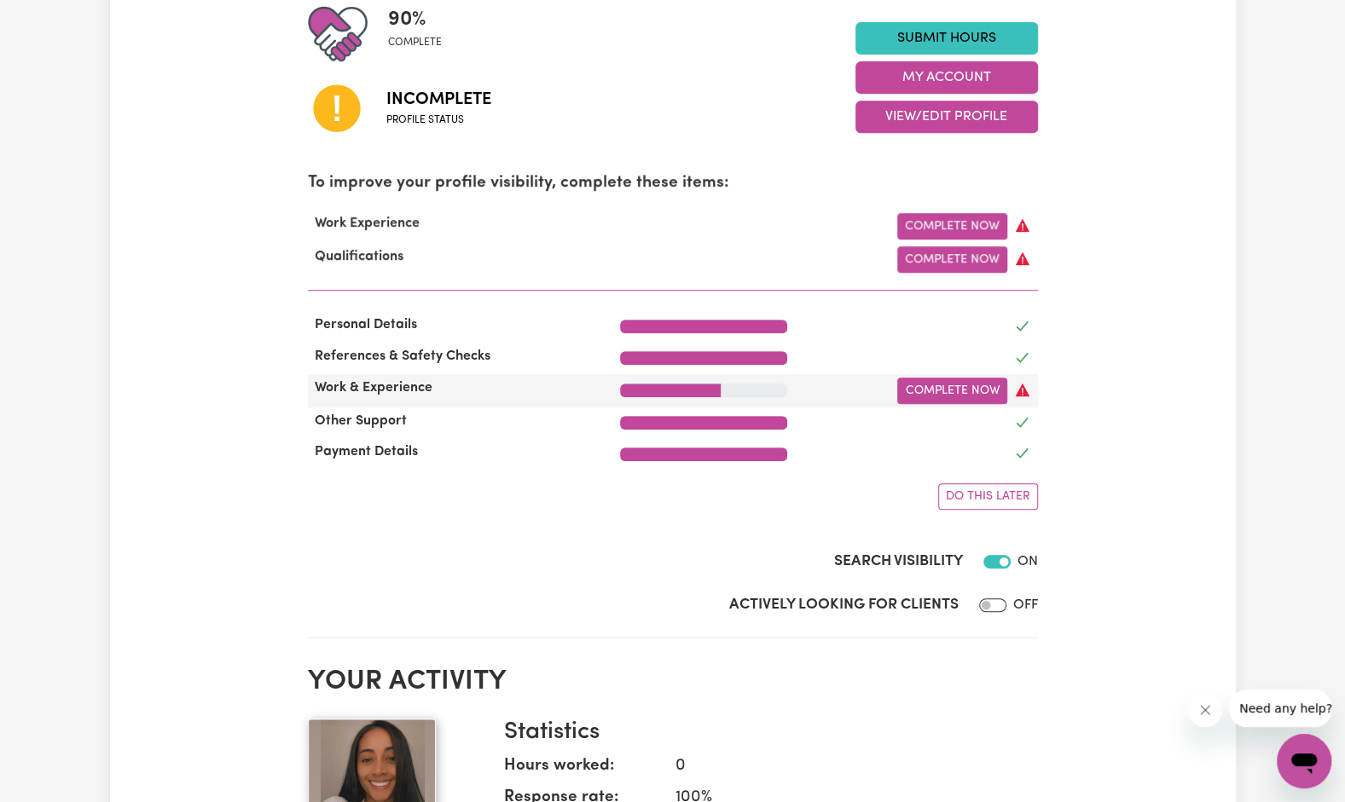
scroll to position [435, 0]
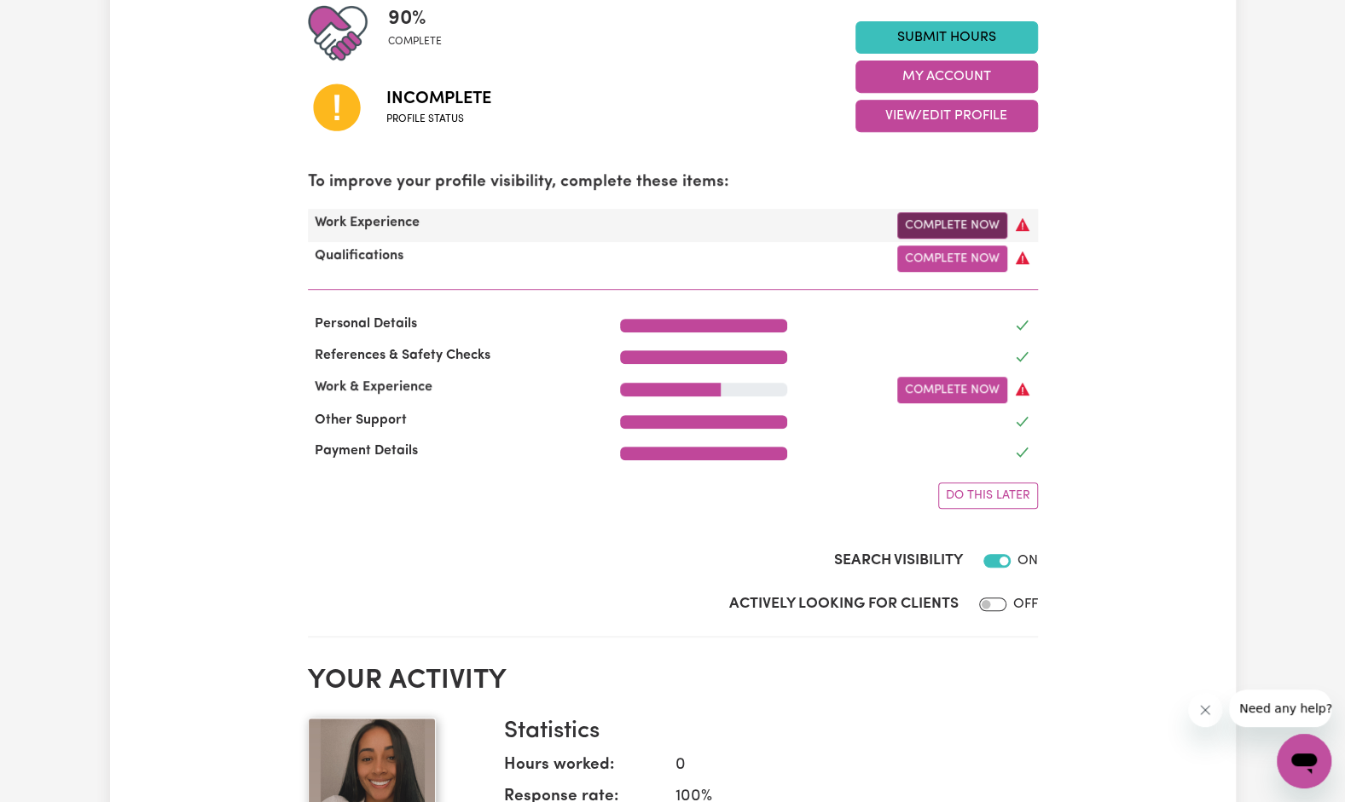
click at [1005, 216] on link "Complete Now" at bounding box center [952, 225] width 110 height 26
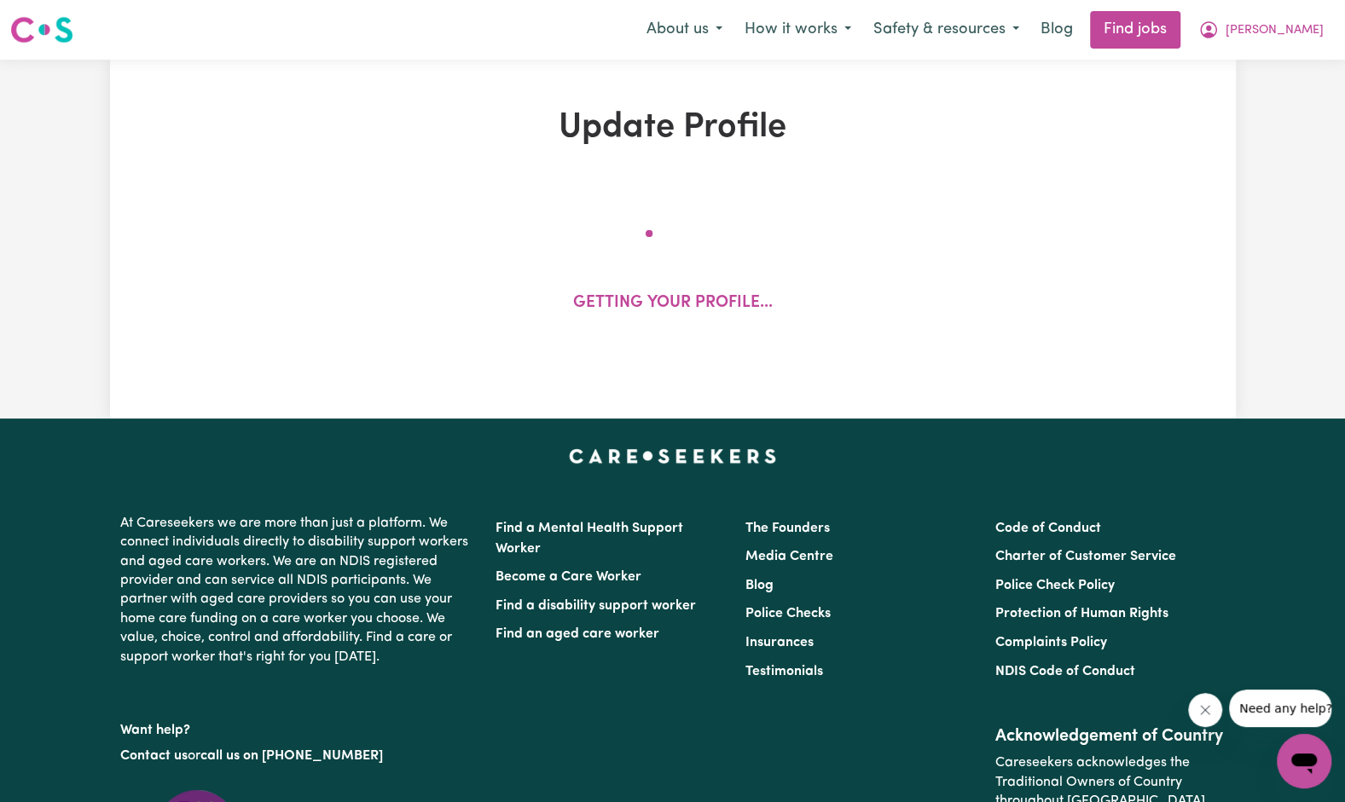
select select "Certificate III (Individual Support)"
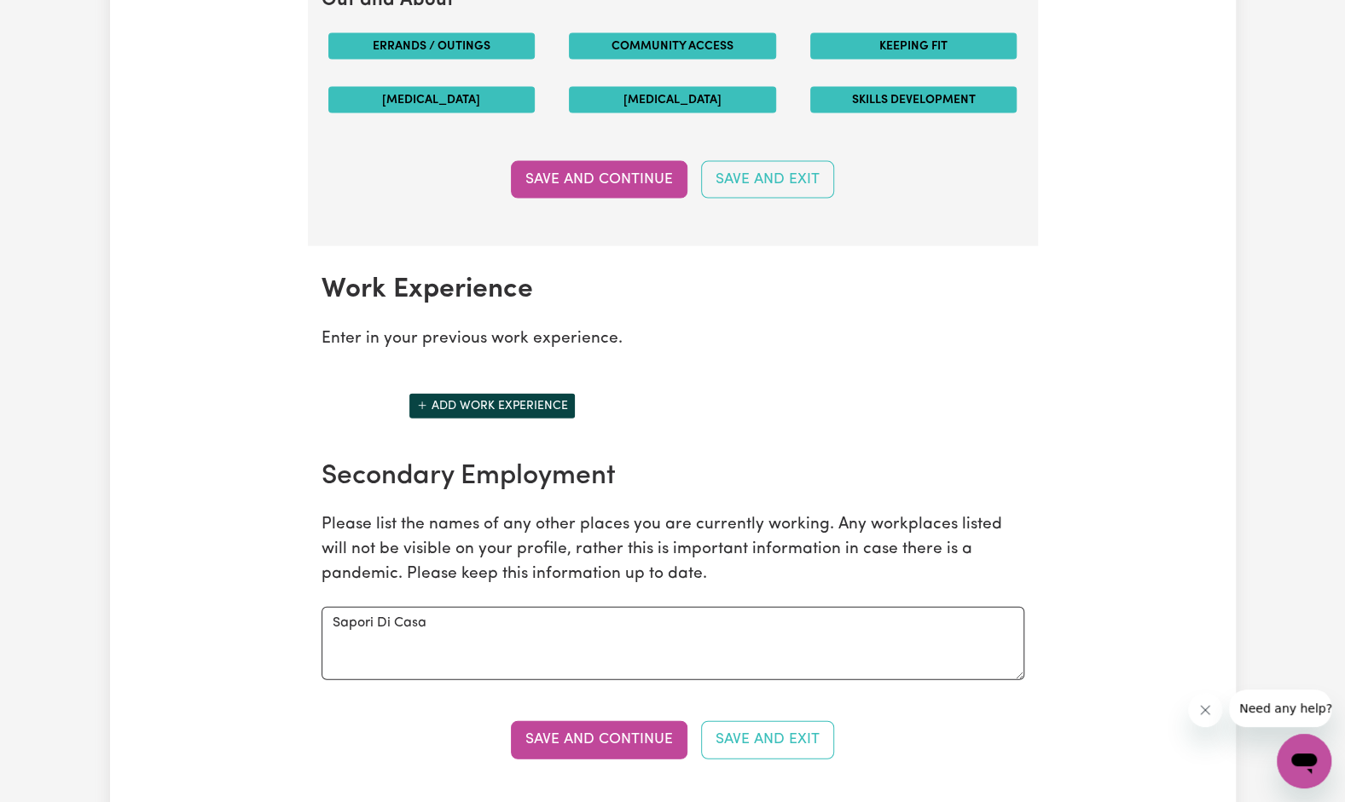
scroll to position [2161, 0]
click at [507, 392] on button "Add work experience" at bounding box center [491, 405] width 167 height 26
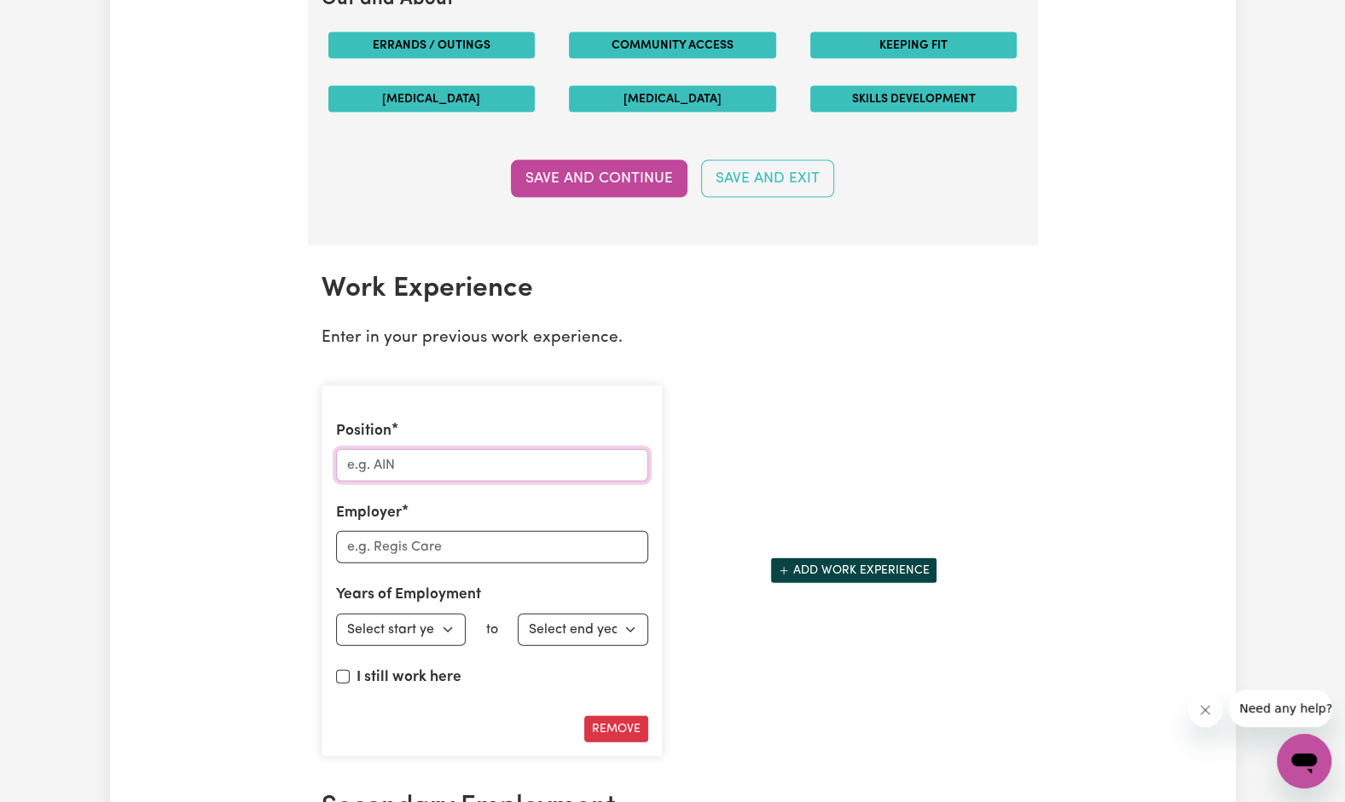
click at [421, 459] on input "Position" at bounding box center [492, 465] width 312 height 32
type input "s"
type input "Support worker"
click at [397, 531] on input "Employer" at bounding box center [492, 547] width 312 height 32
type input "[PERSON_NAME]"
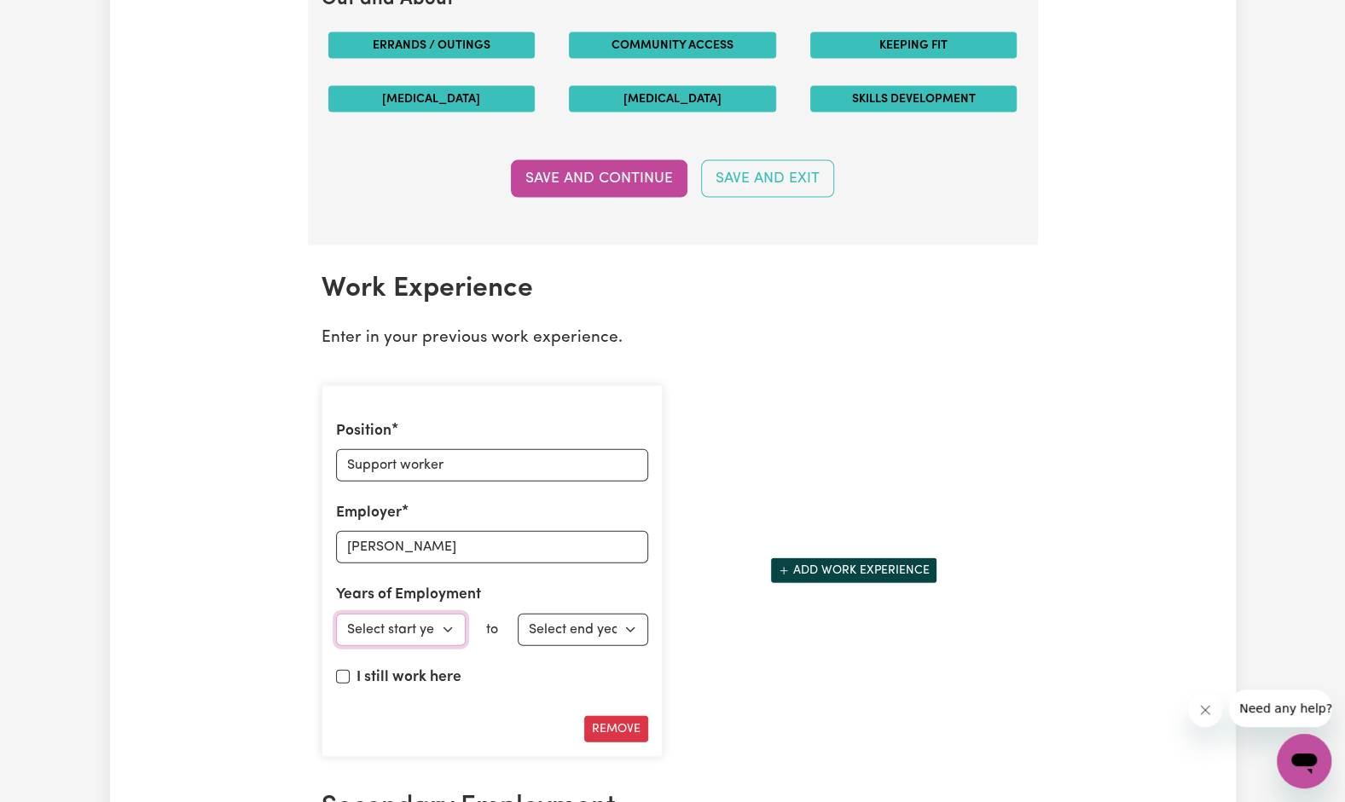
click at [397, 625] on select "Select start year [DATE] 1952 1953 1954 1955 1956 1957 1958 1959 1960 1961 1962…" at bounding box center [401, 630] width 130 height 32
select select "2024"
click at [336, 614] on select "Select start year [DATE] 1952 1953 1954 1955 1956 1957 1958 1959 1960 1961 1962…" at bounding box center [401, 630] width 130 height 32
click at [588, 629] on select "Select end year [DATE] 1952 1953 1954 1955 1956 1957 1958 1959 1960 1961 1962 1…" at bounding box center [583, 630] width 130 height 32
select select "2025"
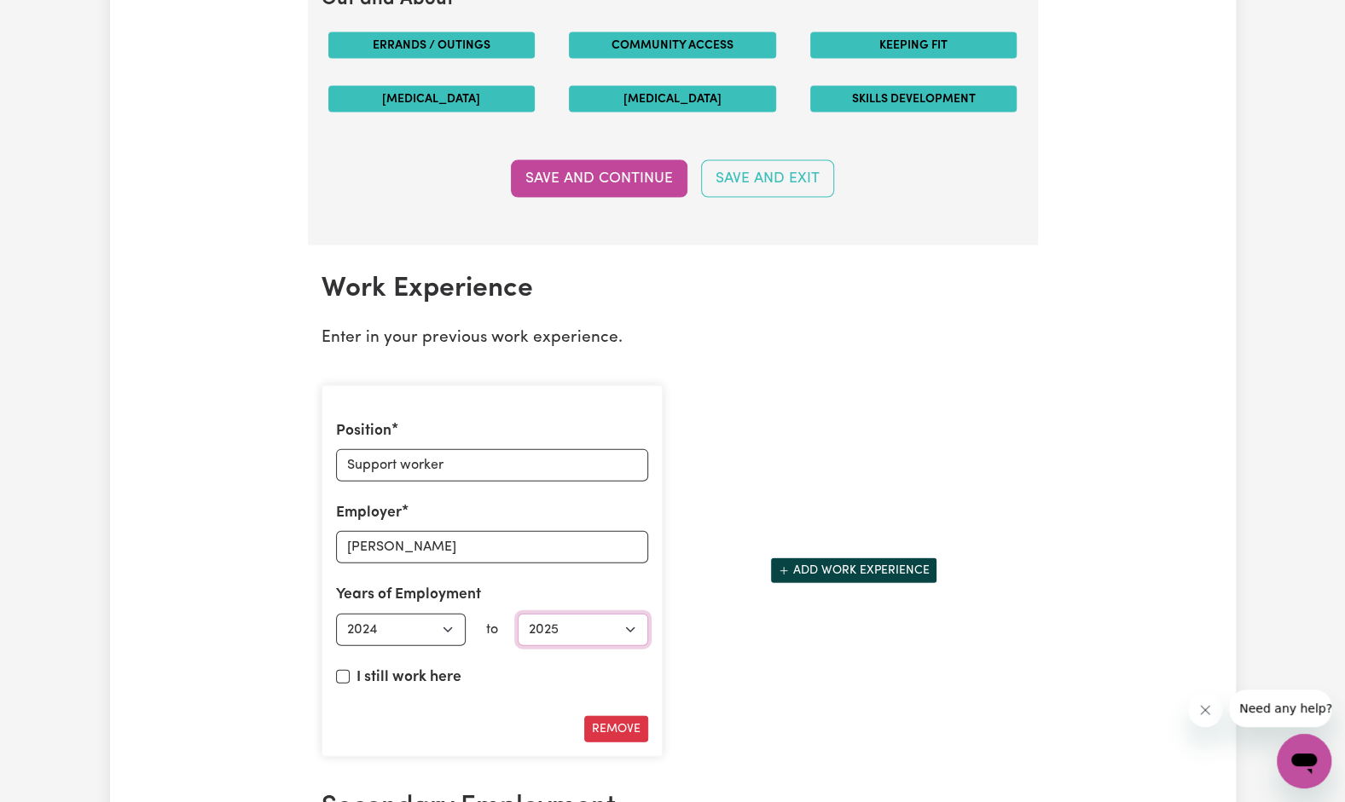
click at [518, 614] on select "Select end year [DATE] 1952 1953 1954 1955 1956 1957 1958 1959 1960 1961 1962 1…" at bounding box center [583, 630] width 130 height 32
click at [345, 670] on input "I still work here" at bounding box center [343, 677] width 14 height 14
checkbox input "true"
click at [819, 558] on button "Add work experience" at bounding box center [853, 571] width 167 height 26
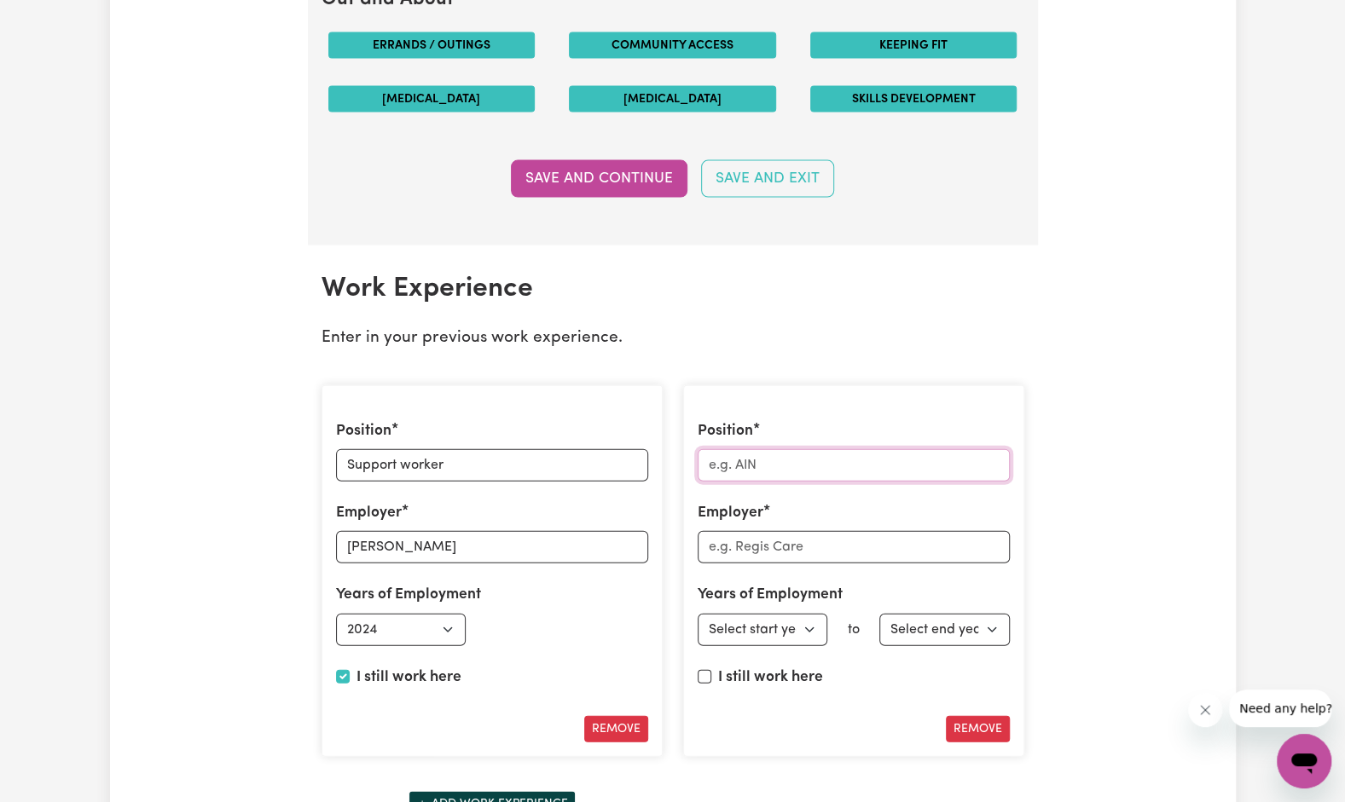
click at [738, 458] on input "Position" at bounding box center [854, 465] width 312 height 32
type input "Waitress"
click at [738, 532] on input "Employer" at bounding box center [854, 547] width 312 height 32
type input "Sapori Di Casa"
click at [806, 614] on select "Select start year [DATE] 1952 1953 1954 1955 1956 1957 1958 1959 1960 1961 1962…" at bounding box center [763, 630] width 130 height 32
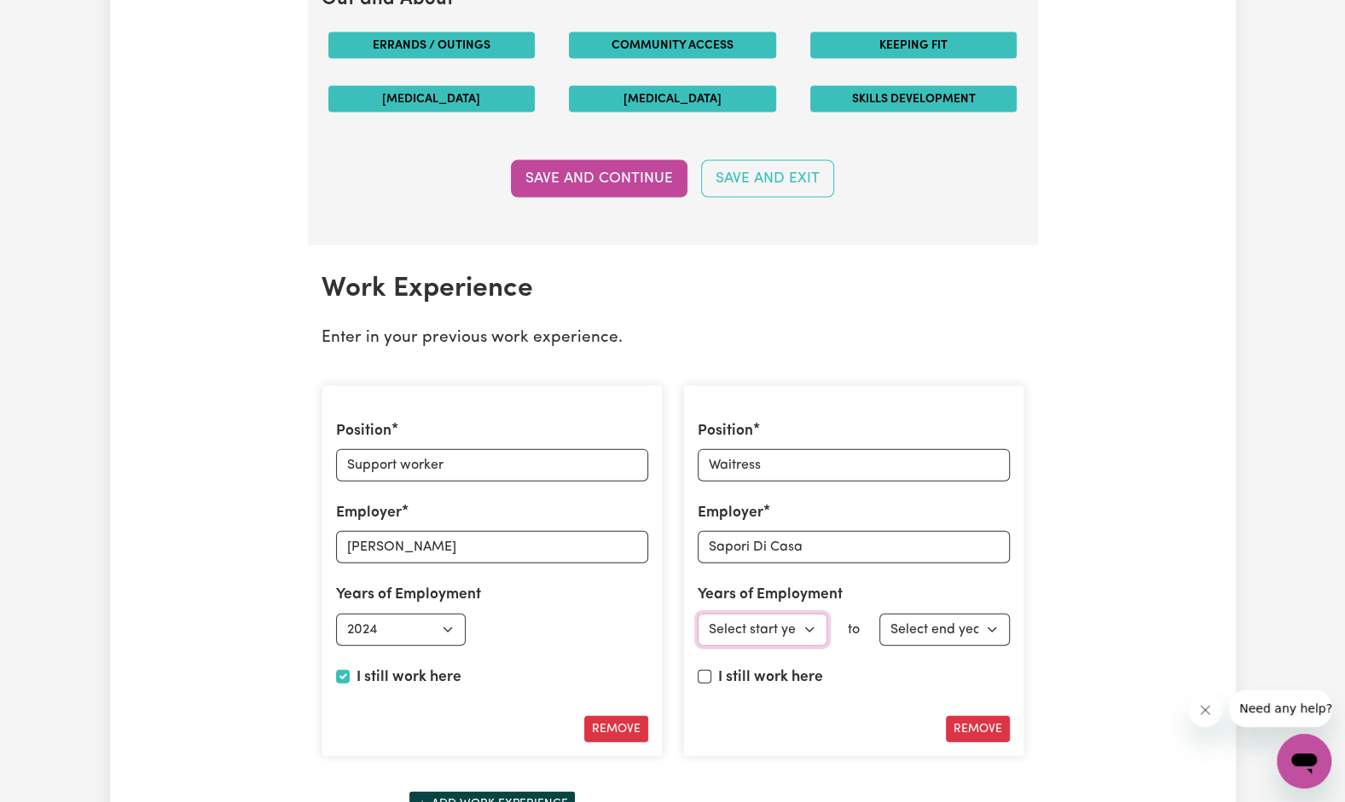
select select "2023"
click at [698, 614] on select "Select start year [DATE] 1952 1953 1954 1955 1956 1957 1958 1959 1960 1961 1962…" at bounding box center [763, 630] width 130 height 32
click at [919, 619] on select "Select end year [DATE] 1952 1953 1954 1955 1956 1957 1958 1959 1960 1961 1962 1…" at bounding box center [944, 630] width 130 height 32
select select "2025"
click at [879, 614] on select "Select end year [DATE] 1952 1953 1954 1955 1956 1957 1958 1959 1960 1961 1962 1…" at bounding box center [944, 630] width 130 height 32
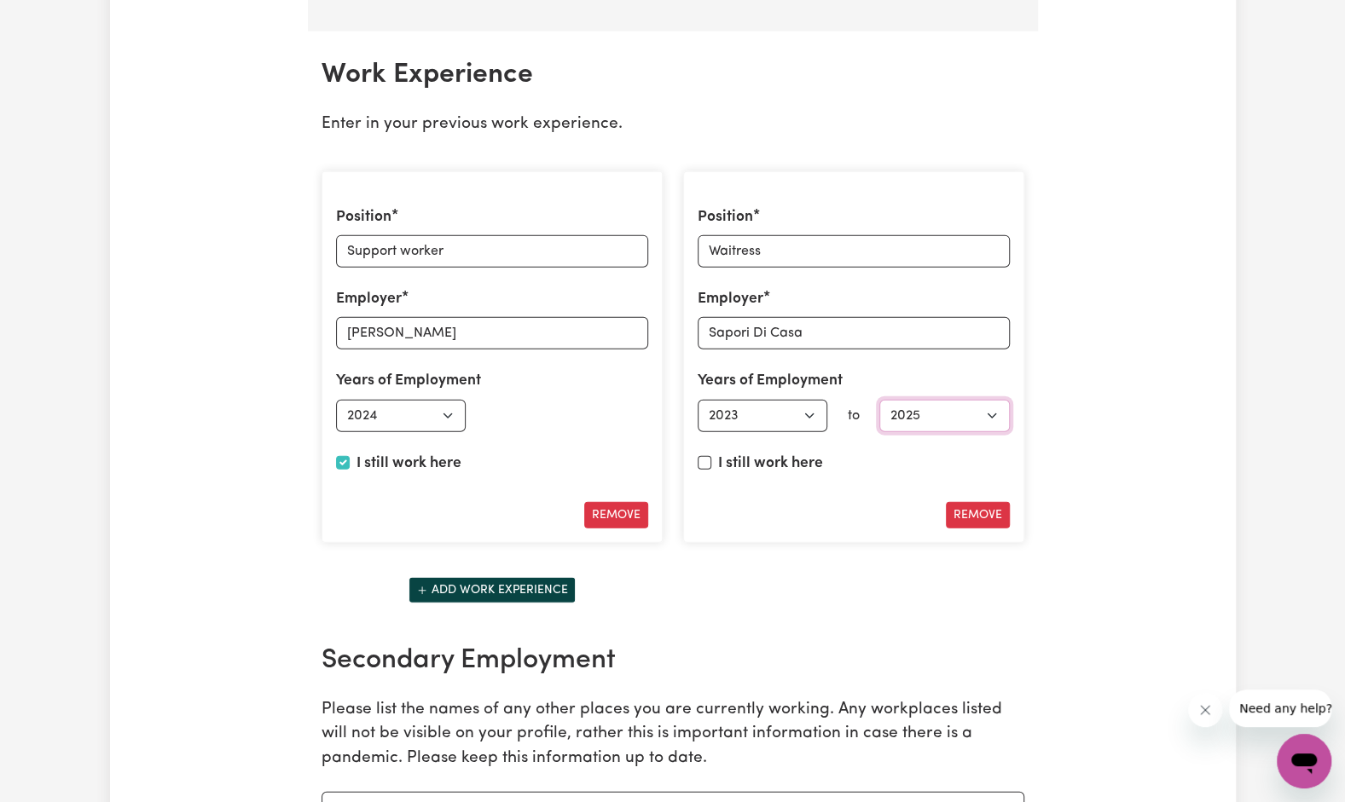
scroll to position [2376, 0]
click at [463, 578] on button "Add work experience" at bounding box center [491, 589] width 167 height 26
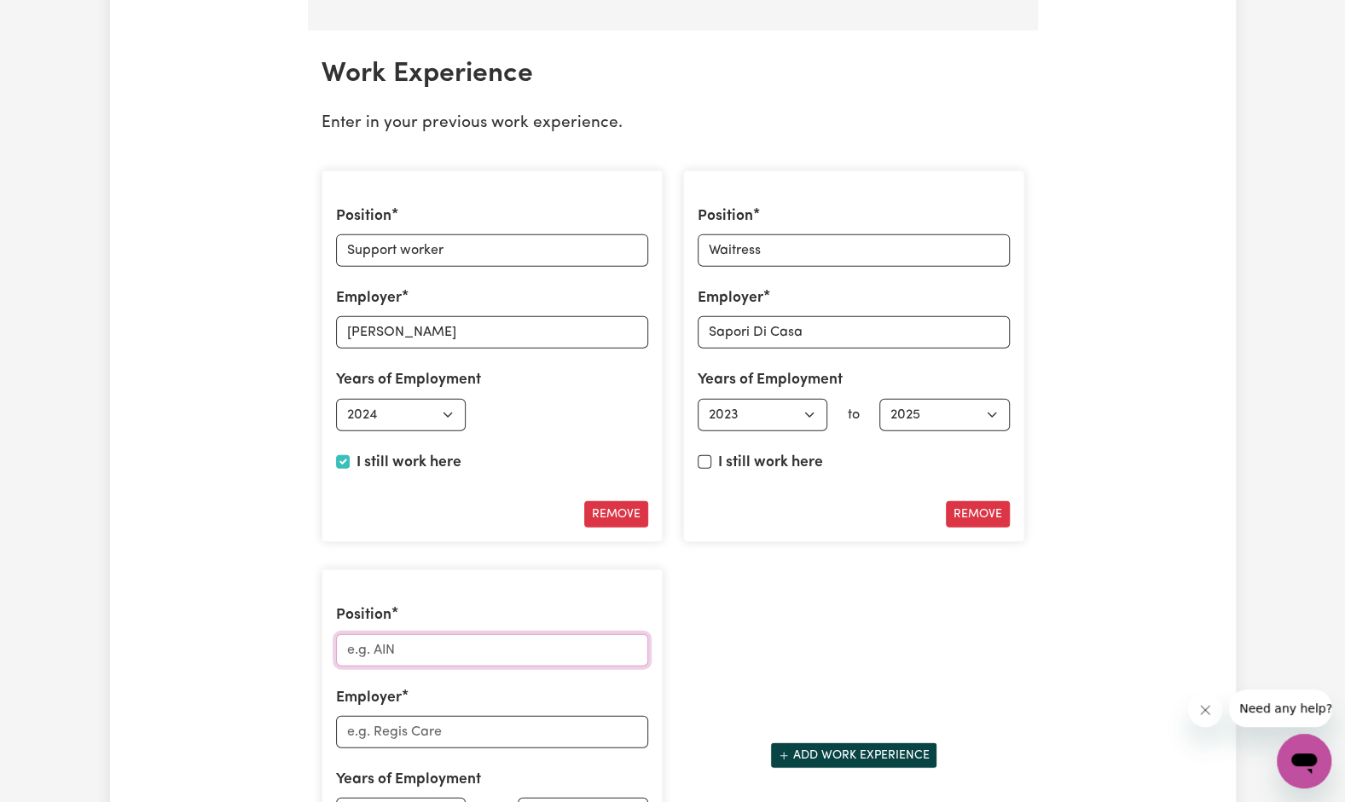
click at [414, 635] on input "Position" at bounding box center [492, 650] width 312 height 32
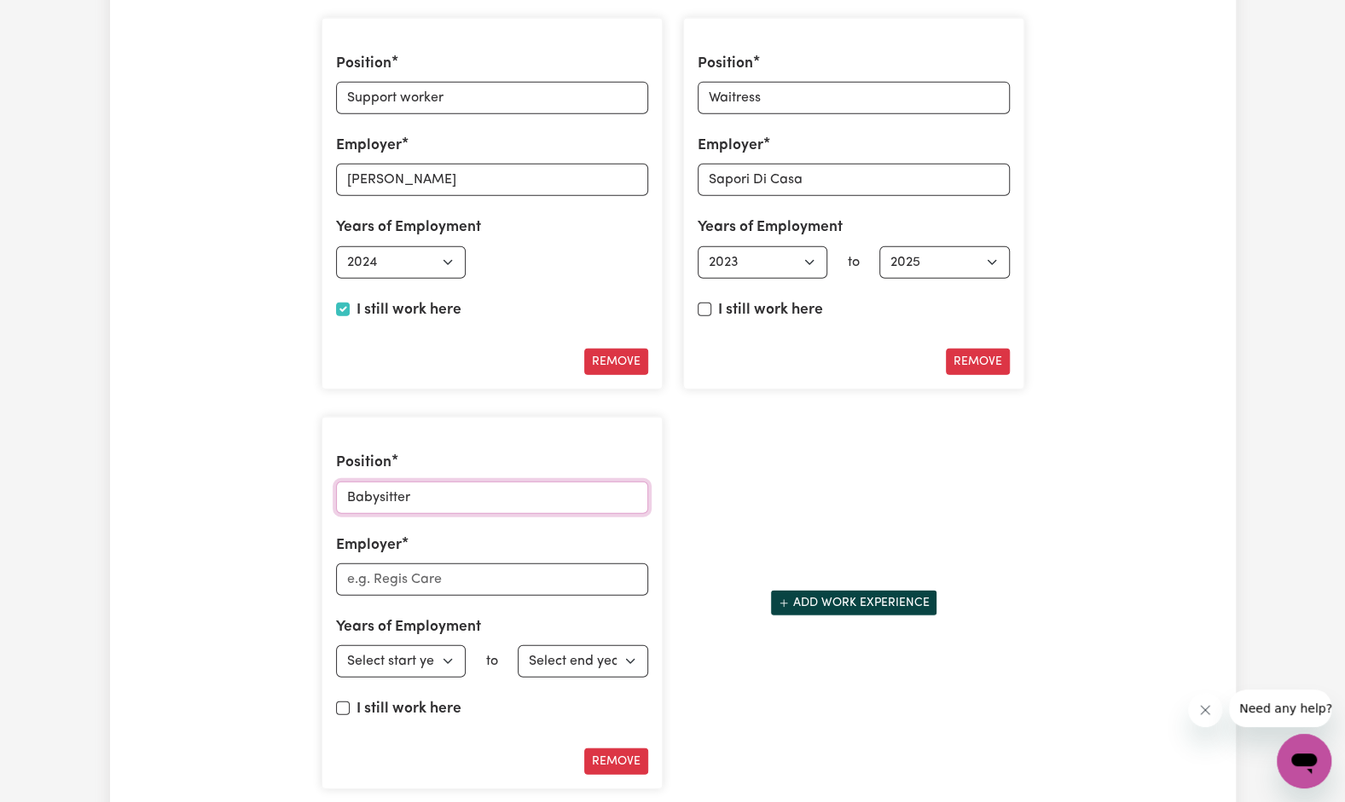
scroll to position [2529, 0]
type input "Babysitter"
click at [371, 563] on input "Employer" at bounding box center [492, 579] width 312 height 32
type input "Independent"
click at [427, 657] on select "Select start year [DATE] 1952 1953 1954 1955 1956 1957 1958 1959 1960 1961 1962…" at bounding box center [401, 661] width 130 height 32
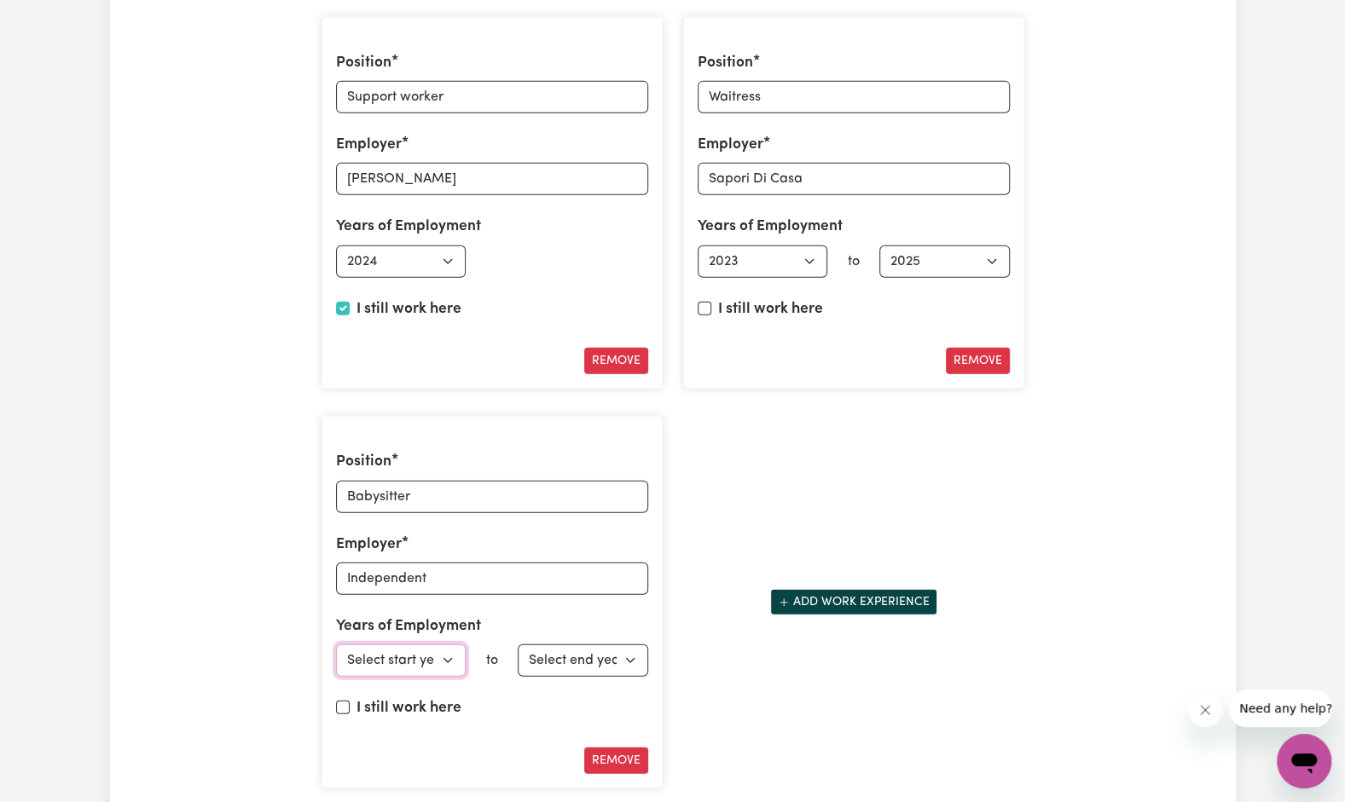
select select "2023"
click at [336, 645] on select "Select start year [DATE] 1952 1953 1954 1955 1956 1957 1958 1959 1960 1961 1962…" at bounding box center [401, 661] width 130 height 32
click at [622, 660] on select "Select end year [DATE] 1952 1953 1954 1955 1956 1957 1958 1959 1960 1961 1962 1…" at bounding box center [583, 661] width 130 height 32
select select "2025"
click at [518, 645] on select "Select end year [DATE] 1952 1953 1954 1955 1956 1957 1958 1959 1960 1961 1962 1…" at bounding box center [583, 661] width 130 height 32
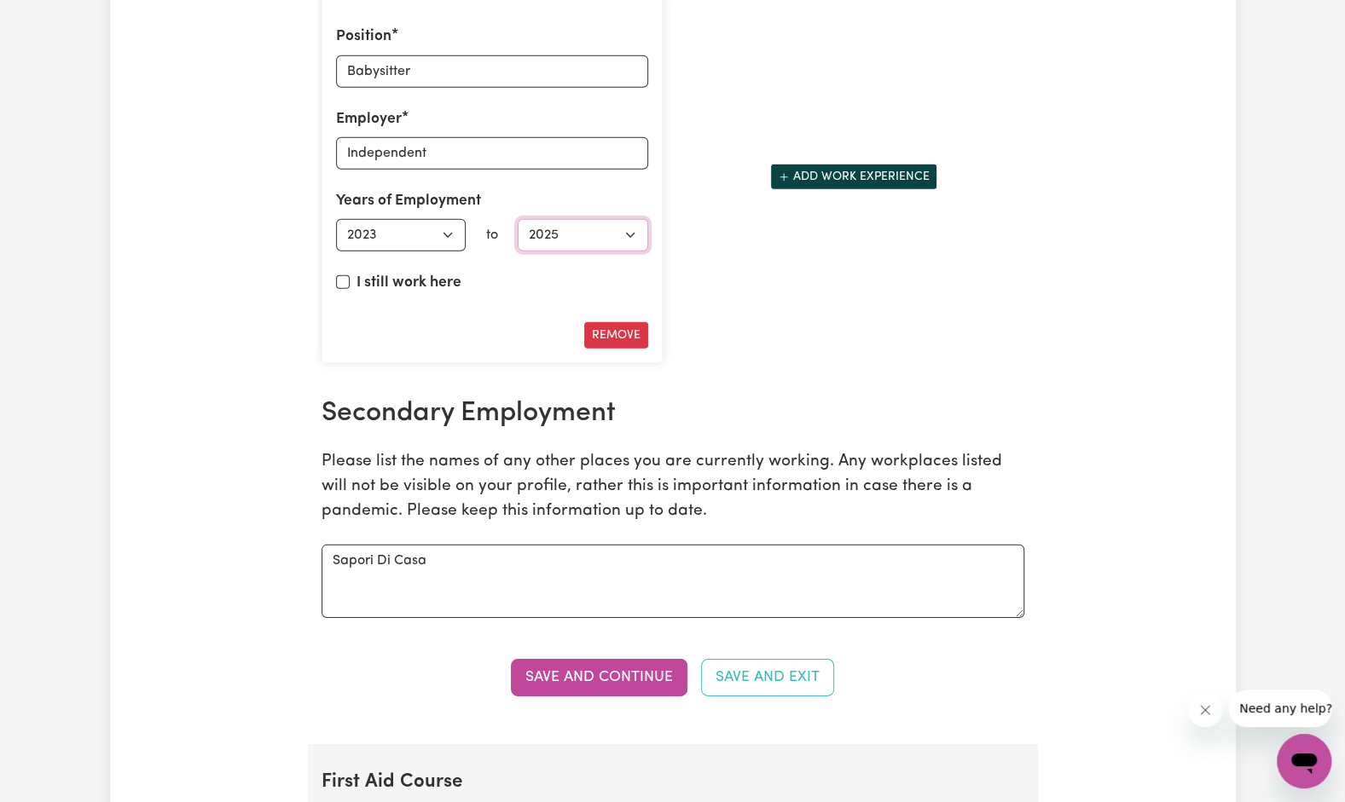
scroll to position [2956, 0]
drag, startPoint x: 450, startPoint y: 546, endPoint x: 290, endPoint y: 541, distance: 160.4
click at [334, 544] on textarea at bounding box center [672, 580] width 703 height 73
paste textarea "I began my professional journey in the health sector in [DATE], stepping into t…"
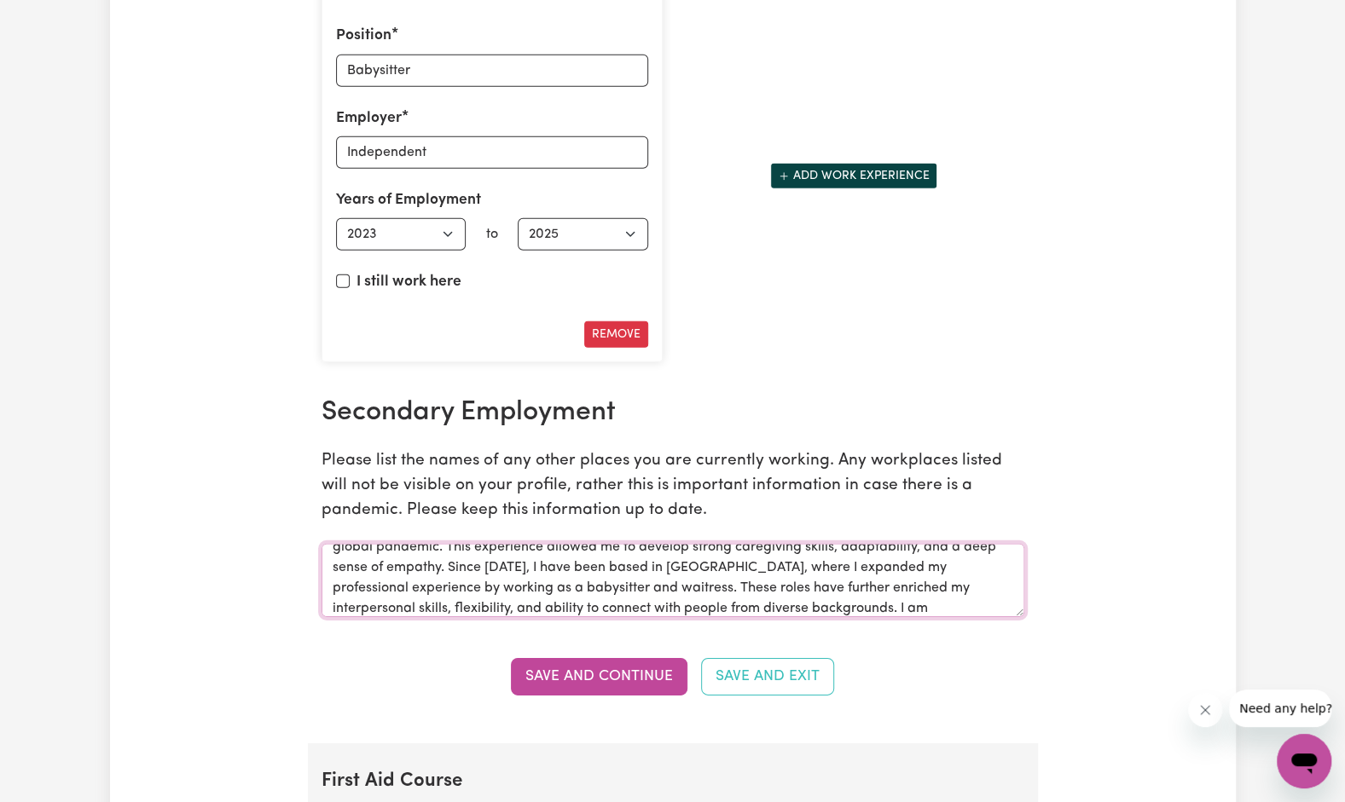
scroll to position [0, 0]
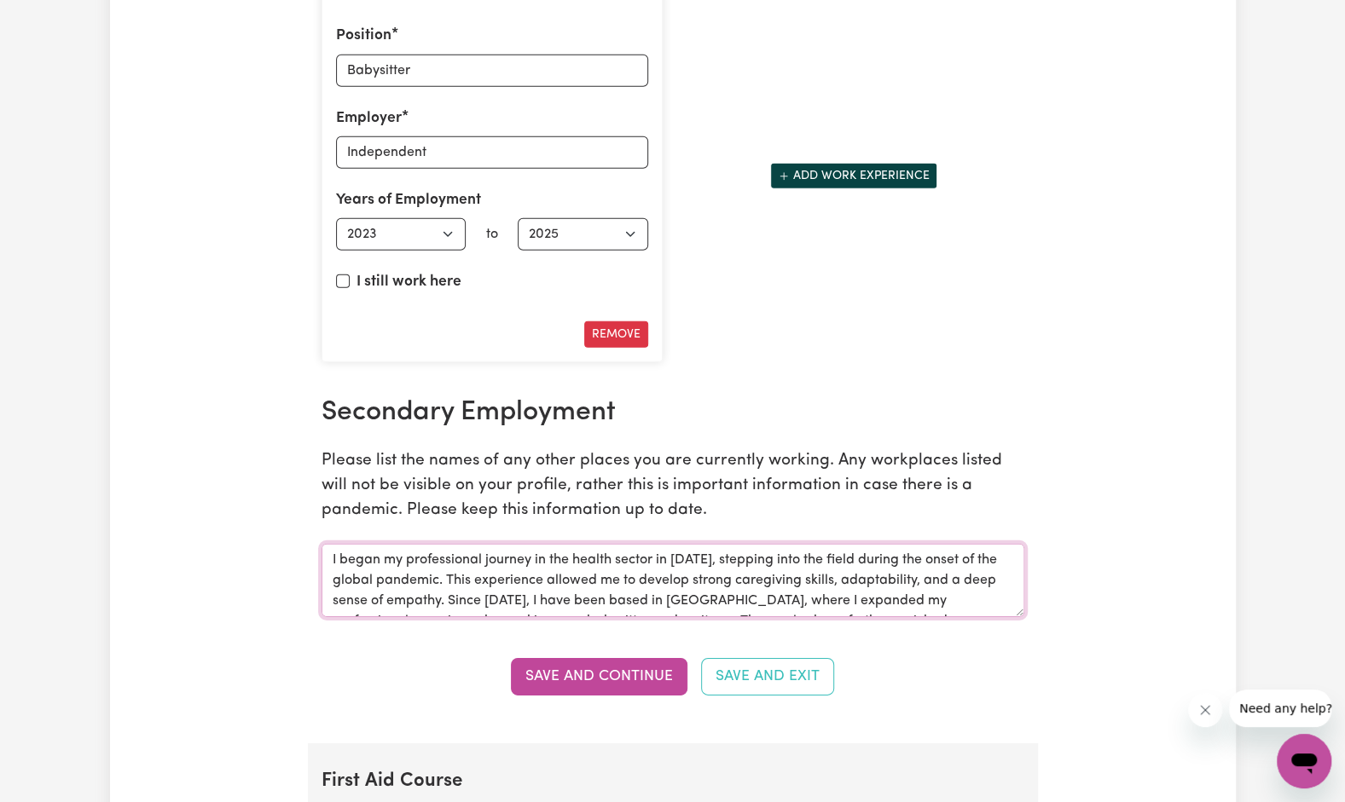
drag, startPoint x: 328, startPoint y: 548, endPoint x: 1078, endPoint y: 583, distance: 750.4
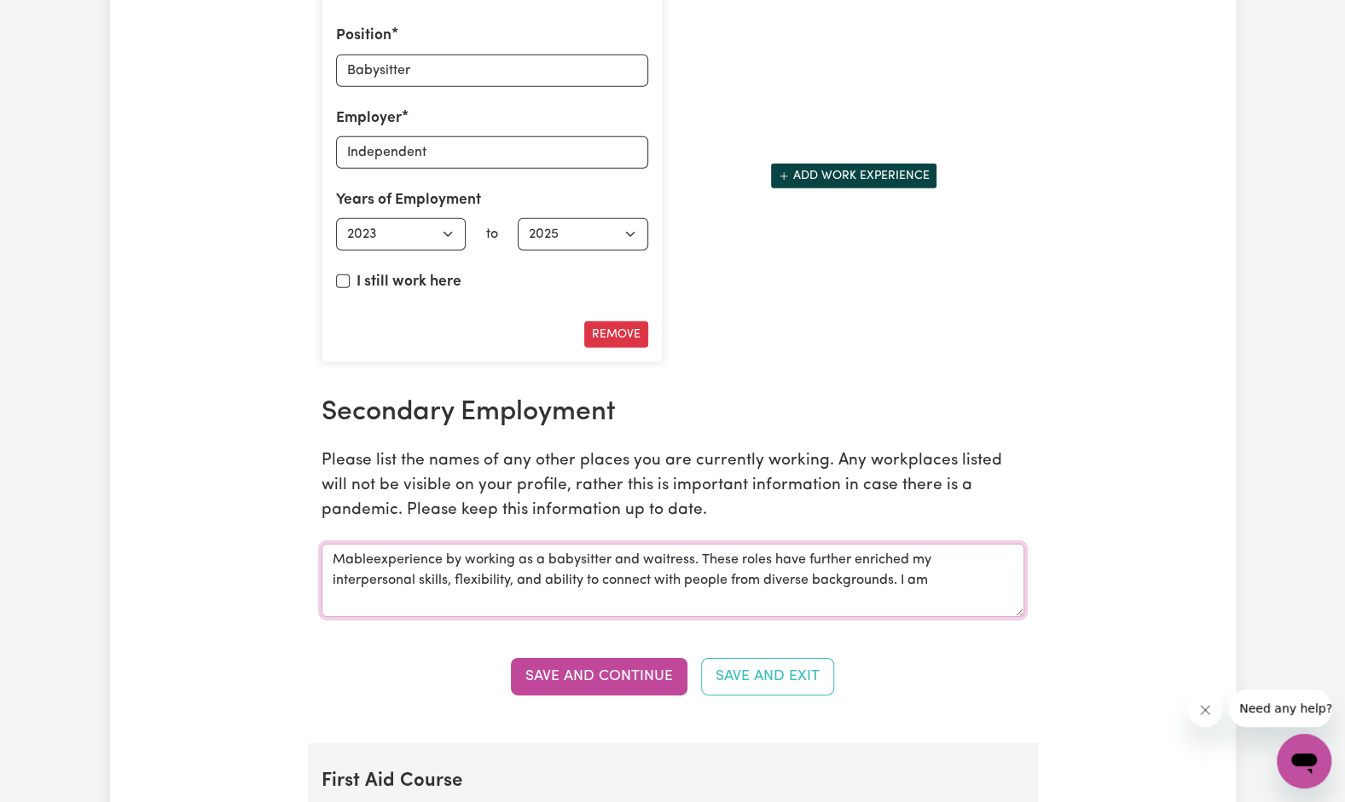
drag, startPoint x: 957, startPoint y: 572, endPoint x: 283, endPoint y: 520, distance: 675.7
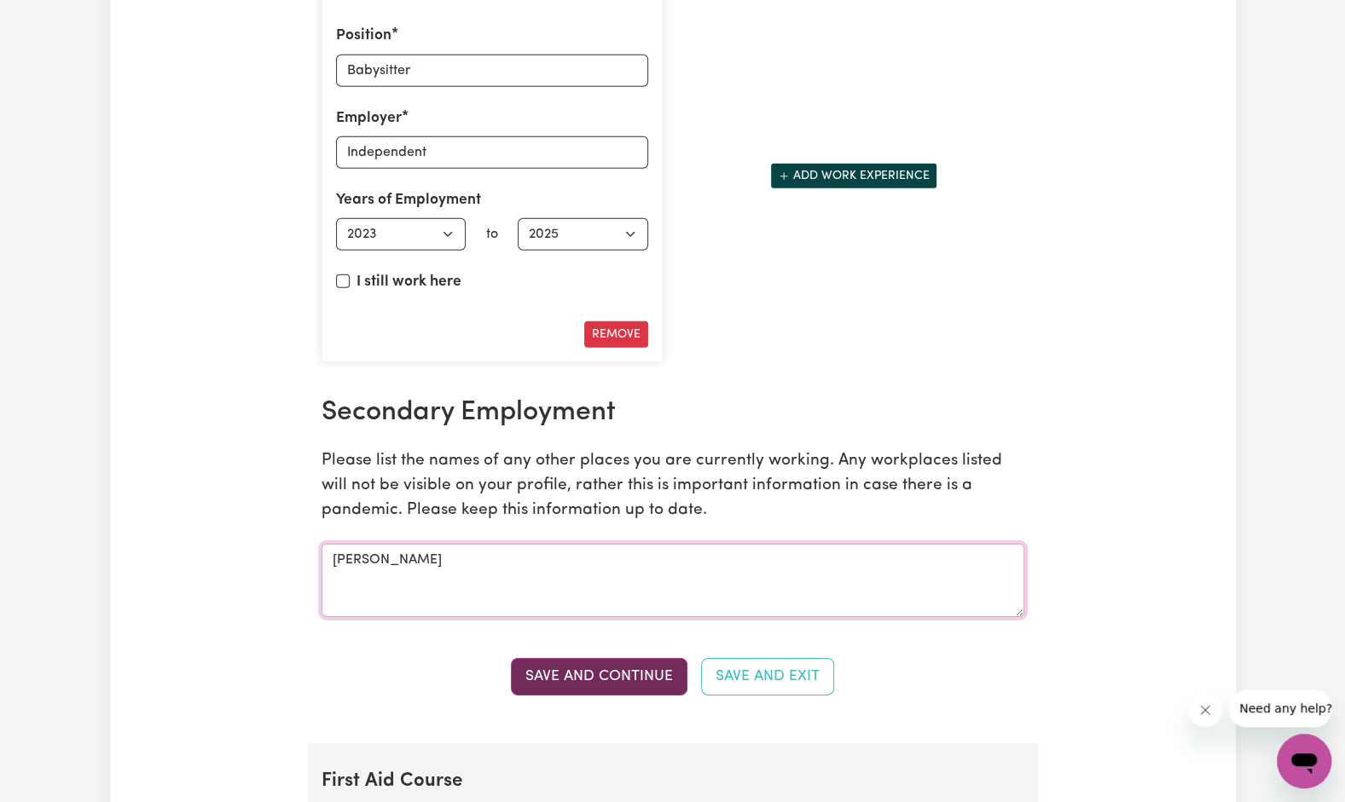
type textarea "[PERSON_NAME]"
click at [575, 658] on button "Save and Continue" at bounding box center [599, 677] width 177 height 38
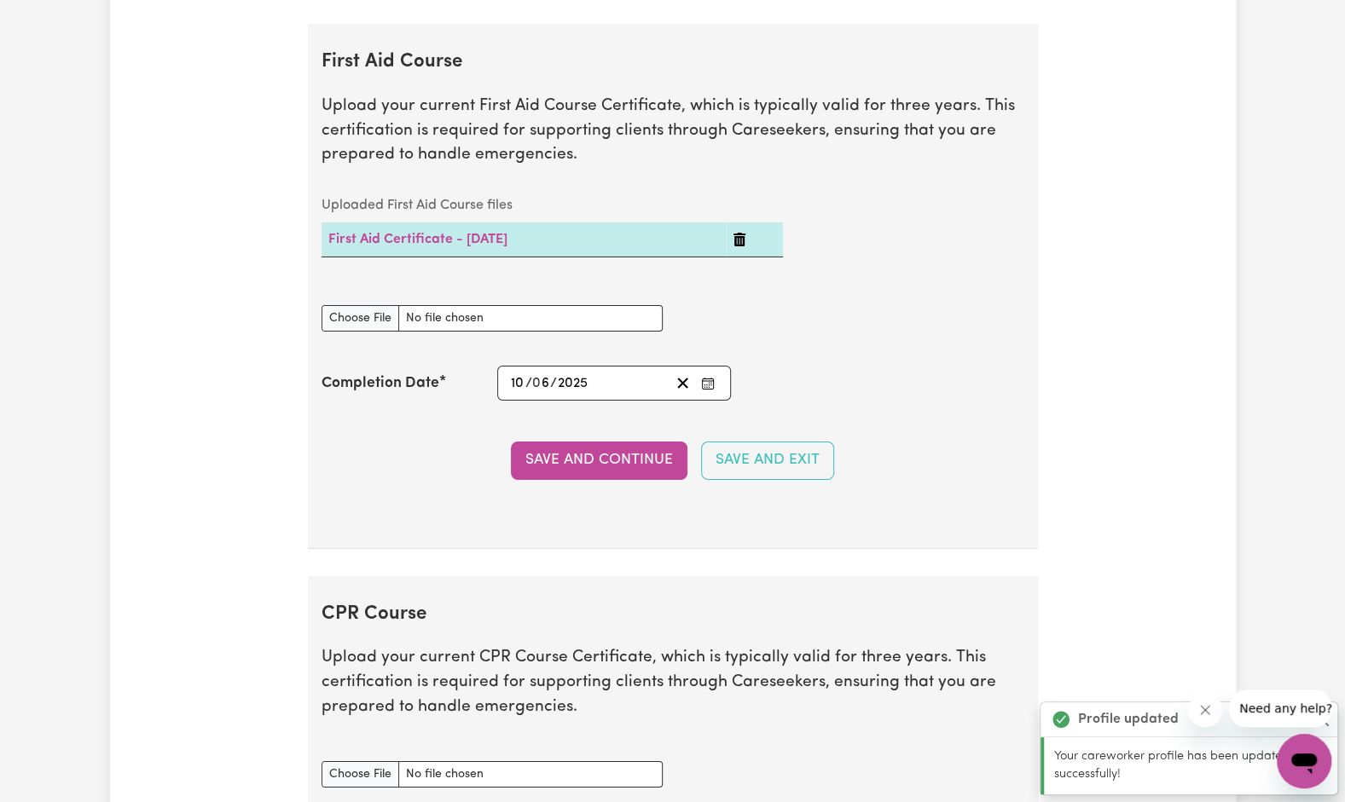
scroll to position [3681, 0]
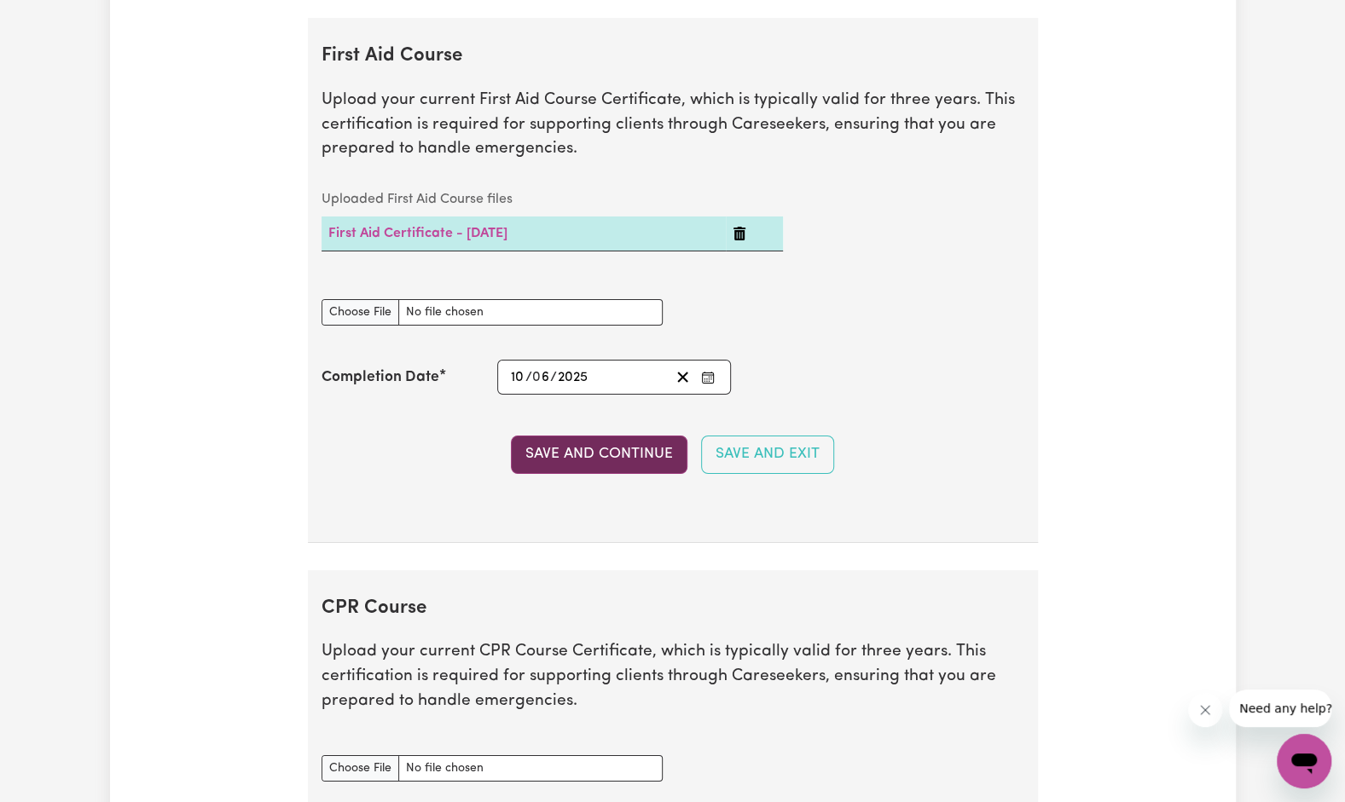
click at [554, 437] on button "Save and Continue" at bounding box center [599, 455] width 177 height 38
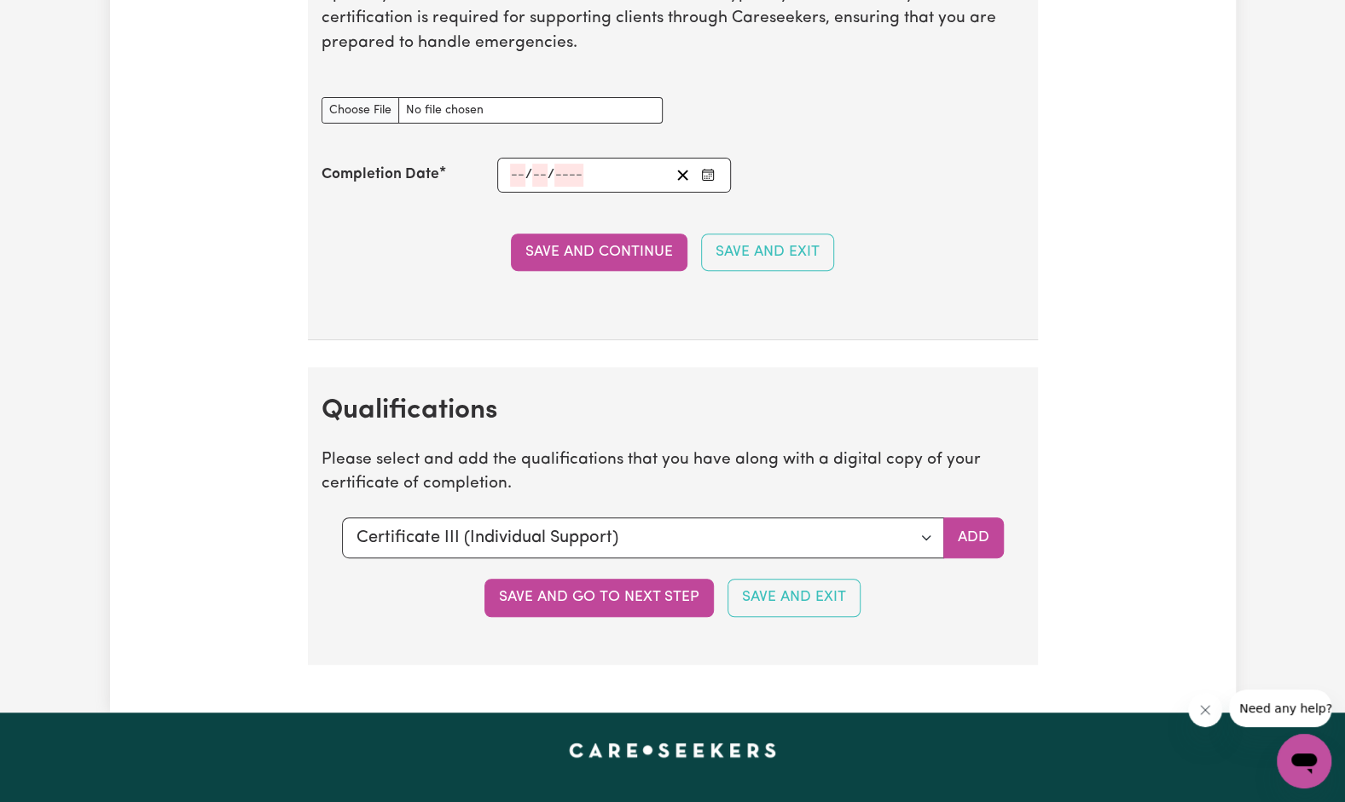
scroll to position [4340, 0]
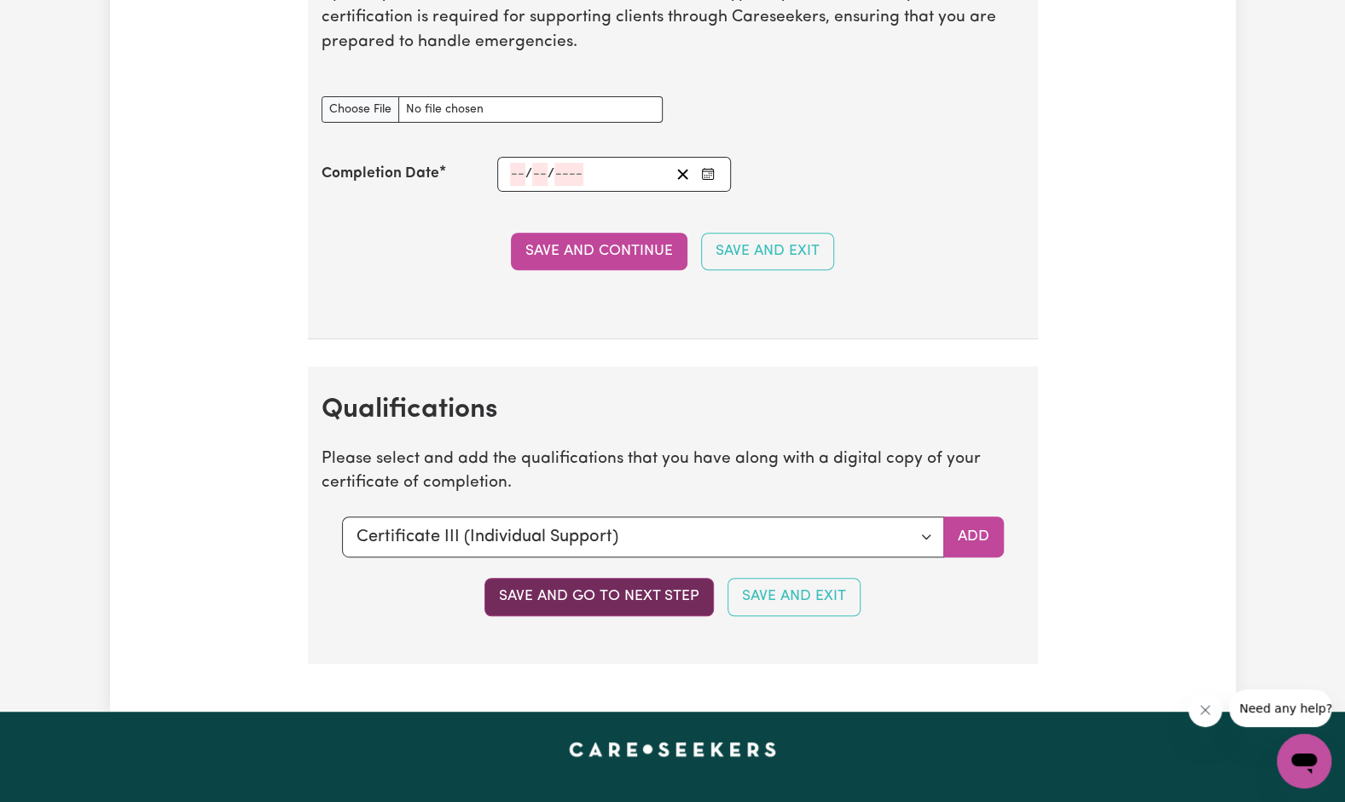
click at [608, 578] on button "Save and go to next step" at bounding box center [598, 597] width 229 height 38
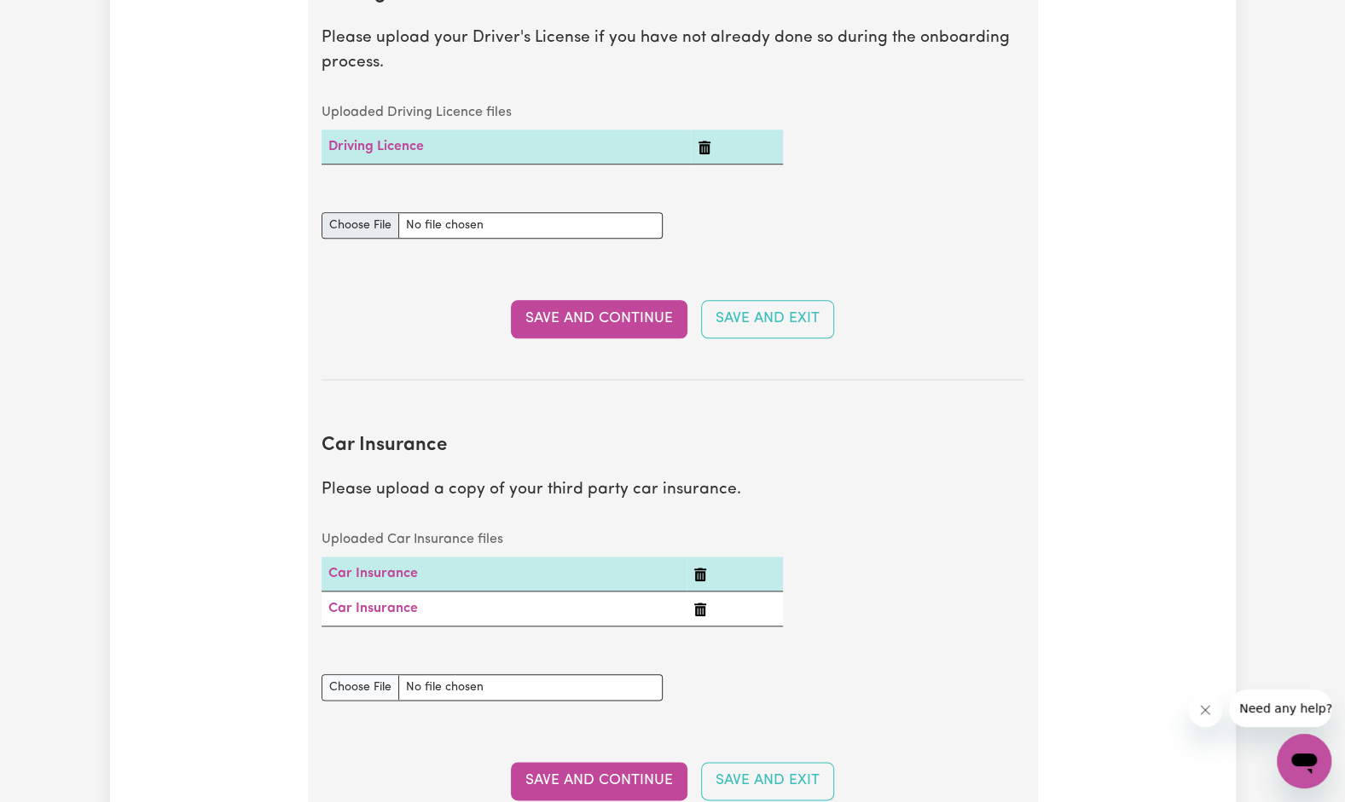
scroll to position [821, 0]
click at [698, 580] on icon "Delete Car Insurance" at bounding box center [700, 576] width 12 height 14
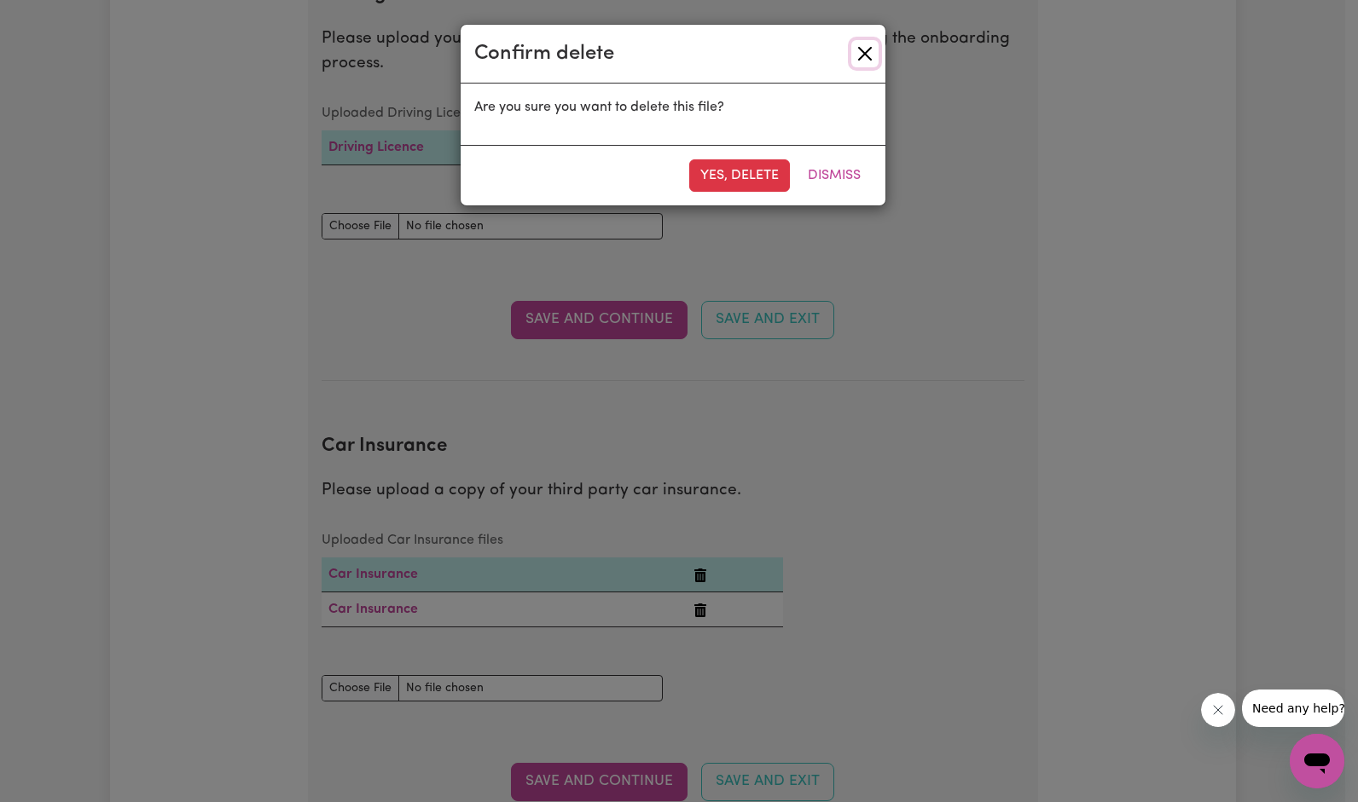
click at [865, 44] on button "Close" at bounding box center [864, 53] width 27 height 27
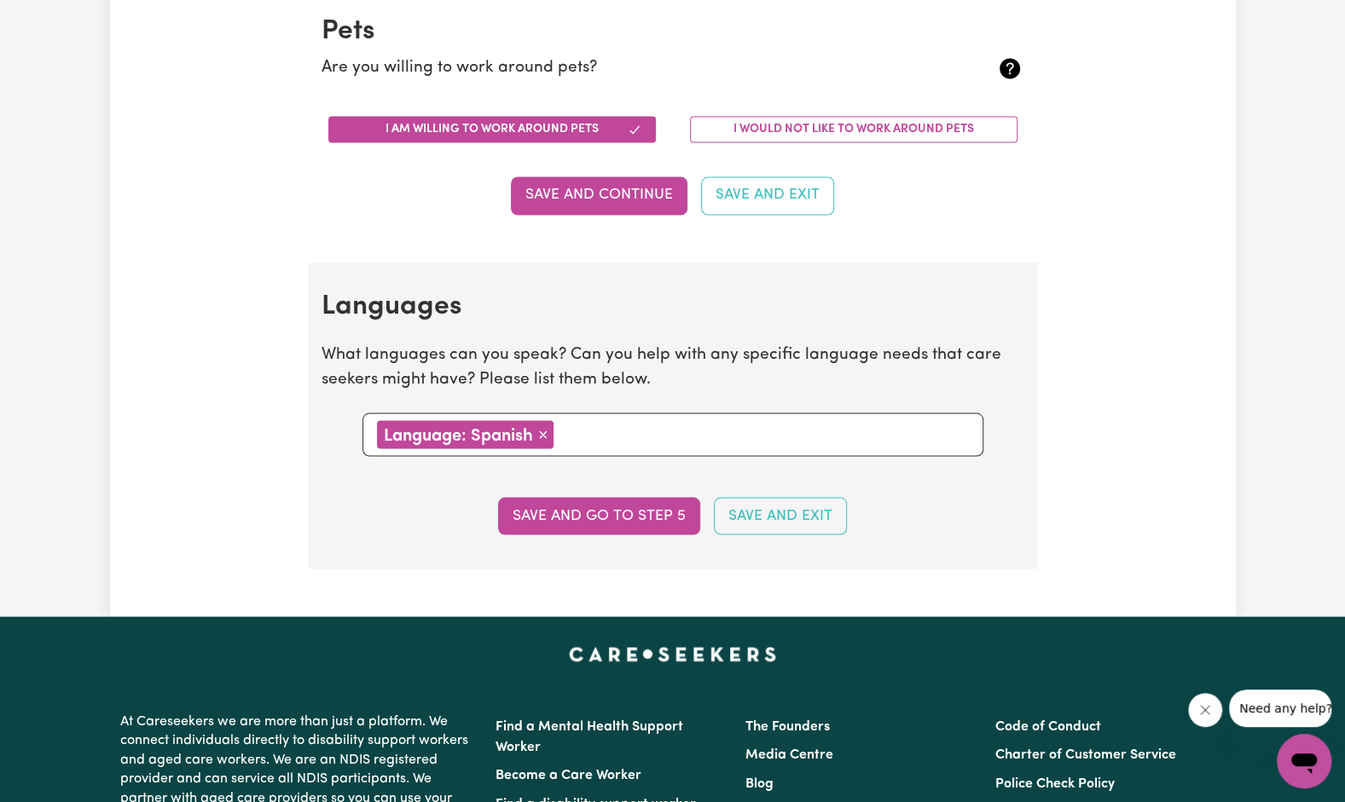
scroll to position [1734, 0]
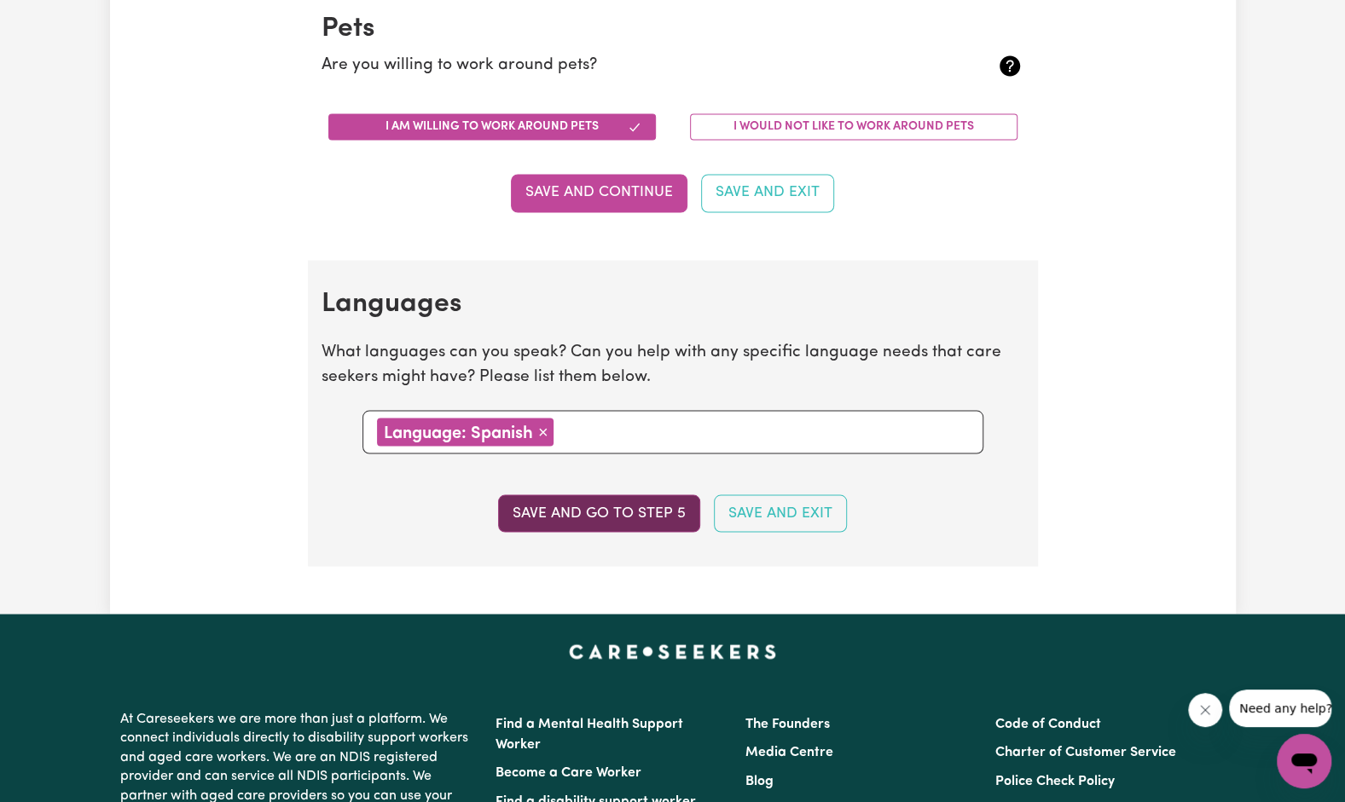
click at [647, 517] on button "Save and go to step 5" at bounding box center [599, 514] width 202 height 38
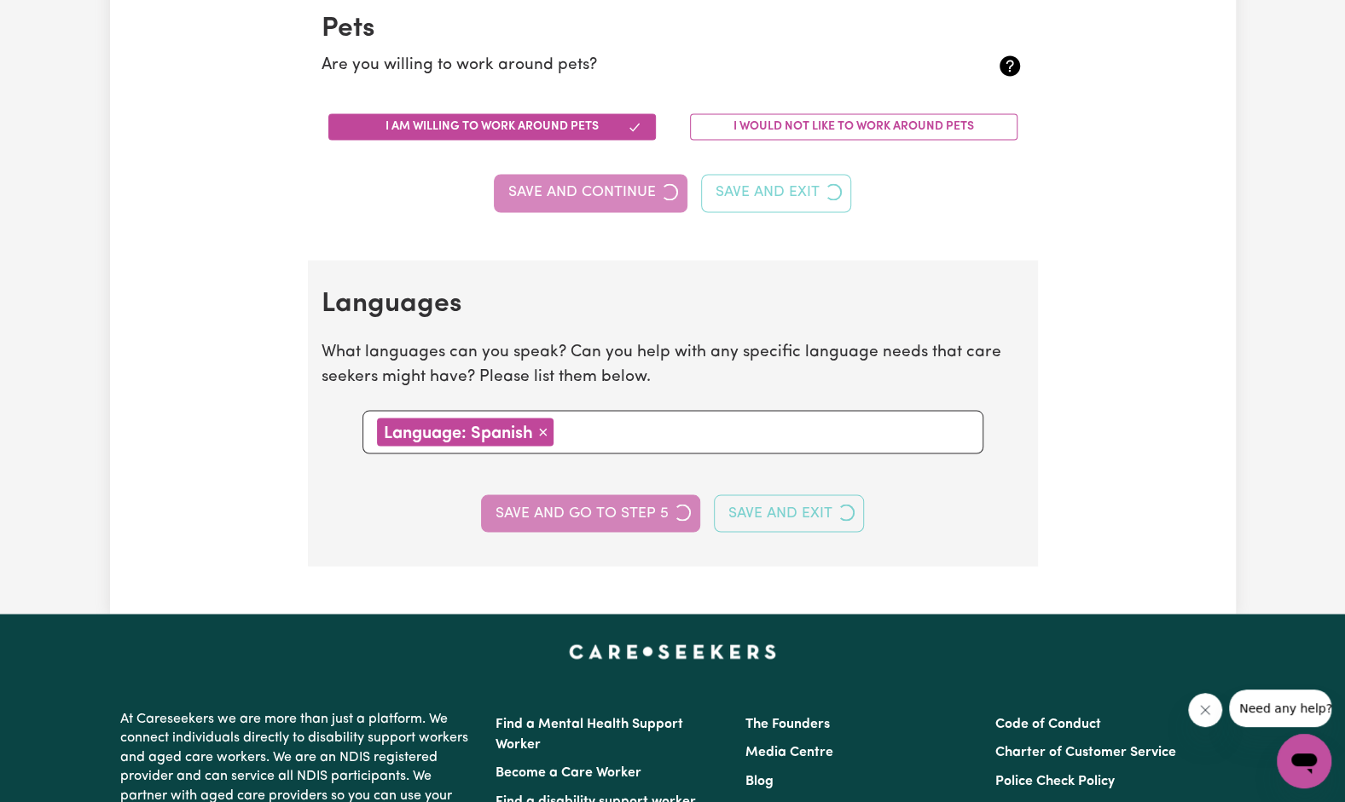
select select "I am providing services through another platform"
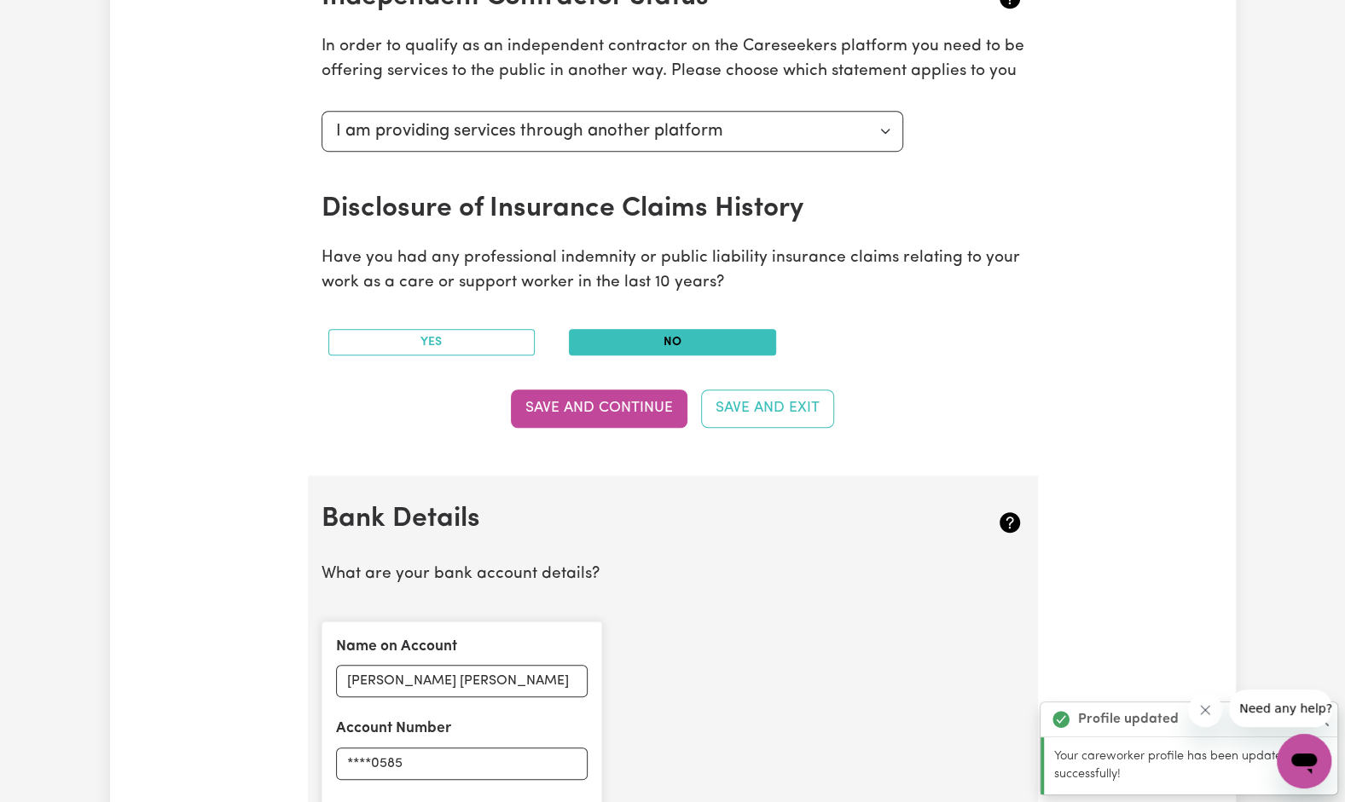
scroll to position [703, 0]
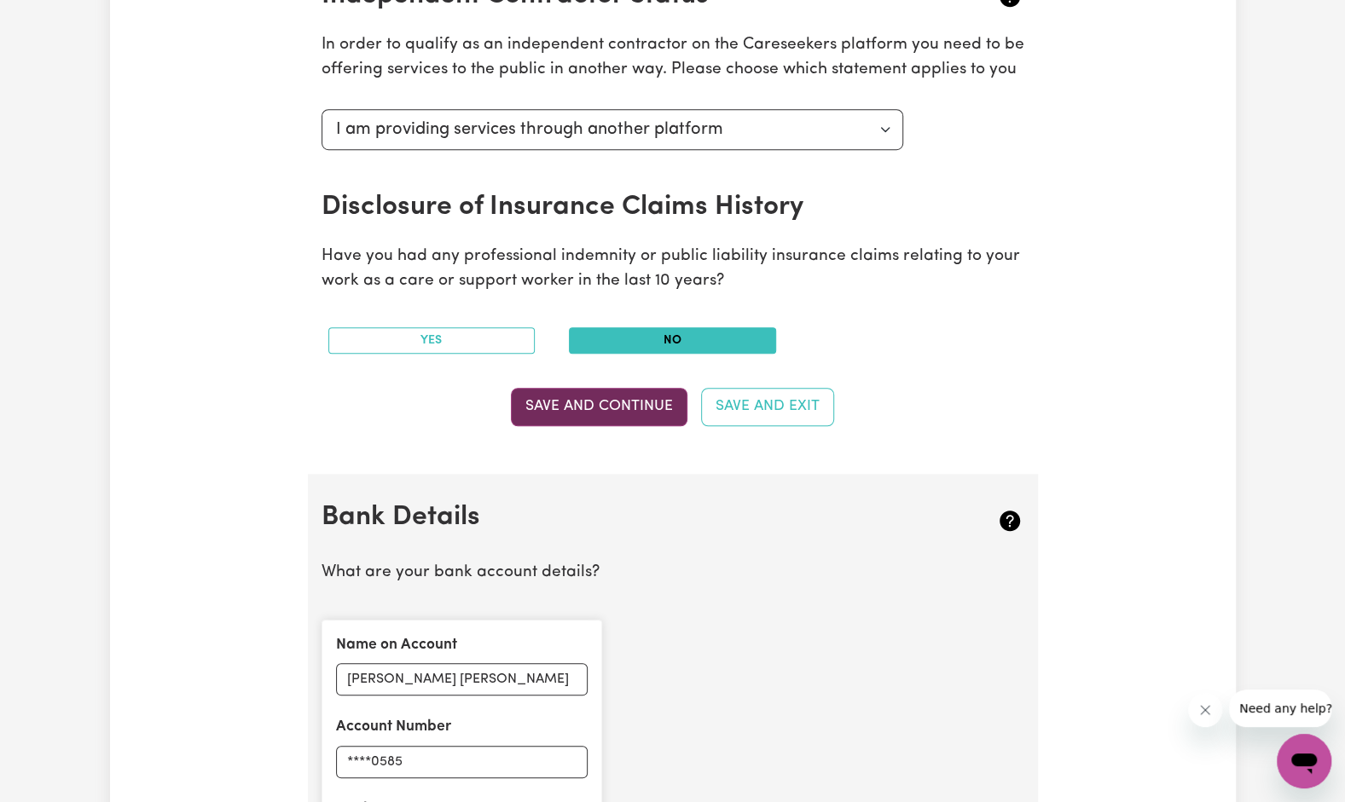
click at [598, 420] on button "Save and Continue" at bounding box center [599, 407] width 177 height 38
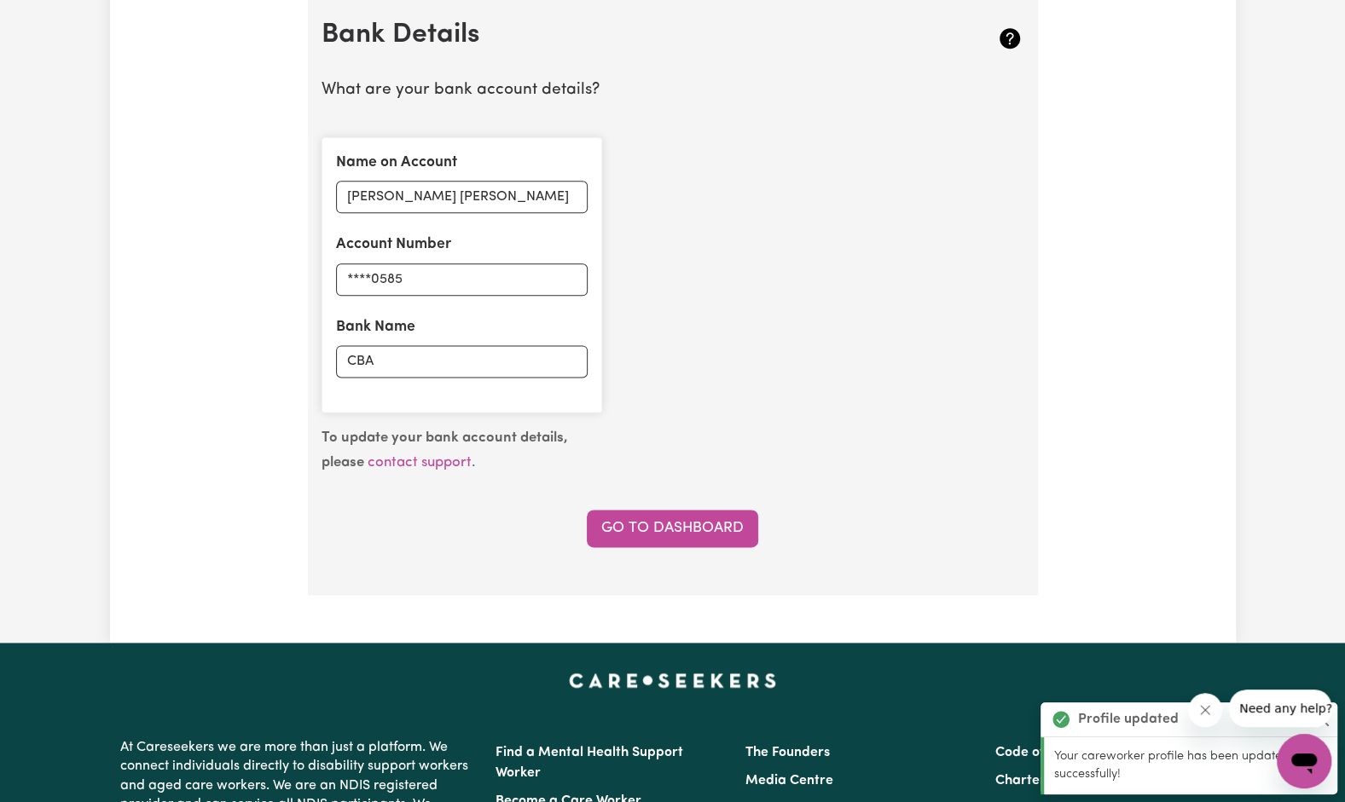
scroll to position [1196, 0]
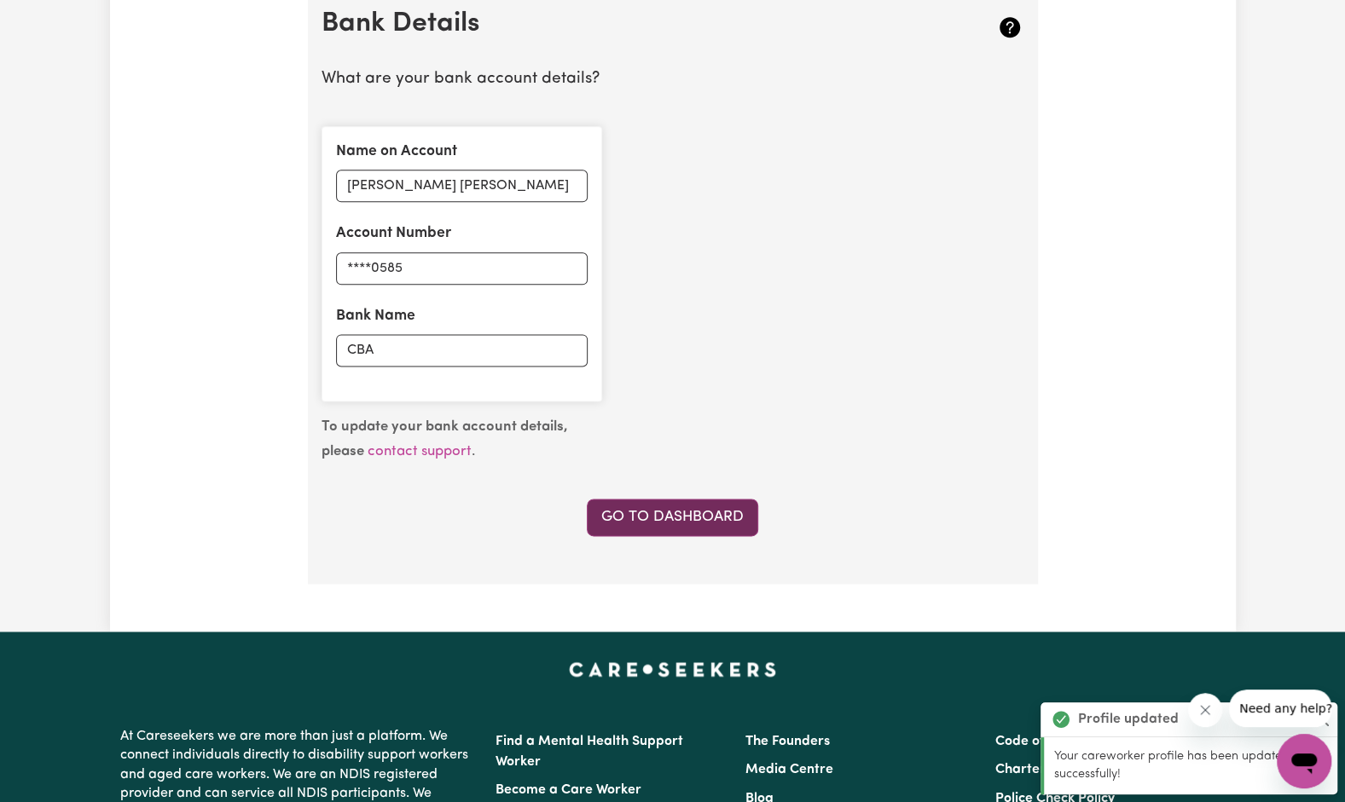
click at [645, 524] on link "Go to Dashboard" at bounding box center [672, 518] width 171 height 38
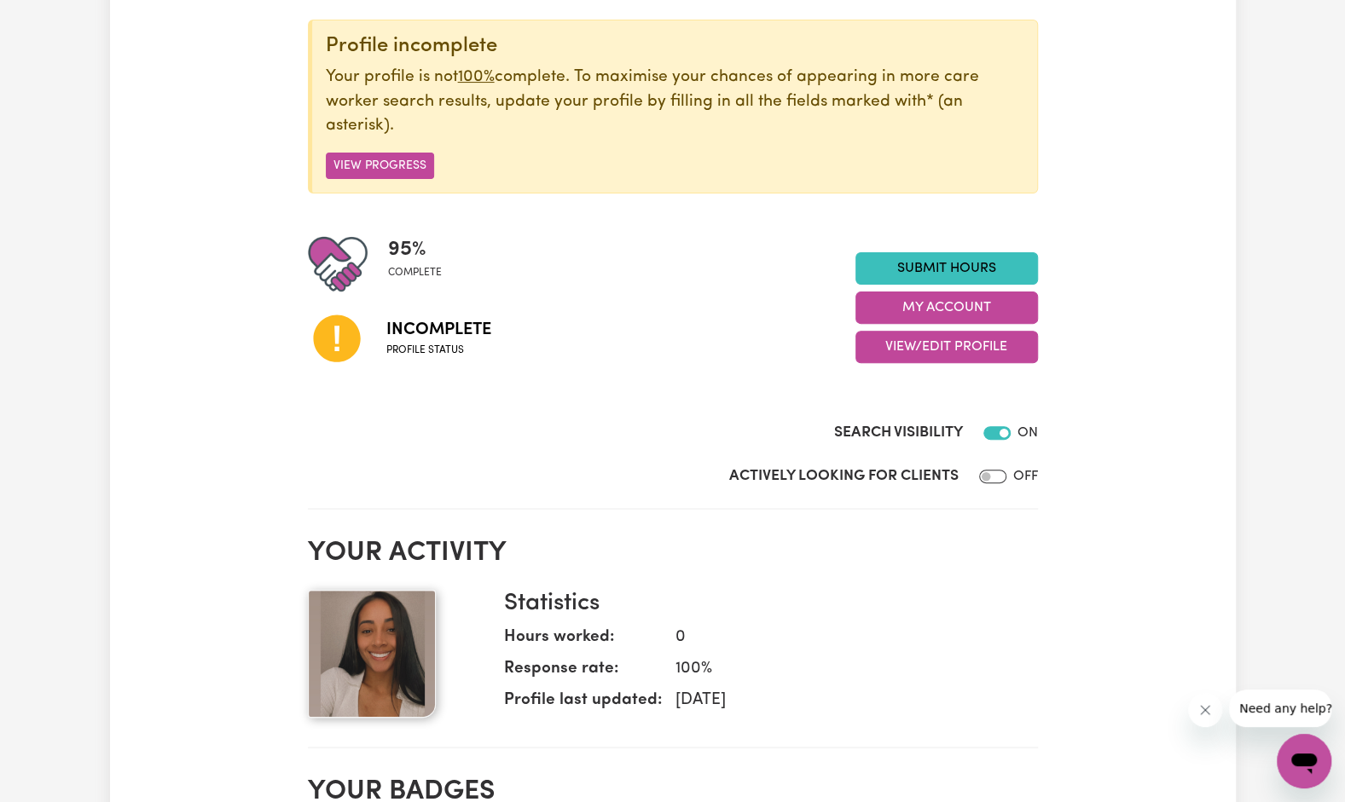
scroll to position [205, 0]
